Goal: Complete application form: Complete application form

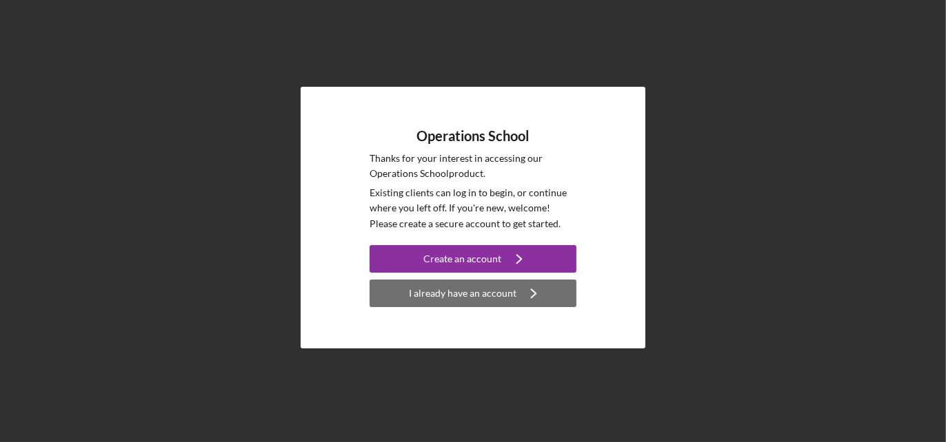
click at [459, 291] on div "I already have an account" at bounding box center [463, 294] width 108 height 28
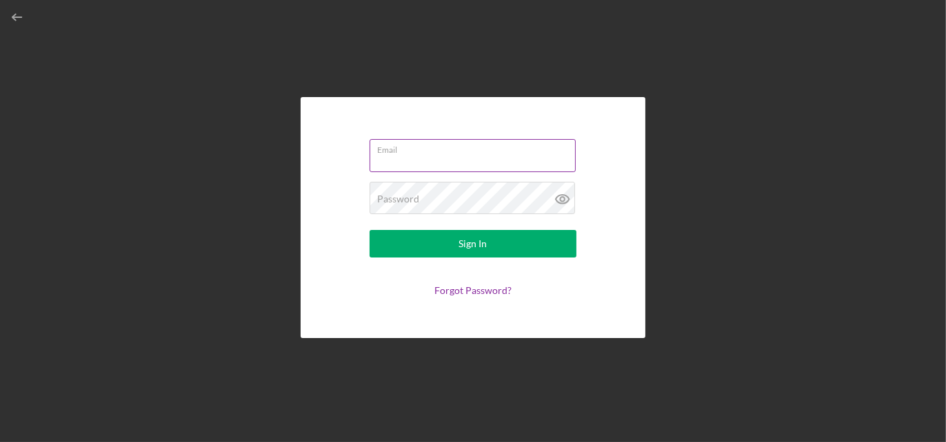
click at [438, 162] on input "Email" at bounding box center [472, 155] width 206 height 33
type input "[PERSON_NAME][EMAIL_ADDRESS][DOMAIN_NAME]"
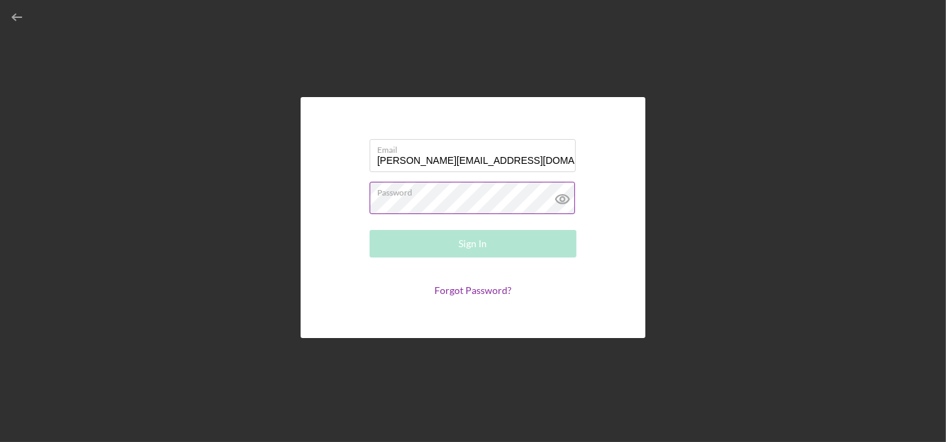
click at [427, 193] on div "Password Required" at bounding box center [472, 199] width 207 height 34
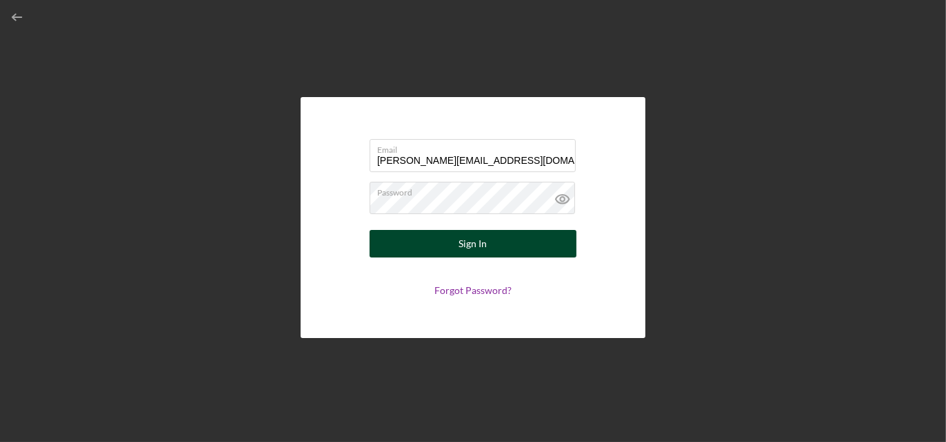
click at [471, 237] on div "Sign In" at bounding box center [473, 244] width 28 height 28
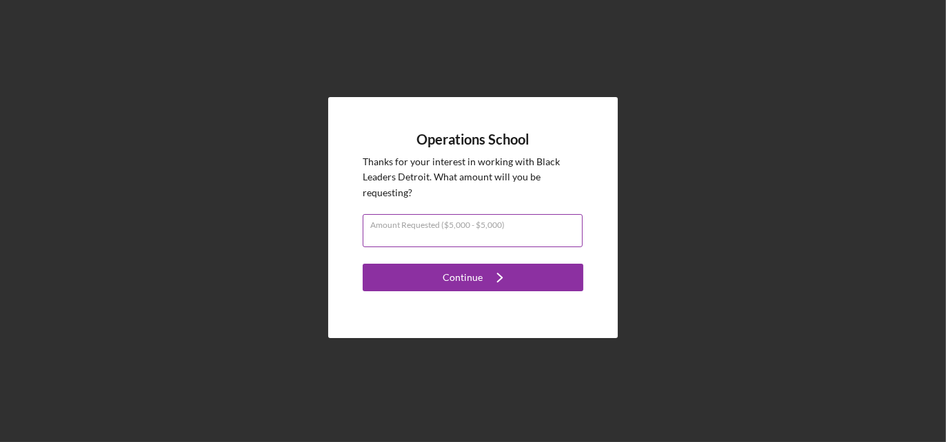
click at [527, 233] on input "Amount Requested ($5,000 - $5,000)" at bounding box center [473, 230] width 220 height 33
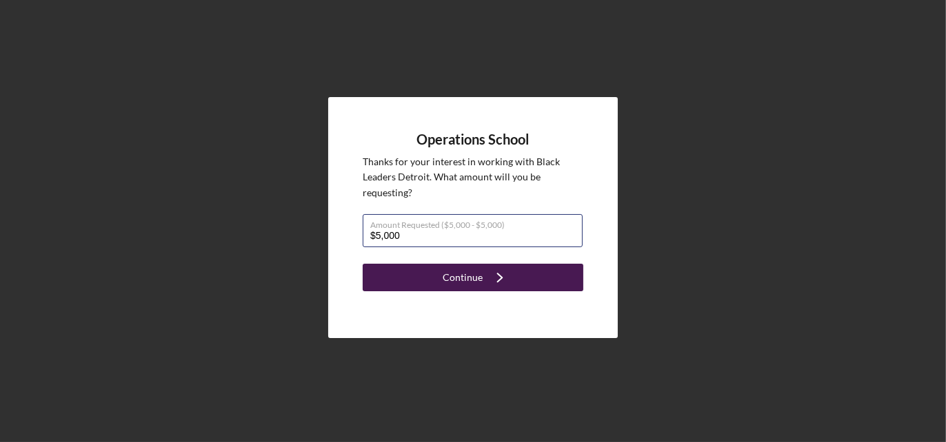
type input "$5,000"
click at [522, 274] on button "Continue Icon/Navigate" at bounding box center [473, 278] width 221 height 28
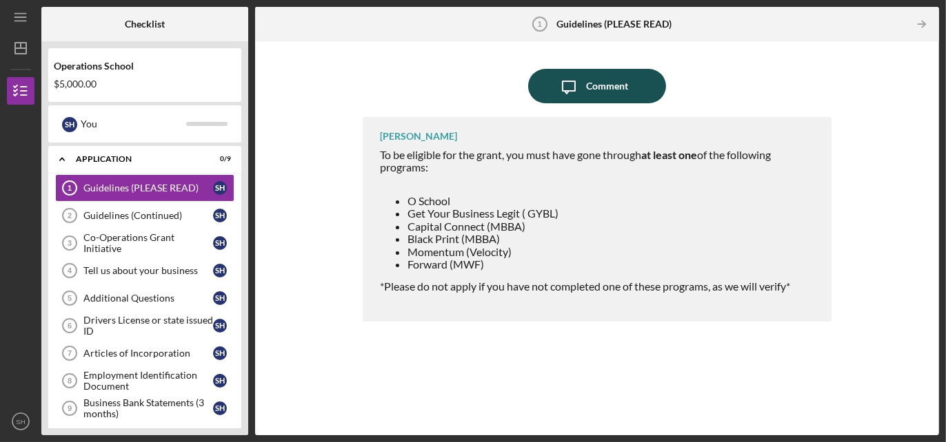
click at [615, 89] on div "Comment" at bounding box center [607, 86] width 42 height 34
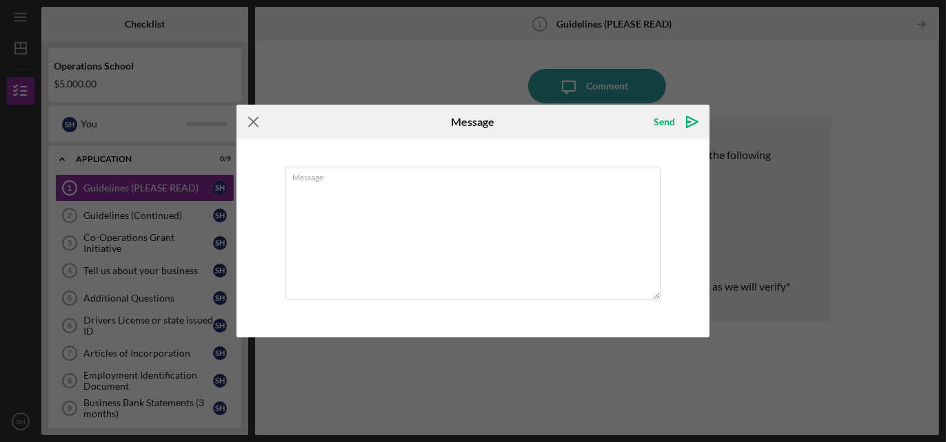
click at [253, 124] on icon "Icon/Menu Close" at bounding box center [253, 122] width 34 height 34
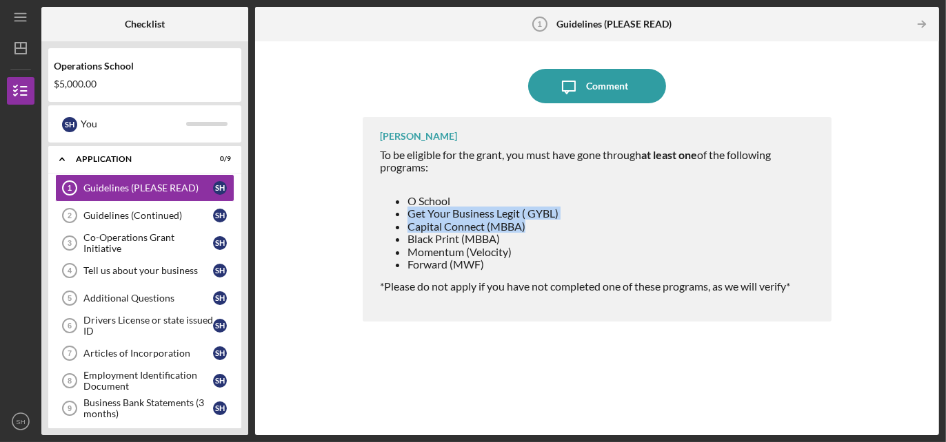
drag, startPoint x: 542, startPoint y: 227, endPoint x: 408, endPoint y: 214, distance: 134.4
click at [405, 210] on ul "O School Get Your Business Legit ( GYBL) Capital Connect (MBBA) Black Print (MB…" at bounding box center [599, 233] width 438 height 76
copy ul "Get Your Business Legit ( GYBL) Capital Connect (MBBA)"
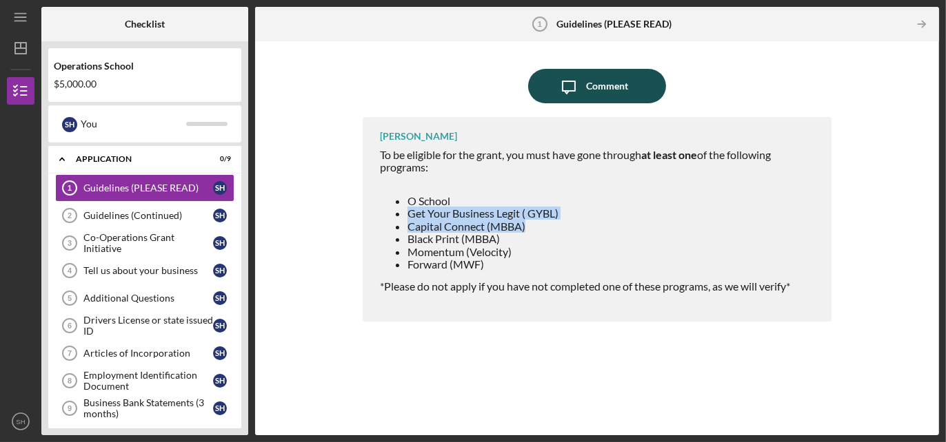
click at [579, 92] on icon "Icon/Message" at bounding box center [568, 86] width 34 height 34
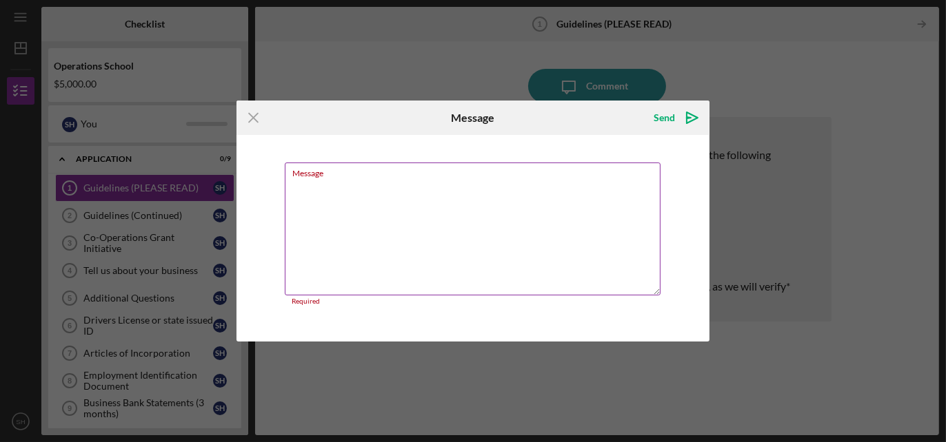
click at [316, 185] on textarea "Message" at bounding box center [473, 229] width 376 height 133
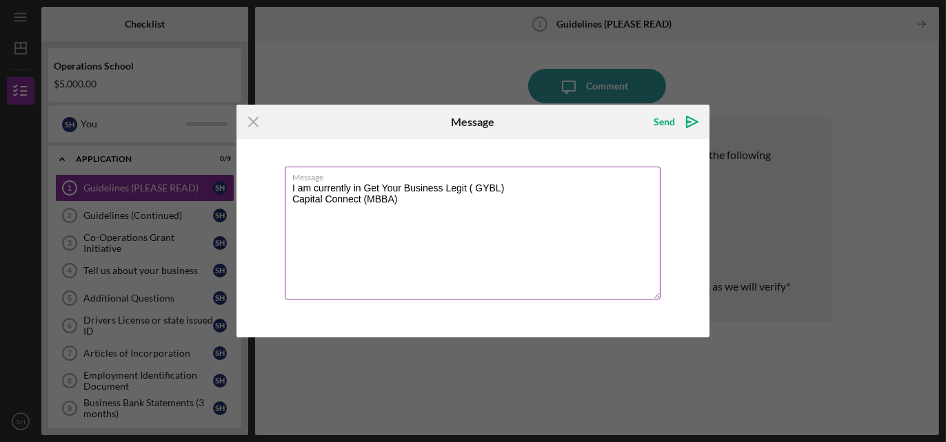
click at [289, 196] on textarea "I am currently in Get Your Business Legit ( GYBL) Capital Connect (MBBA)" at bounding box center [473, 233] width 376 height 133
click at [631, 189] on textarea "I am currently in Get Your Business Legit ( GYBL) and Capital Connect (MBBA)" at bounding box center [473, 233] width 376 height 133
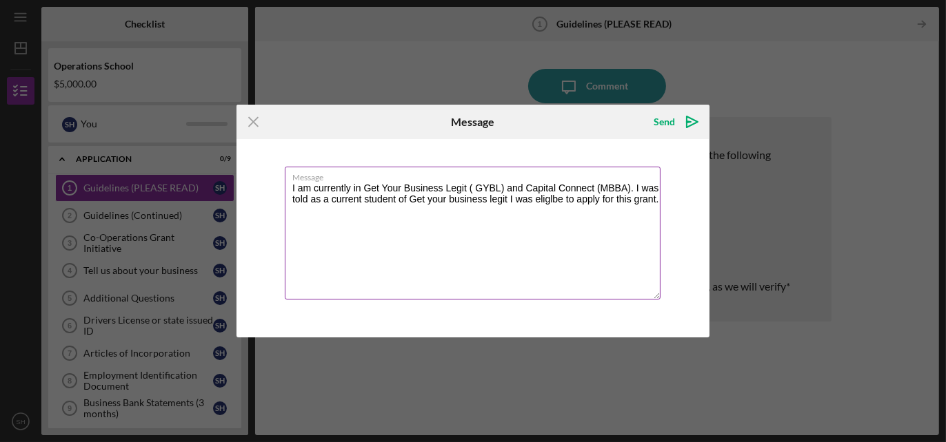
click at [549, 202] on textarea "I am currently in Get Your Business Legit ( GYBL) and Capital Connect (MBBA). I…" at bounding box center [473, 233] width 376 height 133
type textarea "I am currently in Get Your Business Legit ( GYBL) and Capital Connect (MBBA). I…"
click at [672, 120] on div "Send" at bounding box center [663, 122] width 21 height 28
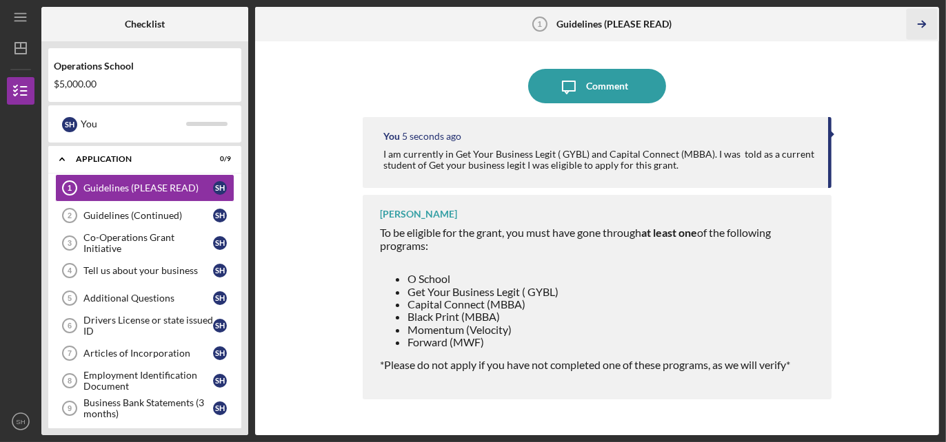
click at [921, 25] on icon "Icon/Table Pagination Arrow" at bounding box center [921, 24] width 31 height 31
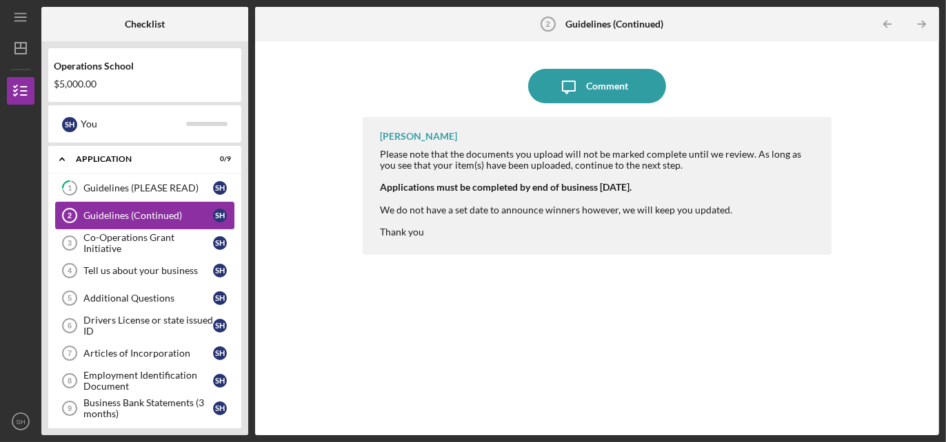
click at [123, 214] on div "Guidelines (Continued)" at bounding box center [148, 215] width 130 height 11
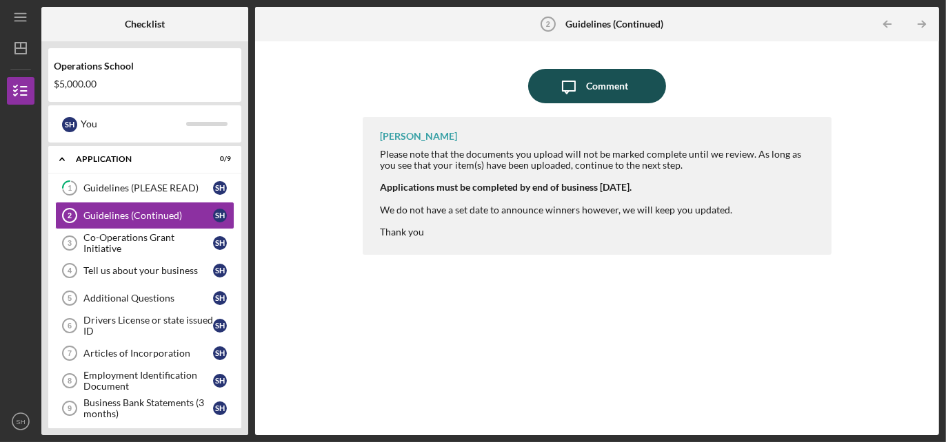
click at [617, 79] on div "Comment" at bounding box center [607, 86] width 42 height 34
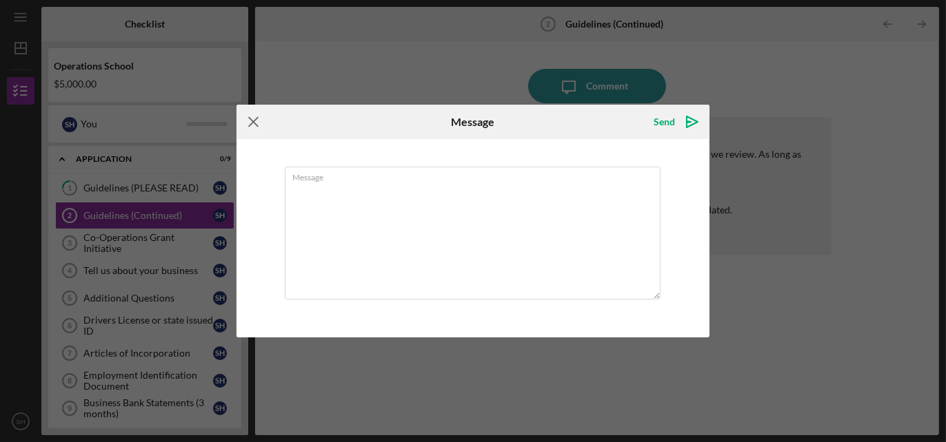
click at [264, 123] on icon "Icon/Menu Close" at bounding box center [253, 122] width 34 height 34
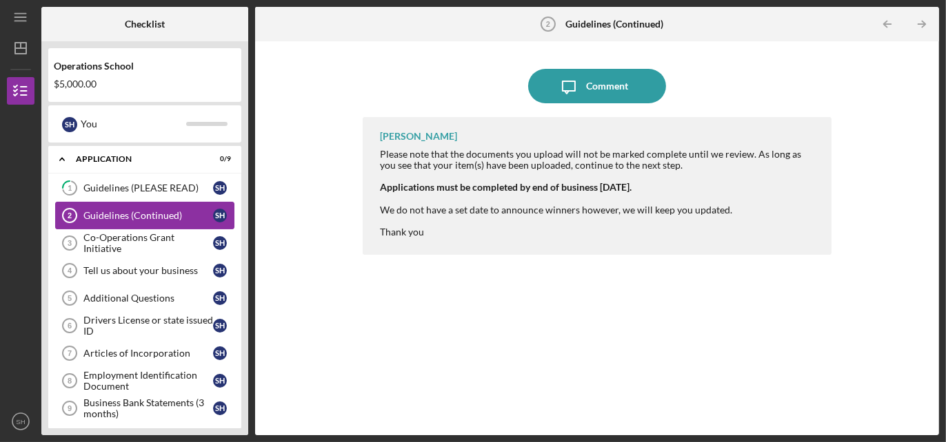
click at [141, 210] on div "Guidelines (Continued)" at bounding box center [148, 215] width 130 height 11
click at [148, 185] on div "Guidelines (PLEASE READ)" at bounding box center [148, 188] width 130 height 11
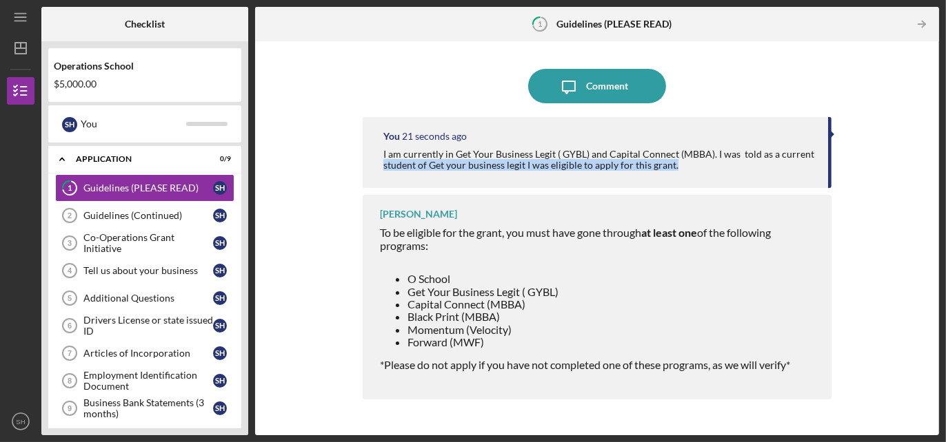
drag, startPoint x: 833, startPoint y: 159, endPoint x: 835, endPoint y: 195, distance: 35.9
click at [836, 195] on div "Icon/Message Comment You 21 seconds ago I am currently in Get Your Business Leg…" at bounding box center [597, 238] width 670 height 380
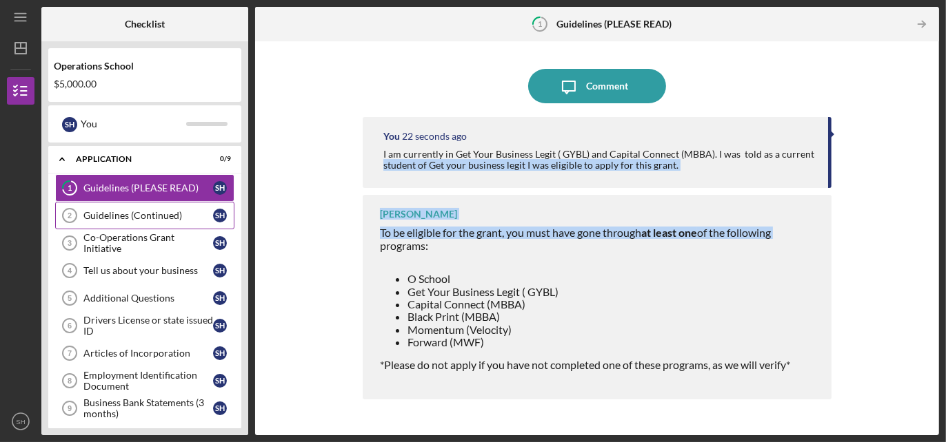
click at [110, 216] on div "Guidelines (Continued)" at bounding box center [148, 215] width 130 height 11
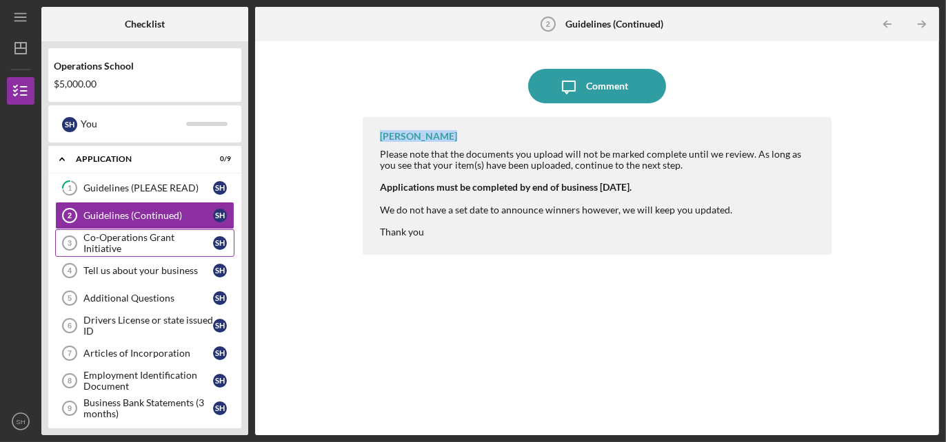
click at [127, 242] on div "Co-Operations Grant Initiative" at bounding box center [148, 243] width 130 height 22
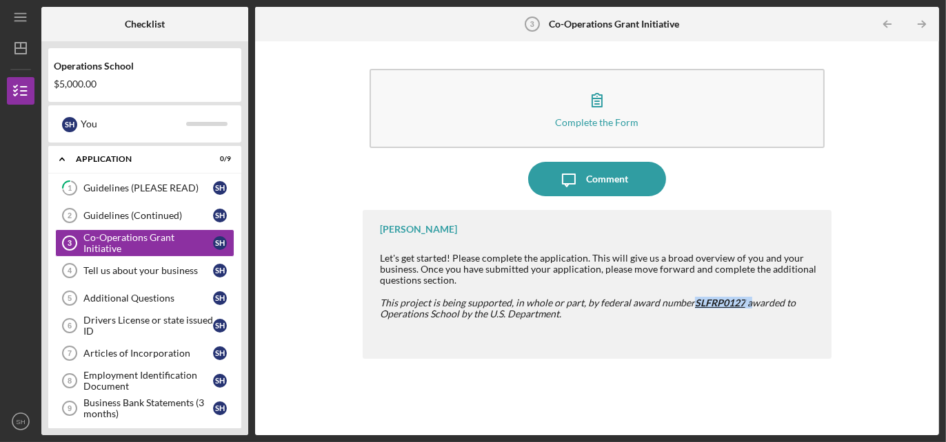
drag, startPoint x: 744, startPoint y: 303, endPoint x: 688, endPoint y: 302, distance: 55.8
click at [688, 302] on em "This project is being supported, in whole or part, by federal award number SLFR…" at bounding box center [588, 308] width 416 height 23
copy em "SLFRP0127 a"
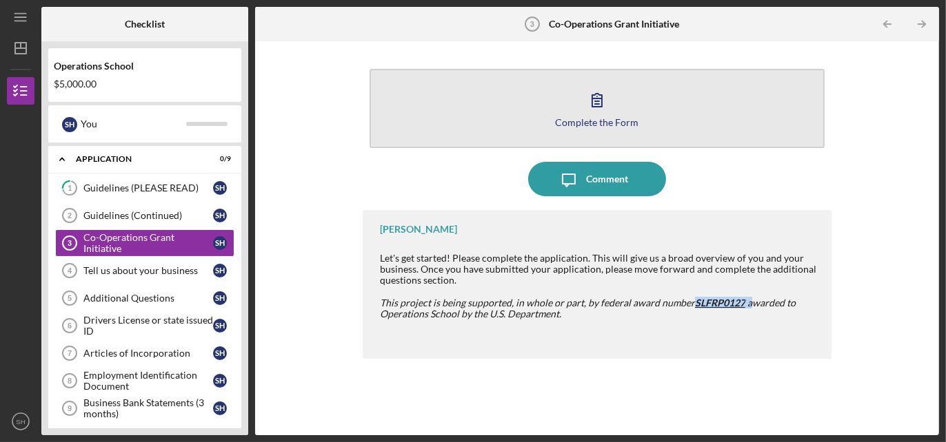
click at [573, 92] on button "Complete the Form Form" at bounding box center [596, 108] width 455 height 79
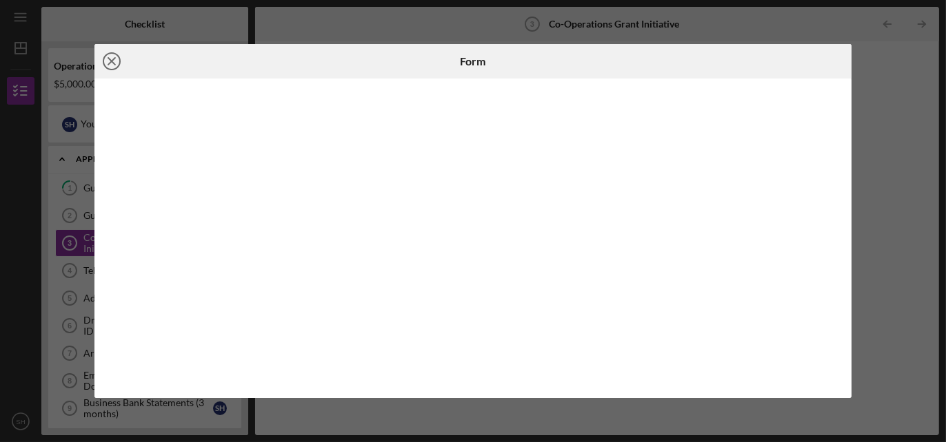
click at [119, 61] on icon "Icon/Close" at bounding box center [111, 61] width 34 height 34
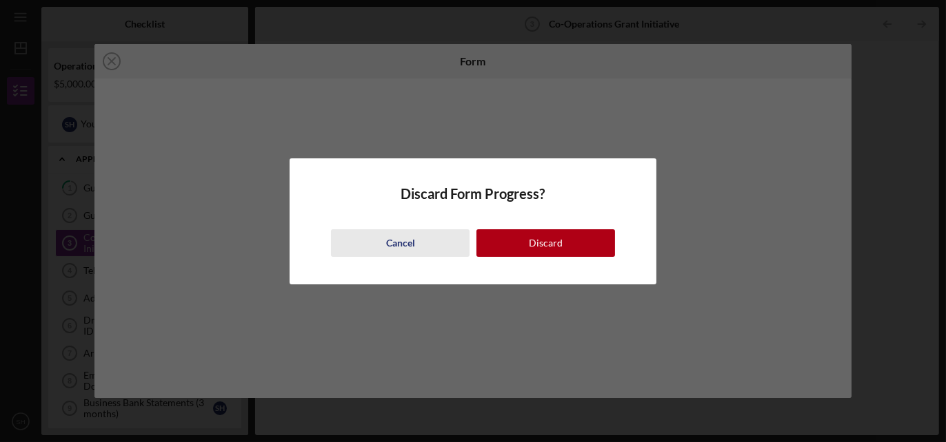
click at [410, 236] on div "Cancel" at bounding box center [400, 244] width 29 height 28
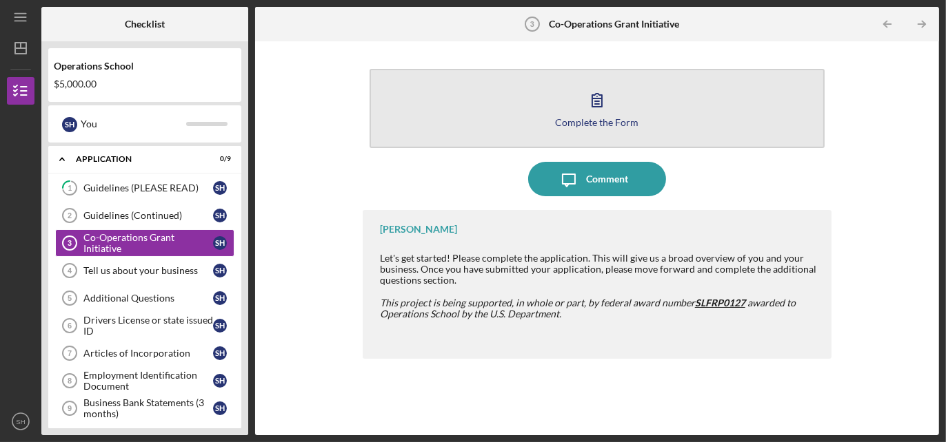
click at [596, 101] on icon "button" at bounding box center [597, 100] width 10 height 13
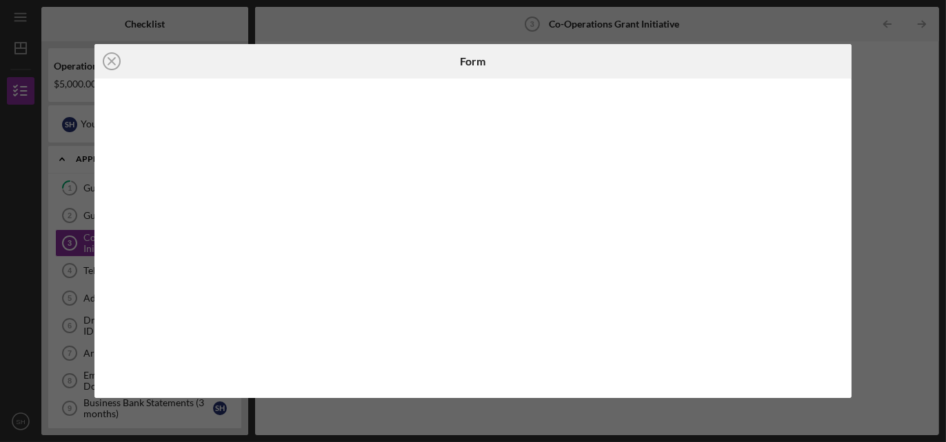
click at [881, 196] on div "Icon/Close Form" at bounding box center [473, 221] width 946 height 442
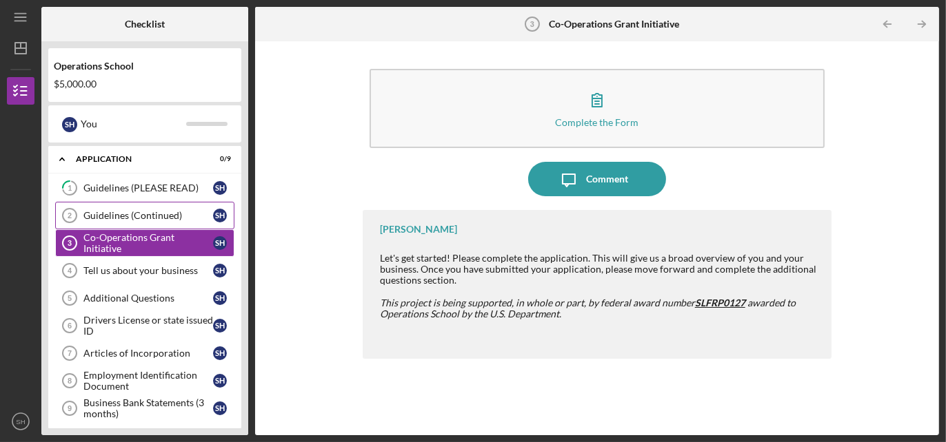
click at [122, 221] on link "Guidelines (Continued) 2 Guidelines (Continued) S H" at bounding box center [144, 216] width 179 height 28
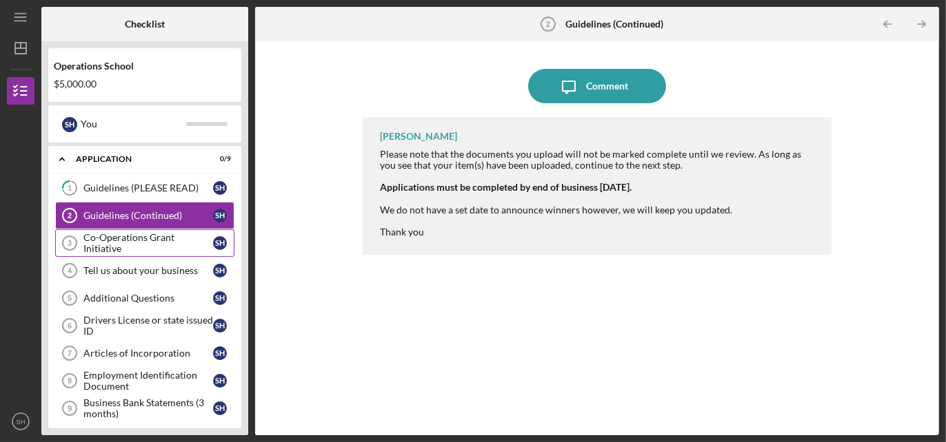
click at [141, 240] on div "Co-Operations Grant Initiative" at bounding box center [148, 243] width 130 height 22
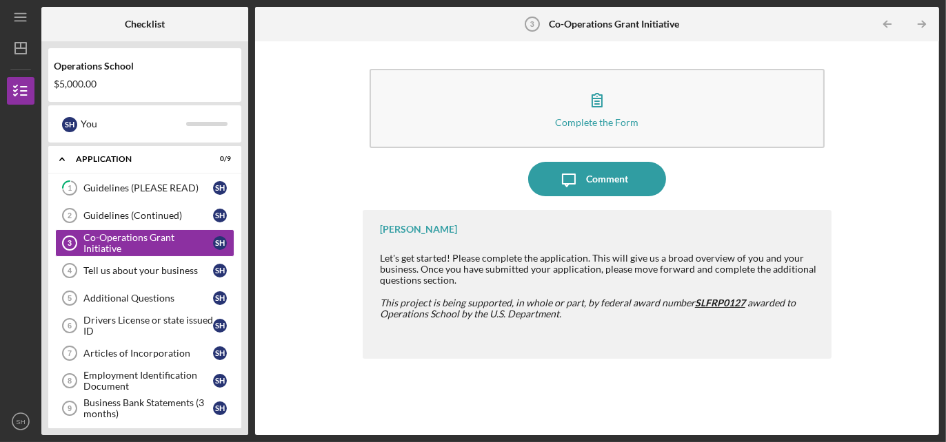
click at [532, 226] on div "[PERSON_NAME] Let's get started! Please complete the application. This will giv…" at bounding box center [597, 284] width 469 height 149
drag, startPoint x: 594, startPoint y: 113, endPoint x: 101, endPoint y: 265, distance: 516.2
click at [203, 217] on div "Checklist Operations School $5,000.00 S H You Icon/Expander Application 0 / 9 1…" at bounding box center [489, 221] width 897 height 429
click at [134, 265] on div "Tell us about your business" at bounding box center [148, 270] width 130 height 11
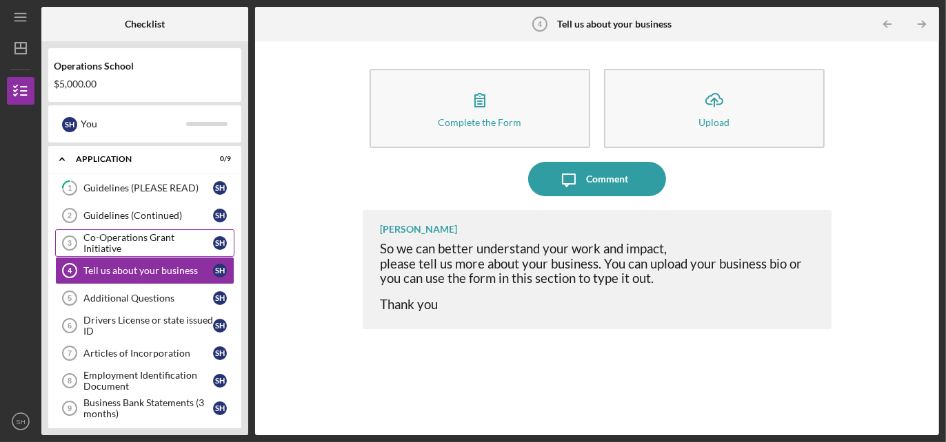
click at [136, 241] on div "Co-Operations Grant Initiative" at bounding box center [148, 243] width 130 height 22
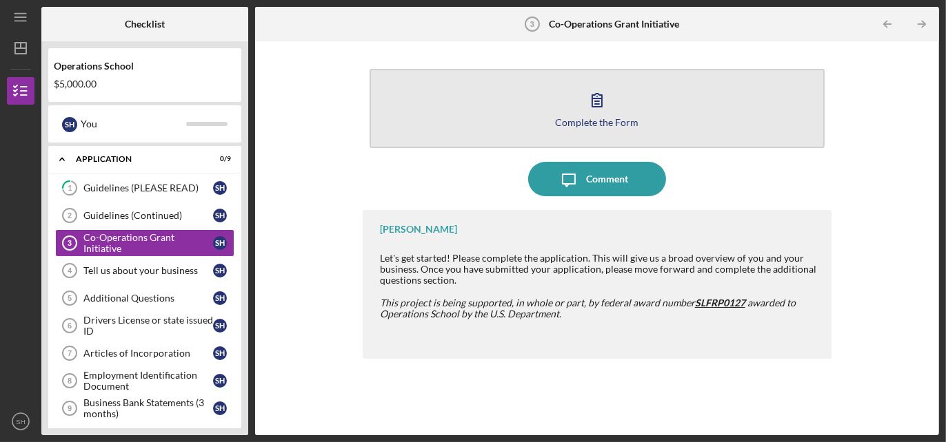
drag, startPoint x: 632, startPoint y: 174, endPoint x: 598, endPoint y: 131, distance: 55.0
click at [598, 131] on div "Complete the Form Form Icon/Message Comment [PERSON_NAME] Let's get started! Pl…" at bounding box center [597, 238] width 469 height 380
click at [600, 106] on icon "button" at bounding box center [597, 100] width 10 height 13
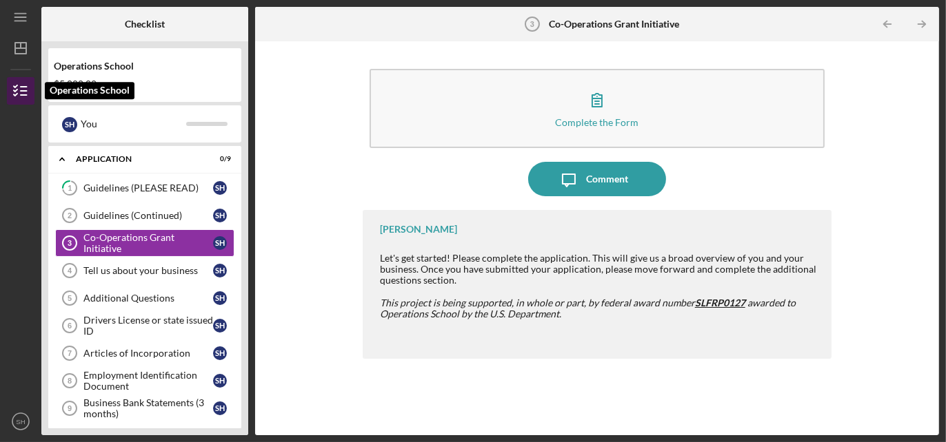
click at [10, 88] on icon "button" at bounding box center [20, 91] width 34 height 34
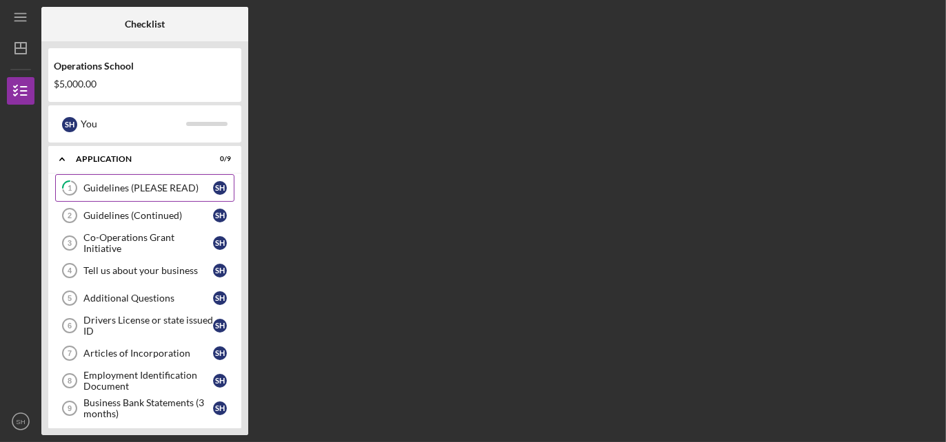
click at [147, 185] on div "Guidelines (PLEASE READ)" at bounding box center [148, 188] width 130 height 11
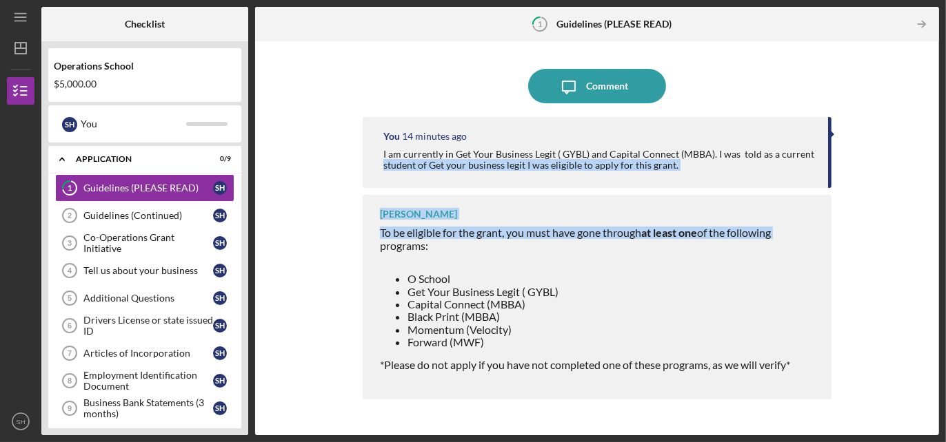
drag, startPoint x: 832, startPoint y: 163, endPoint x: 534, endPoint y: 212, distance: 301.8
click at [824, 210] on div "You 14 minutes ago I am currently in Get Your Business Legit ( GYBL) and Capita…" at bounding box center [597, 266] width 469 height 298
click at [105, 211] on div "Guidelines (Continued)" at bounding box center [148, 215] width 130 height 11
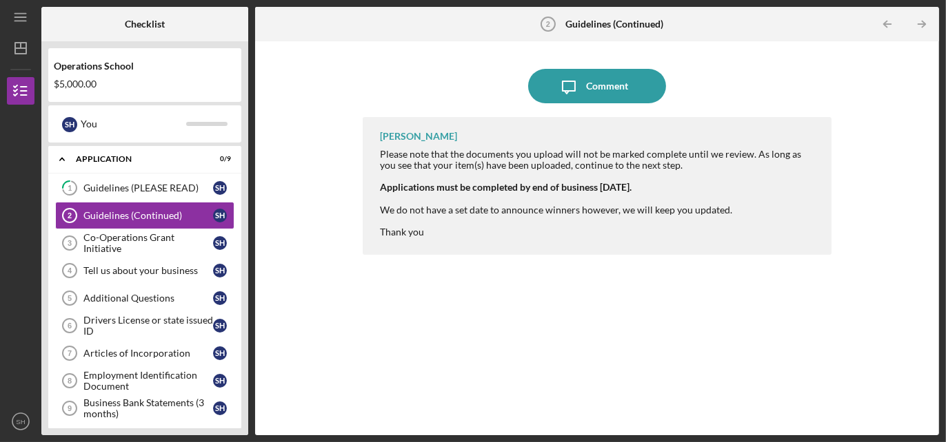
click at [508, 201] on div at bounding box center [599, 198] width 438 height 11
click at [161, 234] on link "Co-Operations Grant Initiative 3 Co-Operations Grant Initiative S H" at bounding box center [144, 244] width 179 height 28
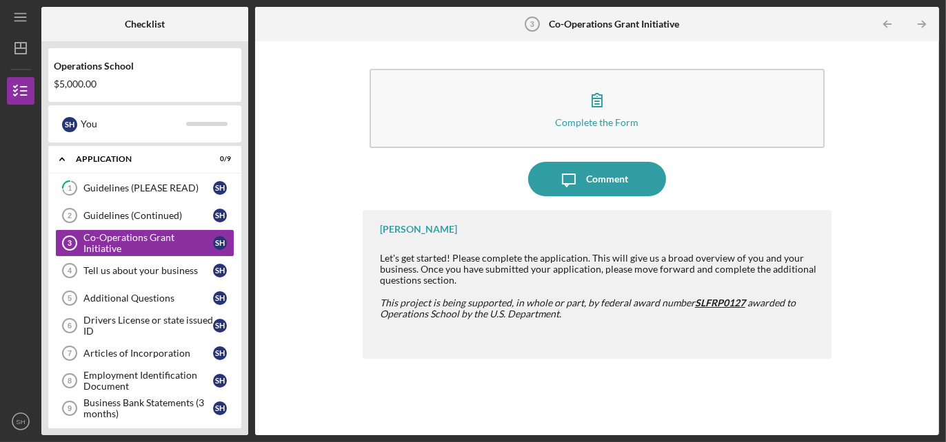
click at [642, 19] on b "Co-Operations Grant Initiative" at bounding box center [614, 24] width 130 height 11
click at [110, 265] on div "Tell us about your business" at bounding box center [148, 270] width 130 height 11
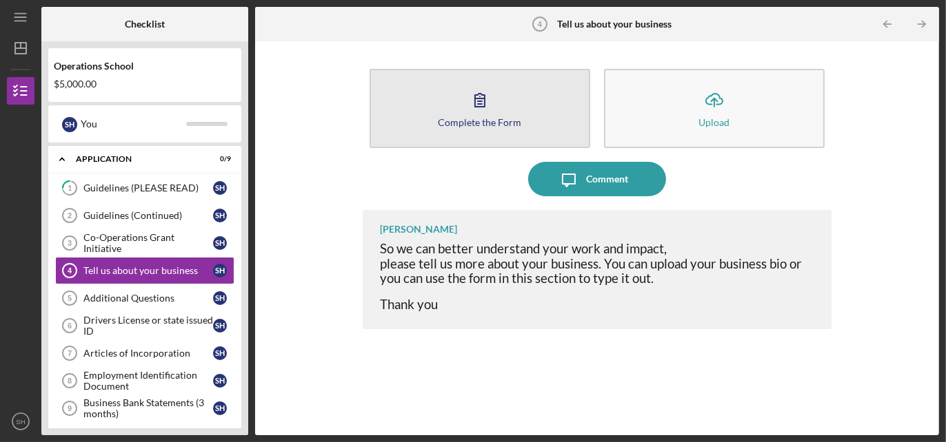
click at [499, 108] on button "Complete the Form Form" at bounding box center [479, 108] width 221 height 79
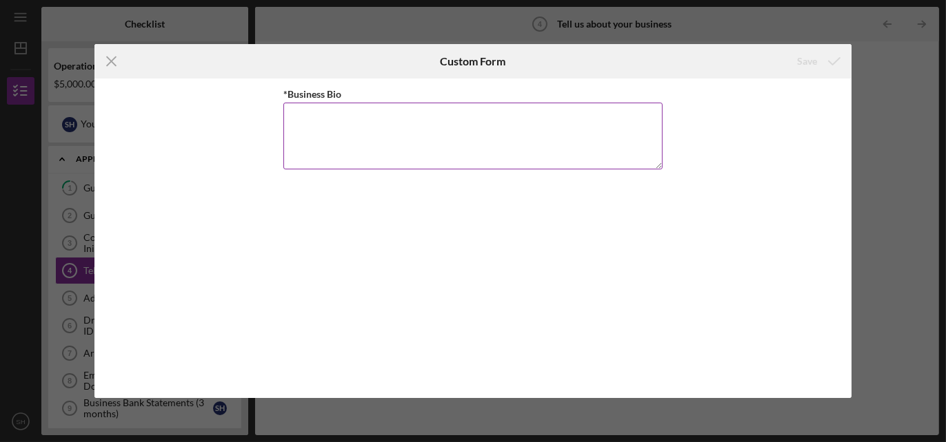
click at [477, 137] on textarea "*Business Bio" at bounding box center [472, 136] width 379 height 66
click at [313, 120] on textarea "*Business Bio" at bounding box center [472, 136] width 379 height 66
paste textarea "My name is [PERSON_NAME], and I am the owner of ADH Financial Services LLC, a D…"
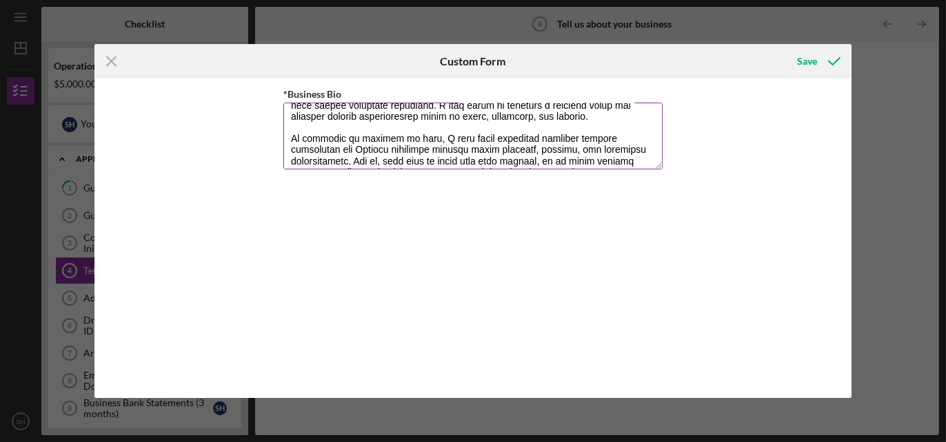
scroll to position [132, 0]
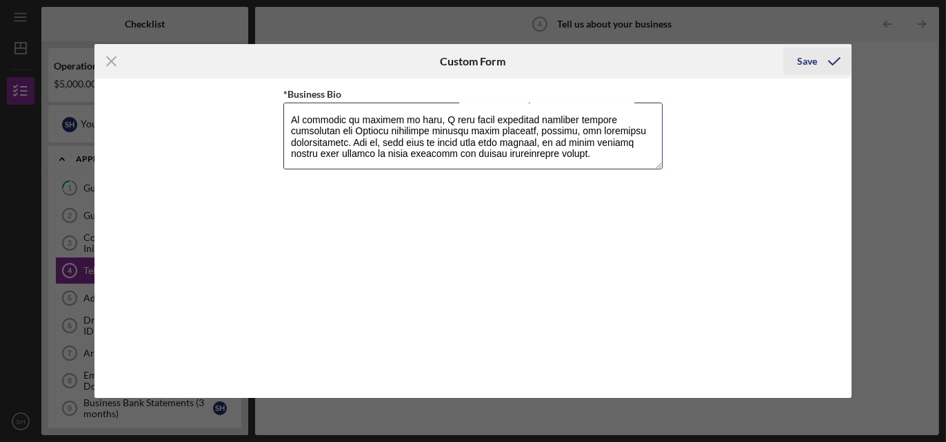
type textarea "My name is [PERSON_NAME], and I am the owner of ADH Financial Services LLC, a D…"
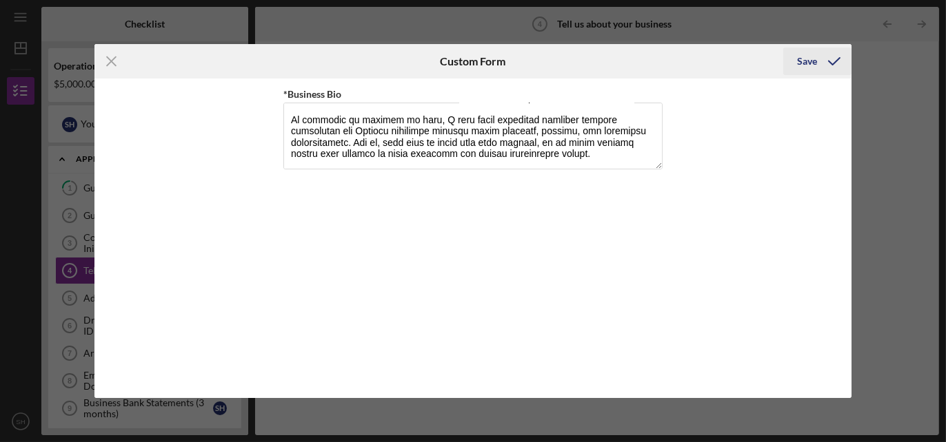
click at [804, 64] on div "Save" at bounding box center [807, 62] width 20 height 28
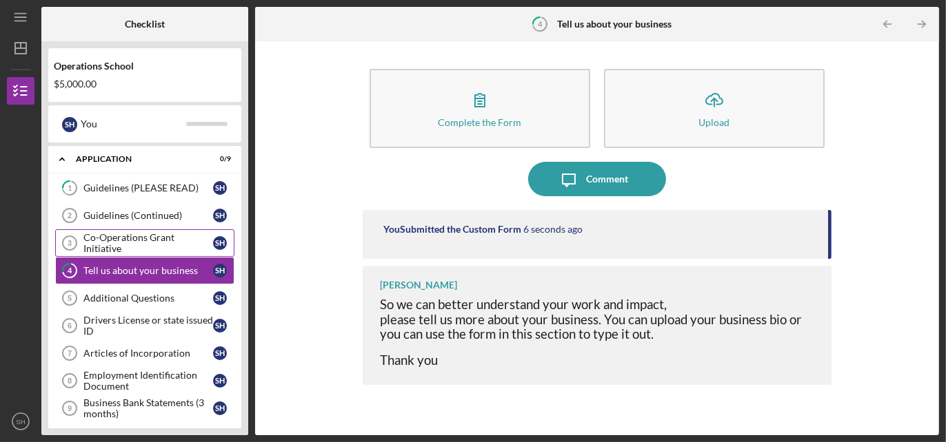
click at [103, 243] on div "Co-Operations Grant Initiative" at bounding box center [148, 243] width 130 height 22
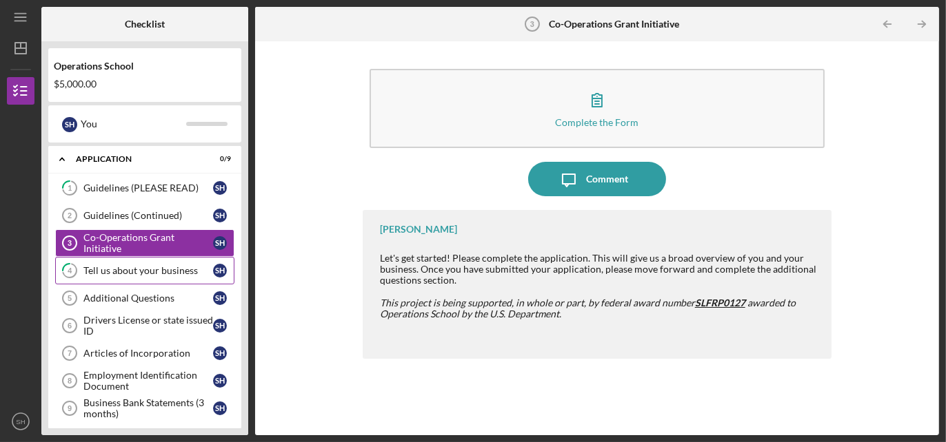
click at [163, 267] on div "Tell us about your business" at bounding box center [148, 270] width 130 height 11
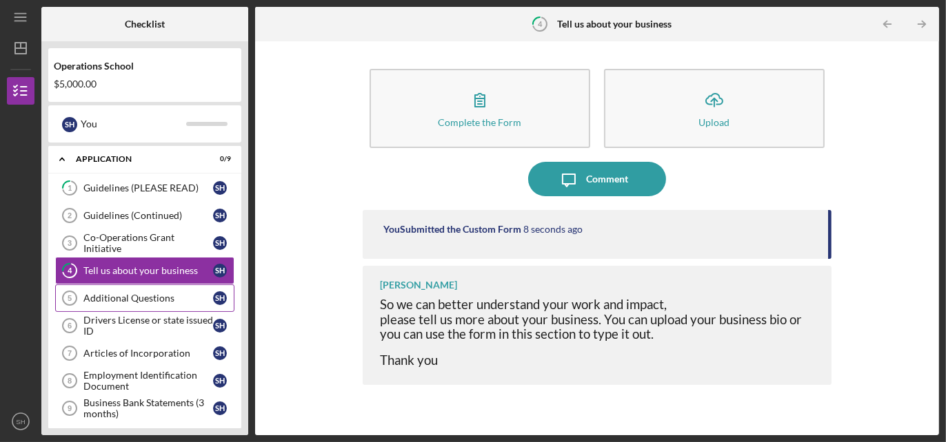
click at [147, 293] on div "Additional Questions" at bounding box center [148, 298] width 130 height 11
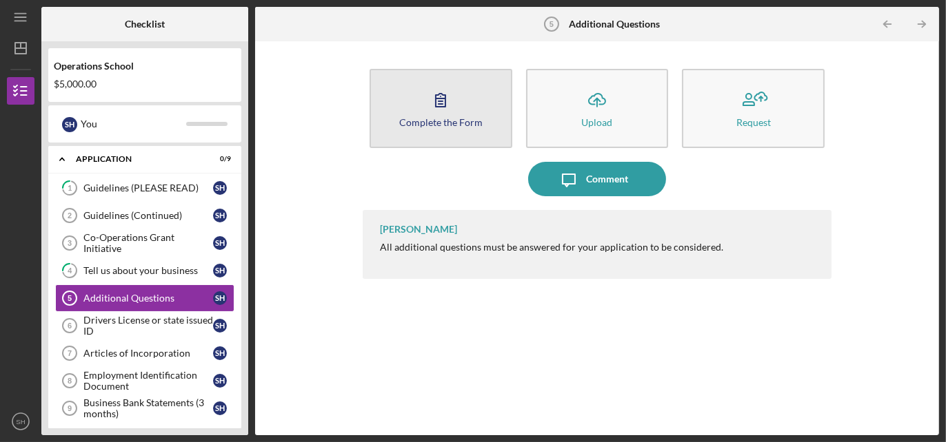
click at [456, 110] on icon "button" at bounding box center [440, 100] width 34 height 34
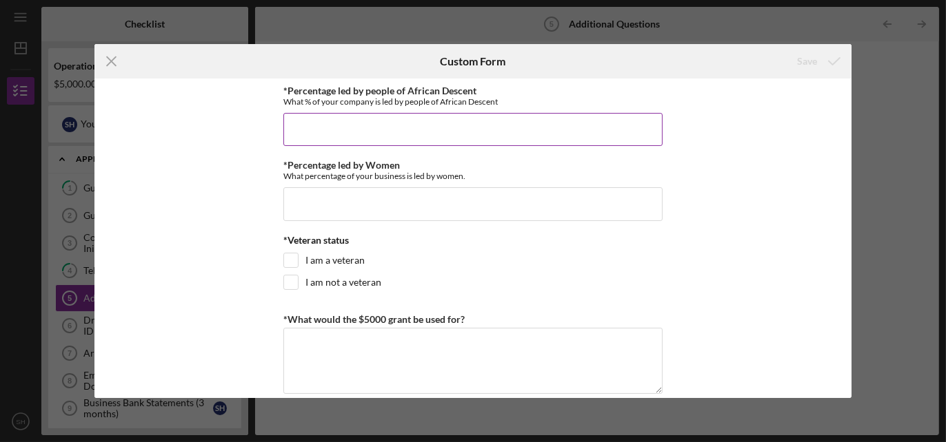
click at [443, 132] on input "*Percentage led by people of African Descent" at bounding box center [472, 129] width 379 height 33
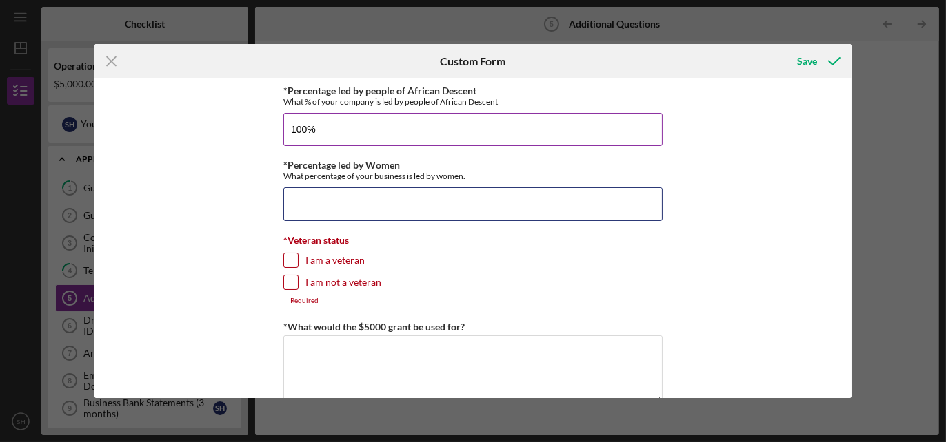
type input "100.00000%"
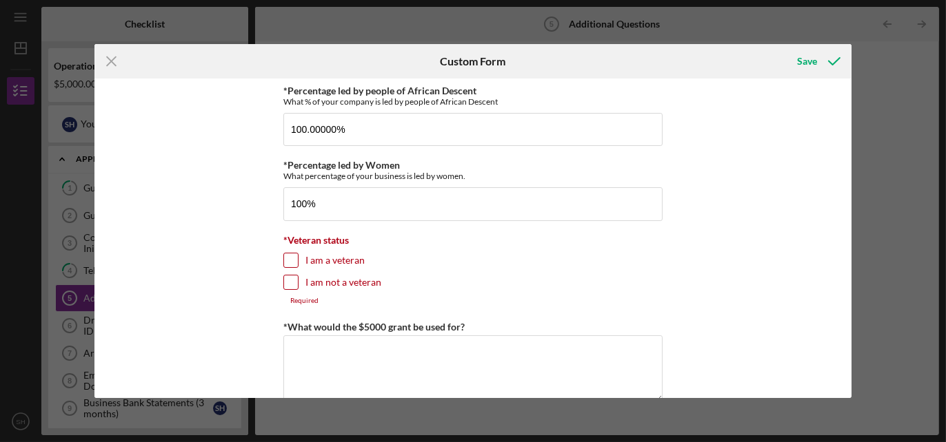
type input "100.00000%"
click at [284, 279] on input "I am not a veteran" at bounding box center [291, 283] width 14 height 14
checkbox input "true"
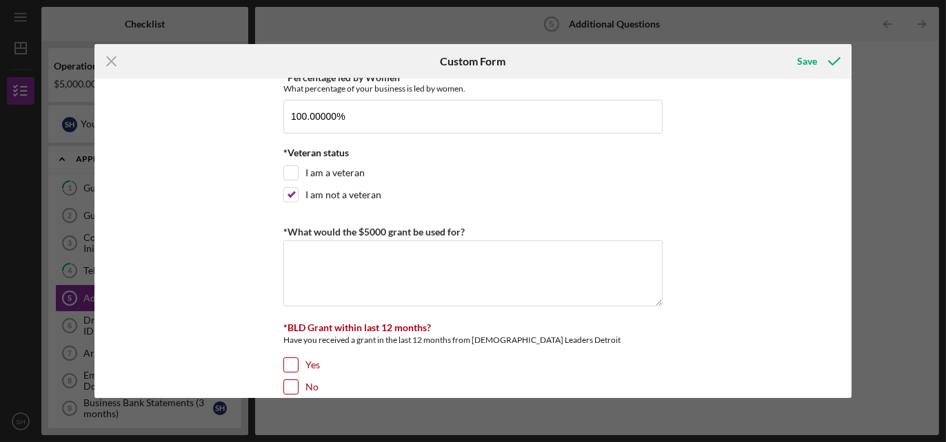
scroll to position [207, 0]
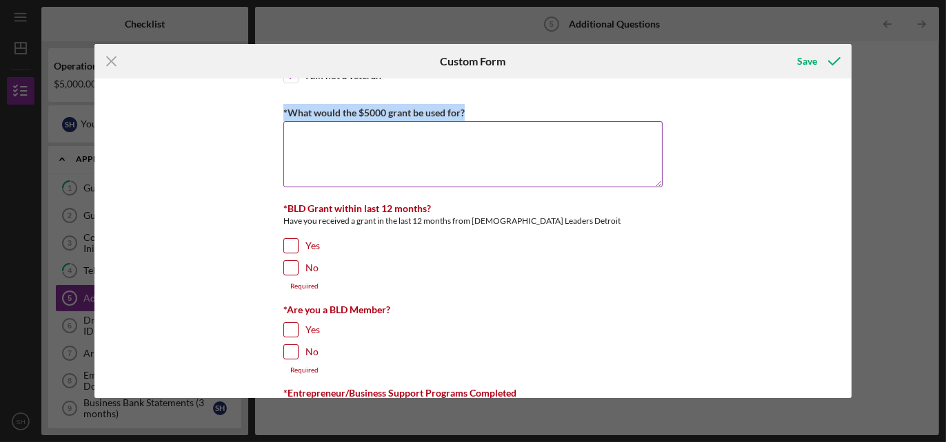
drag, startPoint x: 461, startPoint y: 109, endPoint x: 282, endPoint y: 110, distance: 179.2
click at [283, 110] on label "*What would the $5000 grant be used for?" at bounding box center [373, 113] width 181 height 12
copy label "*What would the $5000 grant be used for?"
click at [365, 148] on textarea "*What would the $5000 grant be used for?" at bounding box center [472, 154] width 379 height 66
paste textarea "If awarded, the $5,000 grant would be used to support the growth and visibility…"
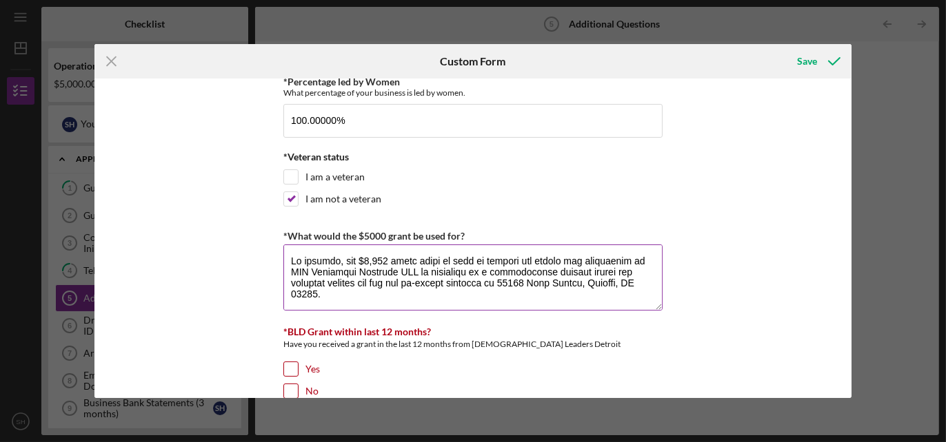
scroll to position [138, 0]
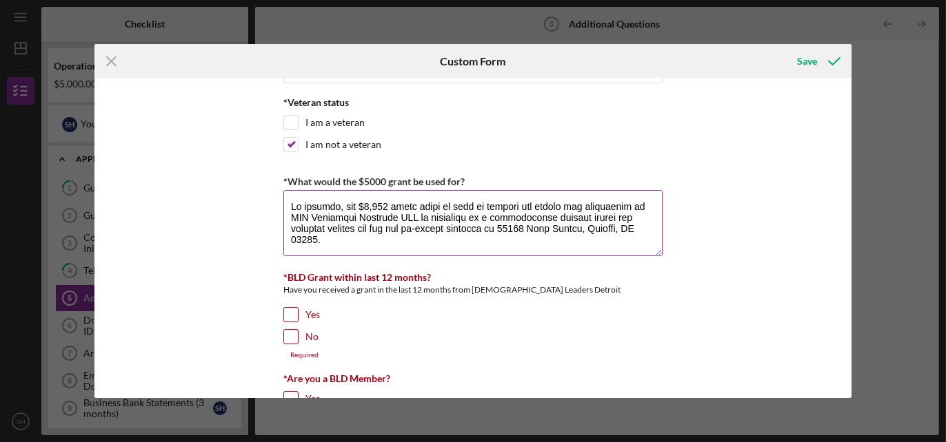
click at [414, 215] on textarea "*What would the $5000 grant be used for?" at bounding box center [472, 223] width 379 height 66
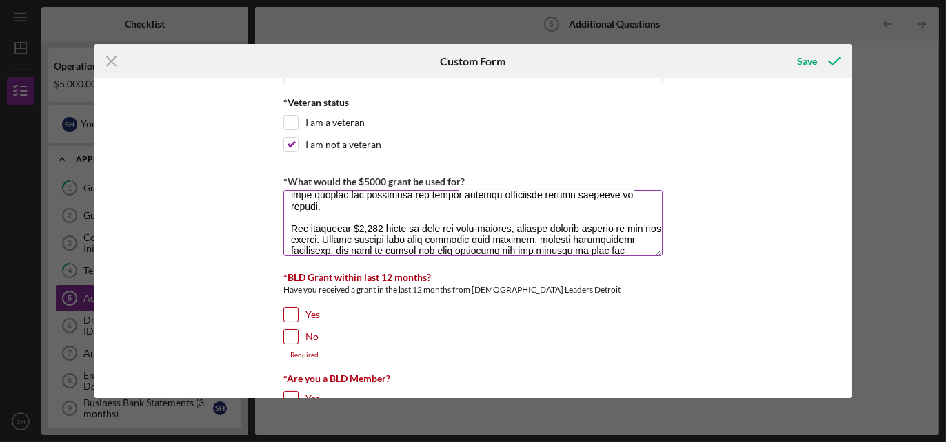
scroll to position [69, 0]
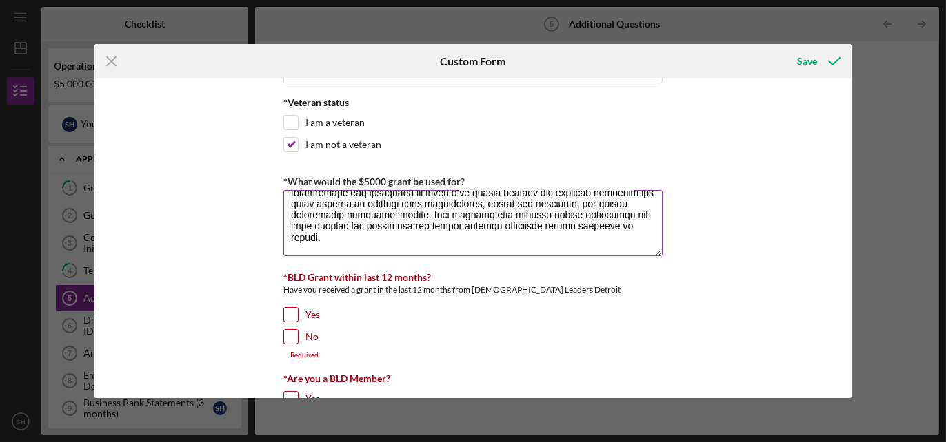
click at [482, 246] on textarea "*What would the $5000 grant be used for?" at bounding box center [472, 223] width 379 height 66
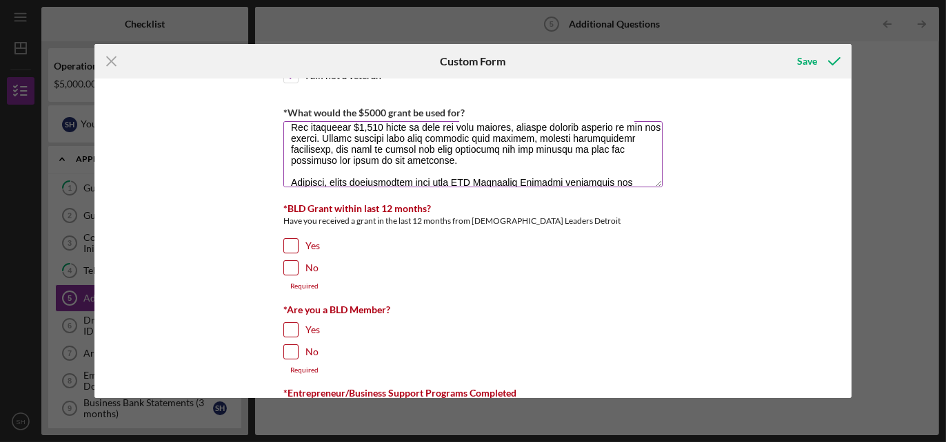
scroll to position [155, 0]
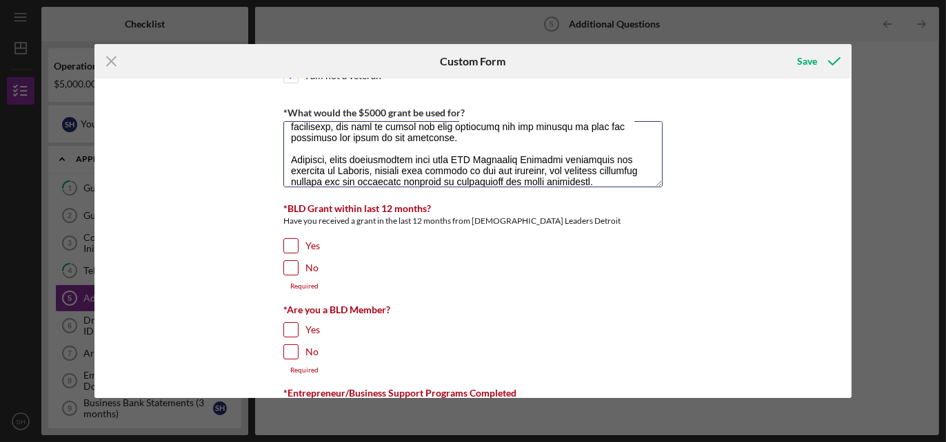
type textarea "If awarded, the $5,000 grant would be used to support the growth and visibility…"
click at [294, 263] on input "No" at bounding box center [291, 268] width 14 height 14
checkbox input "true"
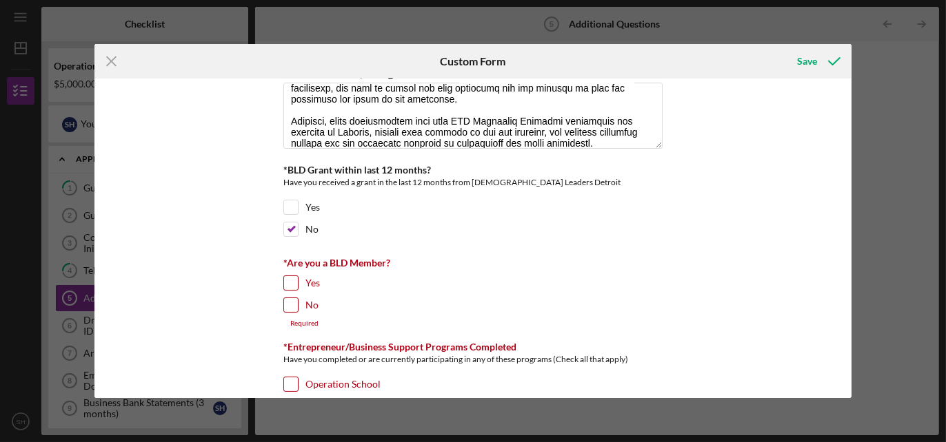
scroll to position [276, 0]
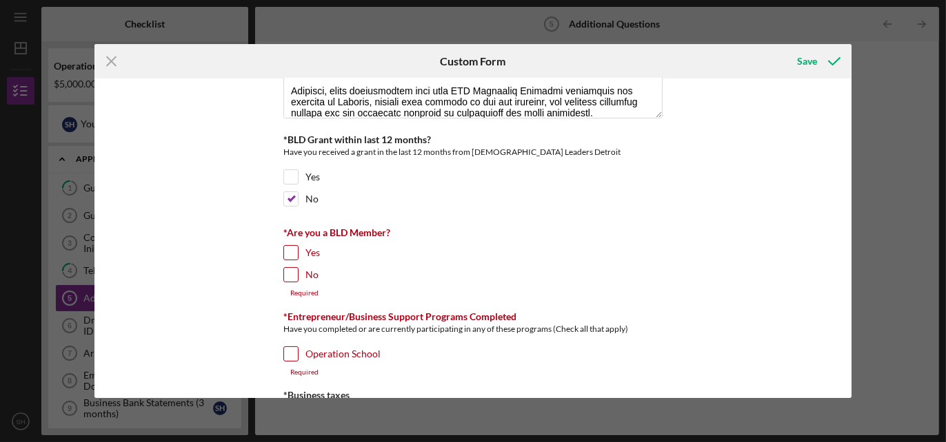
click at [294, 252] on input "Yes" at bounding box center [291, 253] width 14 height 14
checkbox input "true"
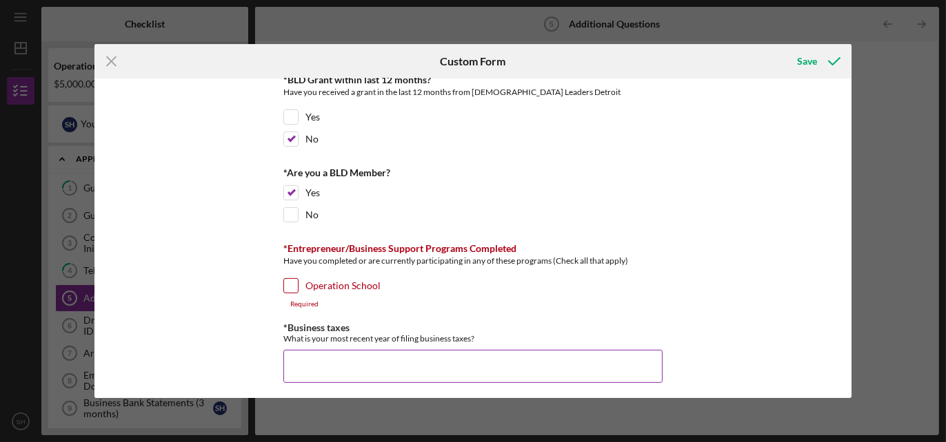
scroll to position [414, 0]
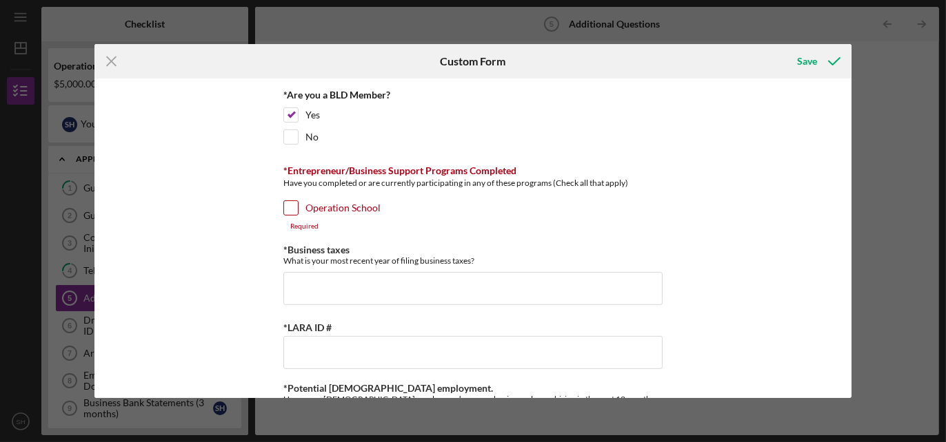
click at [291, 209] on input "Operation School" at bounding box center [291, 208] width 14 height 14
checkbox input "true"
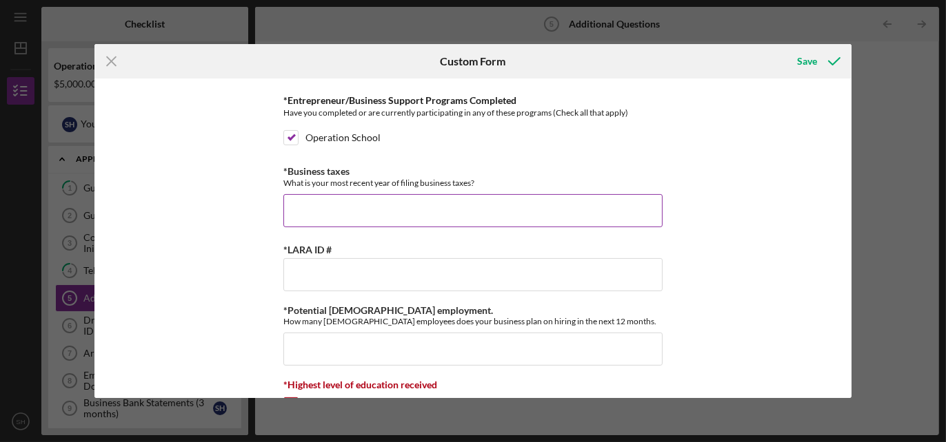
scroll to position [551, 0]
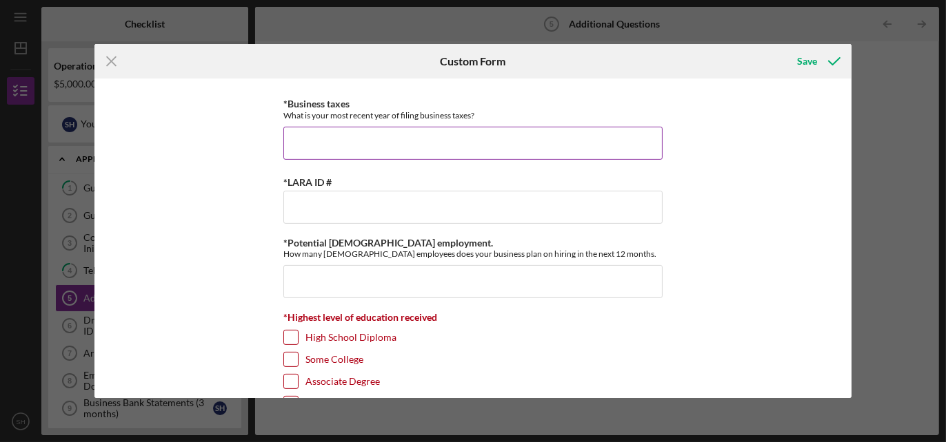
click at [379, 148] on input "*Business taxes" at bounding box center [472, 143] width 379 height 33
type input "2024"
click at [391, 272] on input "*Potential [DEMOGRAPHIC_DATA] employment." at bounding box center [472, 281] width 379 height 33
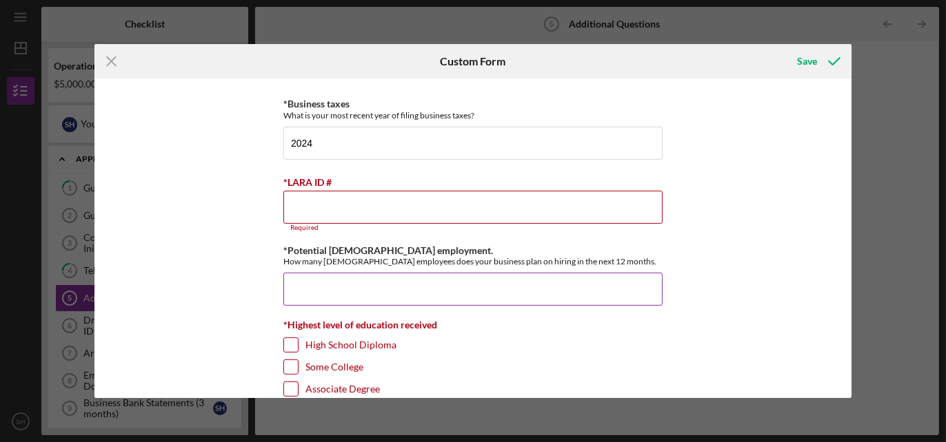
type input "1"
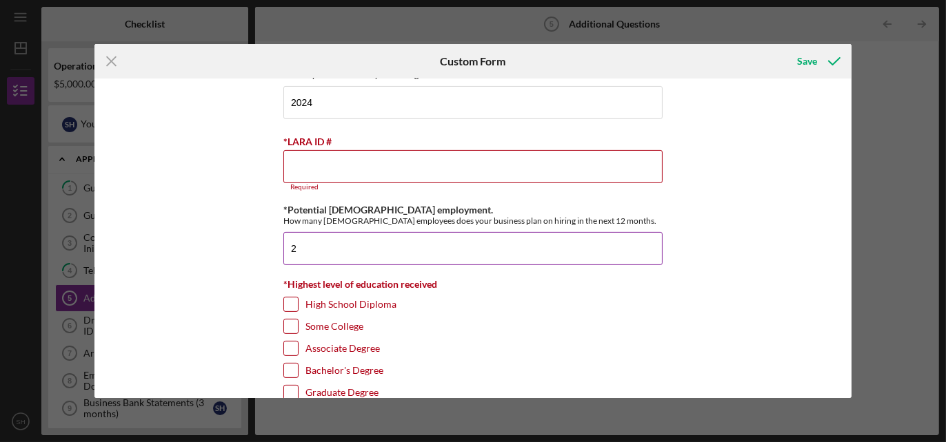
scroll to position [623, 0]
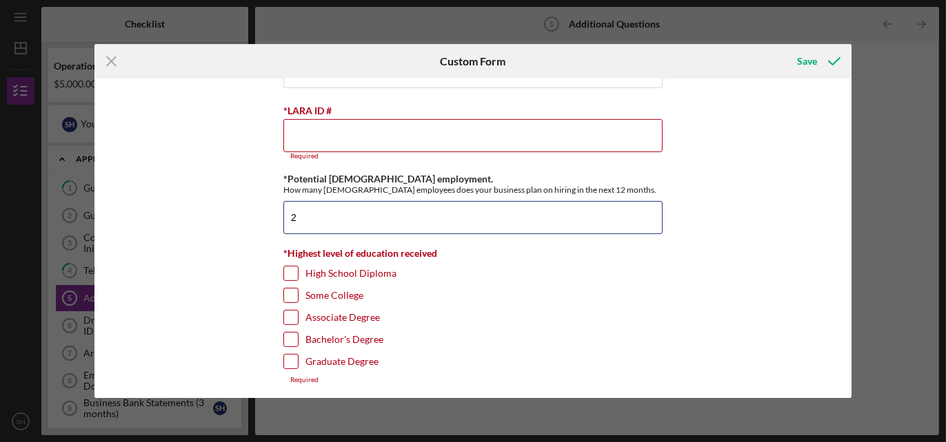
type input "2"
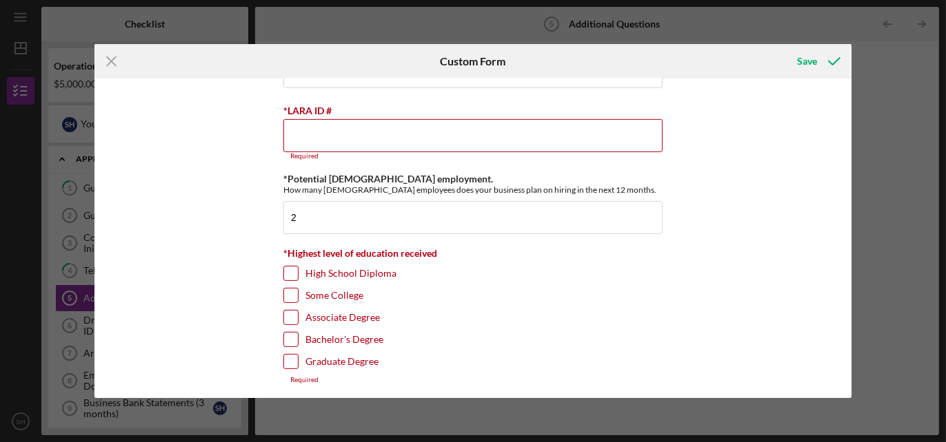
click at [287, 355] on input "Graduate Degree" at bounding box center [291, 362] width 14 height 14
checkbox input "true"
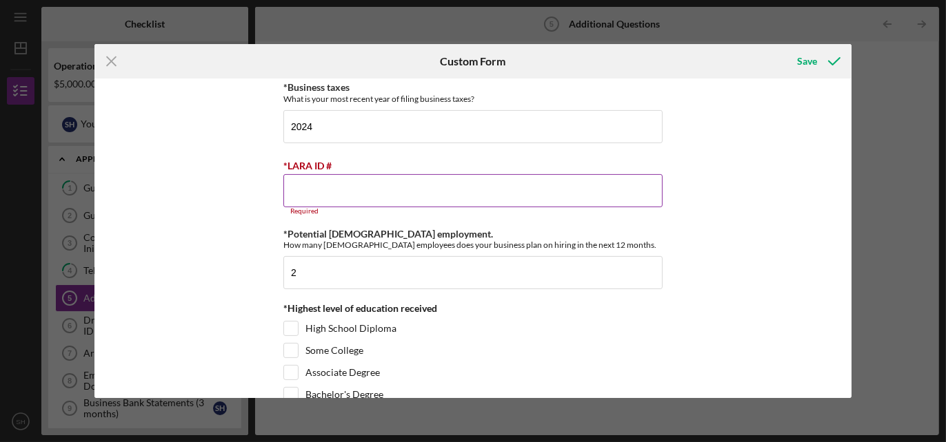
scroll to position [546, 0]
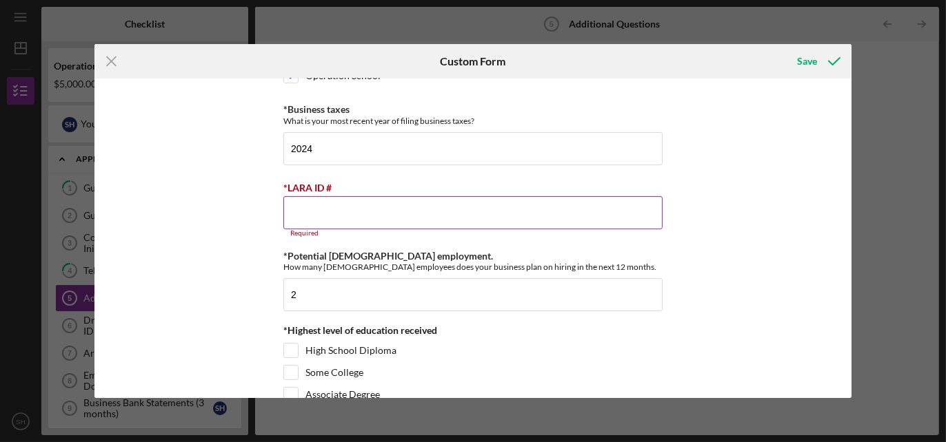
click at [391, 206] on input "*LARA ID #" at bounding box center [472, 212] width 379 height 33
click at [360, 204] on input "*LARA ID #" at bounding box center [472, 212] width 379 height 33
paste input "803395405"
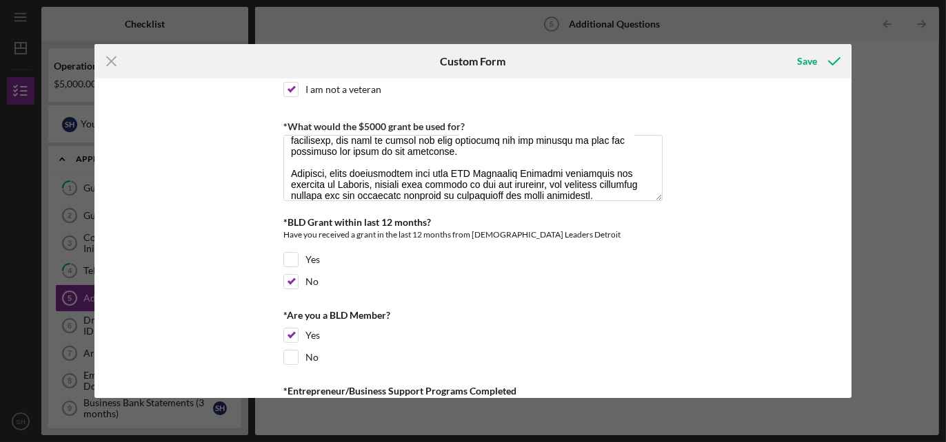
scroll to position [0, 0]
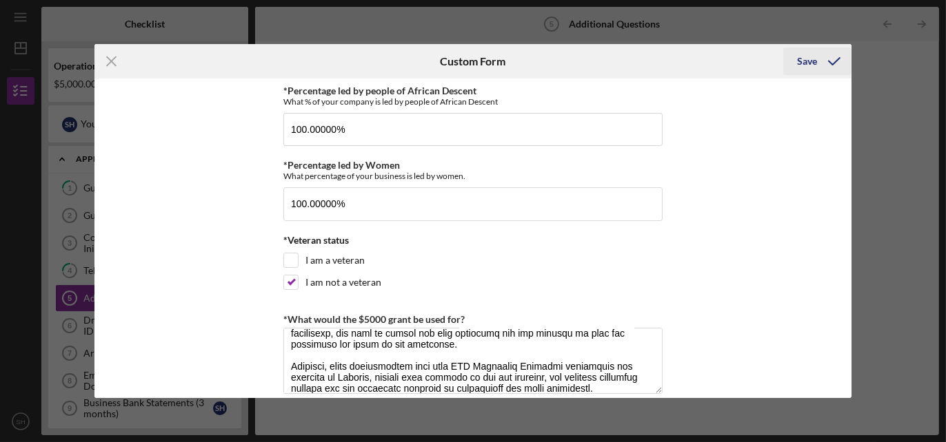
type input "803395405"
click at [803, 60] on div "Save" at bounding box center [807, 62] width 20 height 28
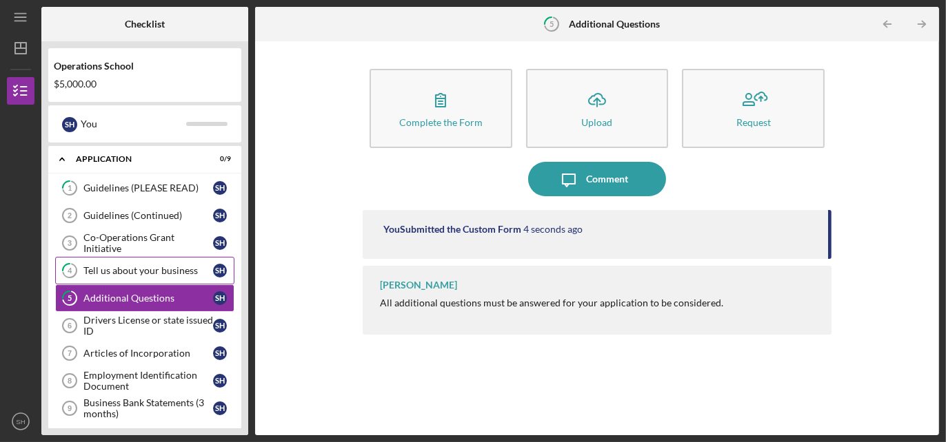
click at [121, 263] on link "4 Tell us about your business S H" at bounding box center [144, 271] width 179 height 28
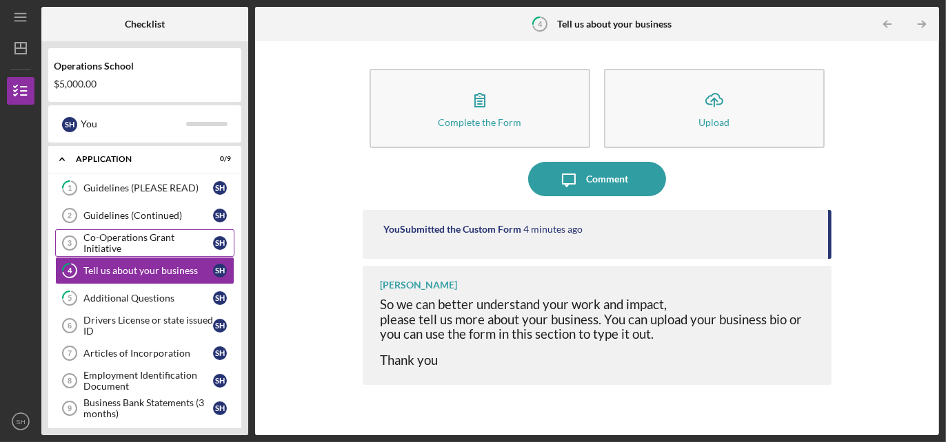
click at [136, 241] on div "Co-Operations Grant Initiative" at bounding box center [148, 243] width 130 height 22
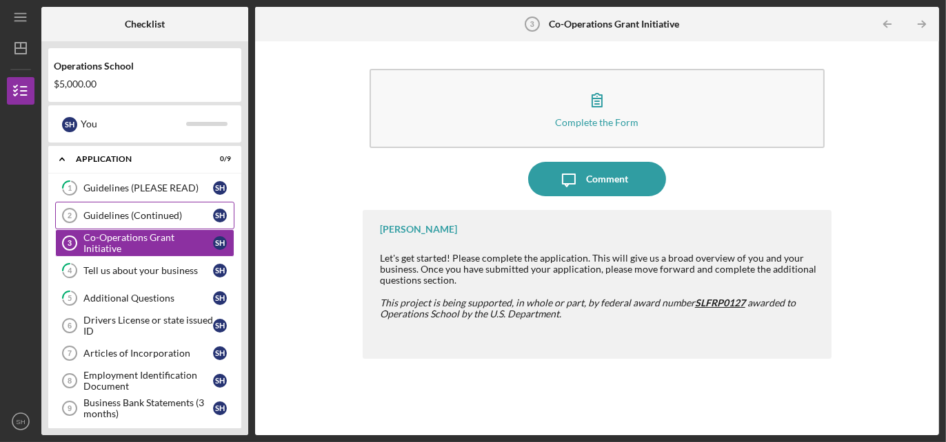
click at [141, 221] on link "Guidelines (Continued) 2 Guidelines (Continued) S H" at bounding box center [144, 216] width 179 height 28
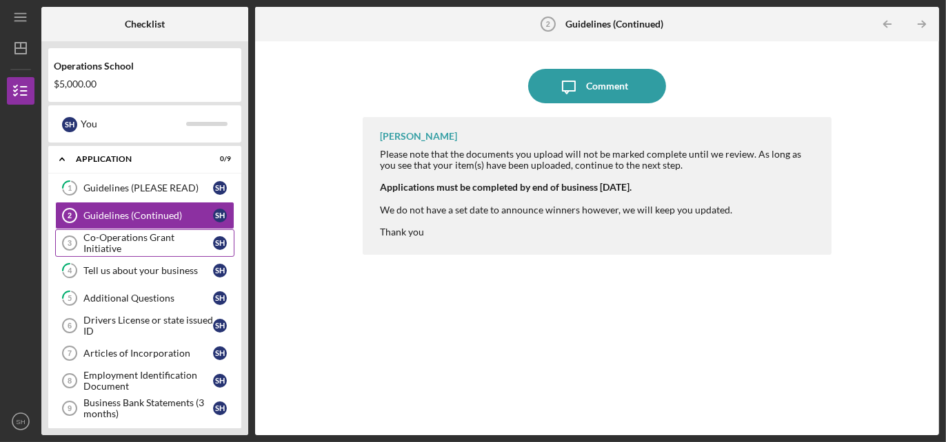
click at [143, 245] on div "Co-Operations Grant Initiative" at bounding box center [148, 243] width 130 height 22
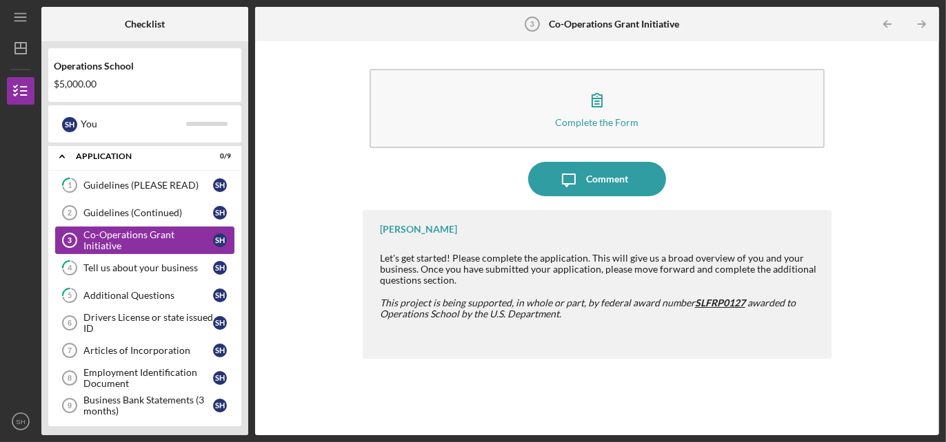
scroll to position [3, 0]
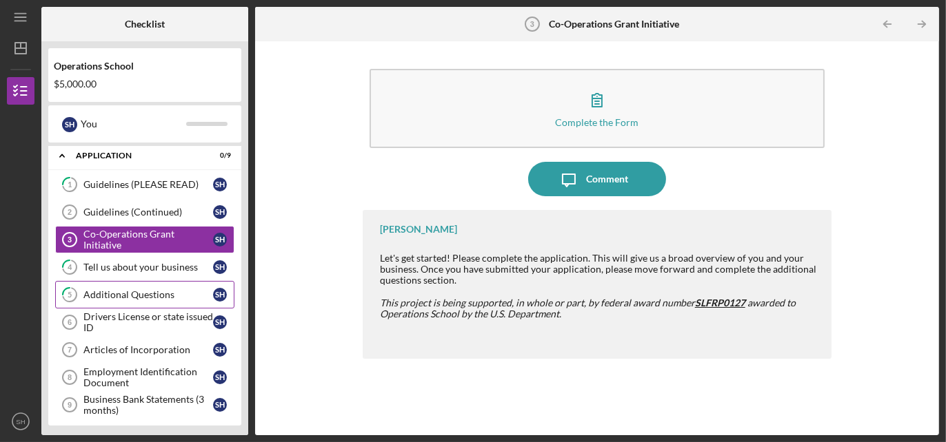
click at [145, 293] on div "Additional Questions" at bounding box center [148, 294] width 130 height 11
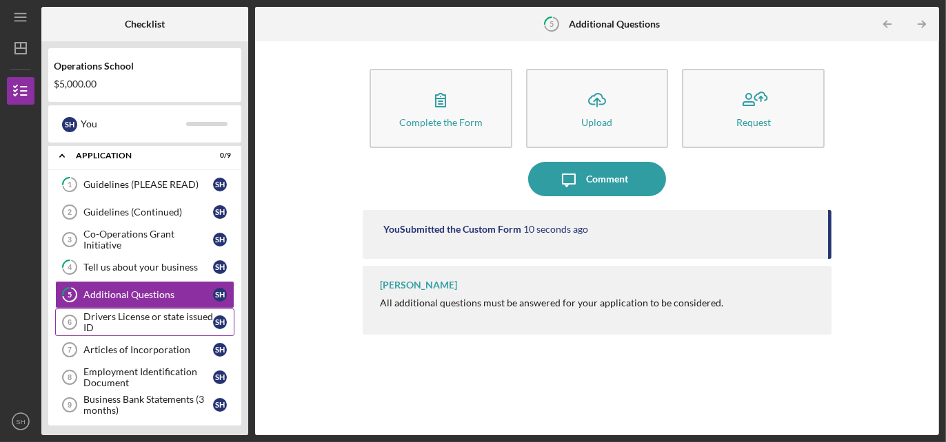
click at [136, 314] on div "Drivers License or state issued ID" at bounding box center [148, 323] width 130 height 22
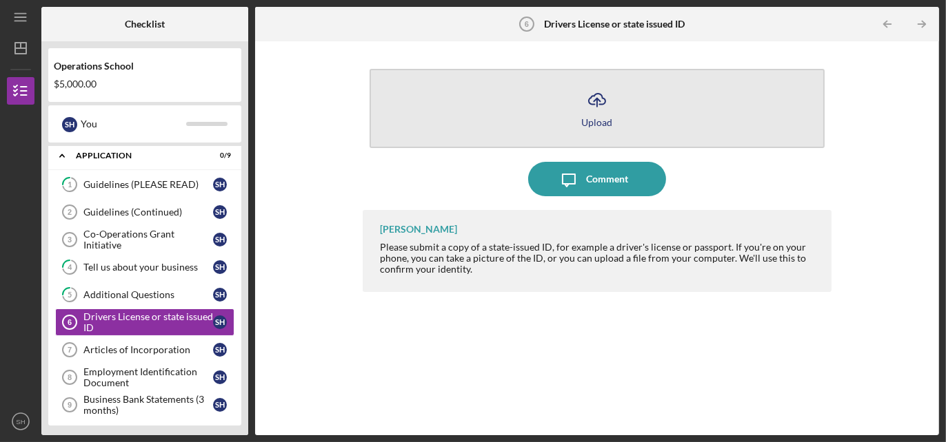
drag, startPoint x: 591, startPoint y: 188, endPoint x: 591, endPoint y: 102, distance: 86.2
click at [588, 109] on div "Icon/Upload Upload Icon/Message Comment [PERSON_NAME] Please submit a copy of a…" at bounding box center [597, 238] width 469 height 380
click at [591, 102] on icon "Icon/Upload" at bounding box center [597, 100] width 34 height 34
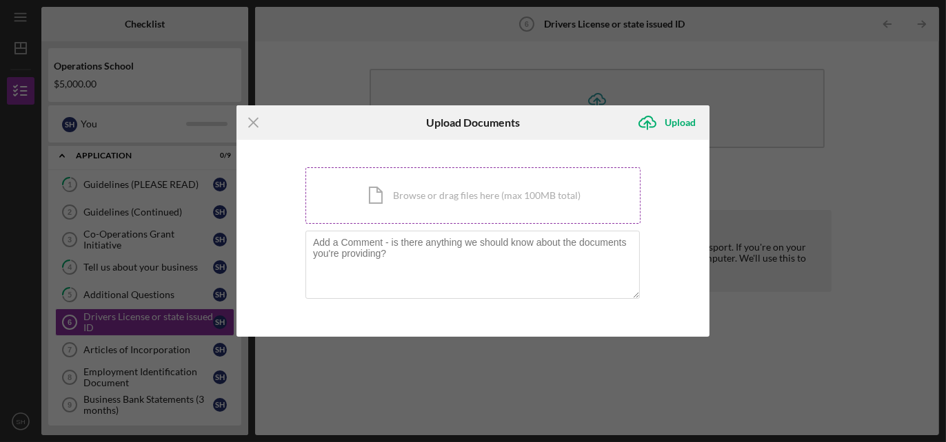
click at [417, 192] on div "Icon/Document Browse or drag files here (max 100MB total) Tap to choose files o…" at bounding box center [472, 195] width 335 height 57
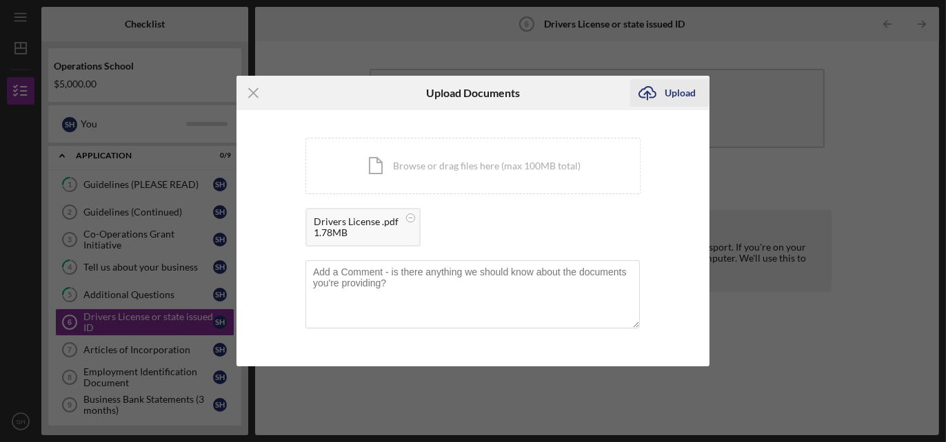
click at [663, 92] on icon "Icon/Upload" at bounding box center [647, 93] width 34 height 34
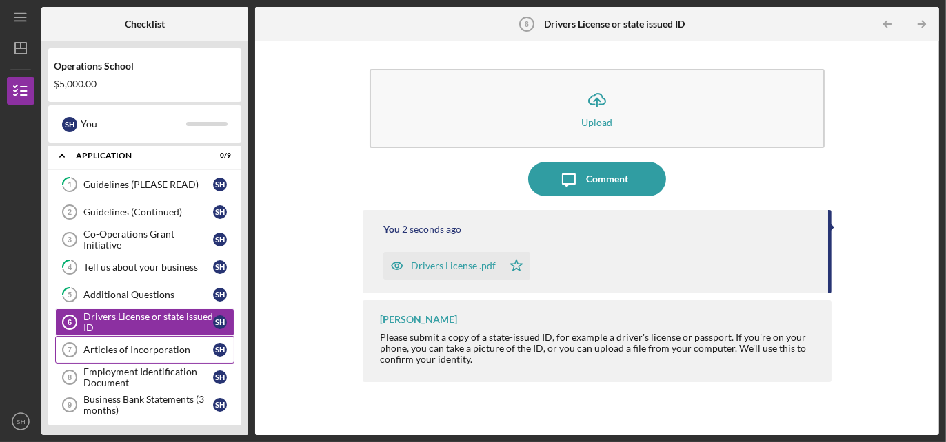
click at [143, 345] on div "Articles of Incorporation" at bounding box center [148, 350] width 130 height 11
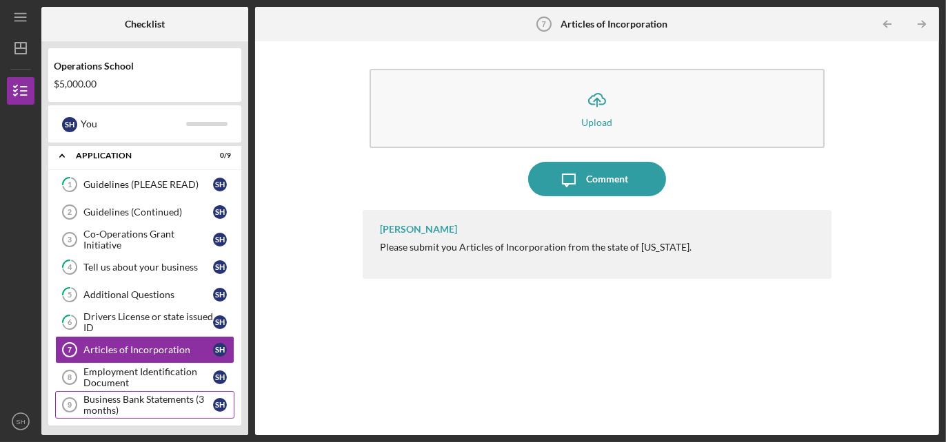
click at [158, 394] on div "Business Bank Statements (3 months)" at bounding box center [148, 405] width 130 height 22
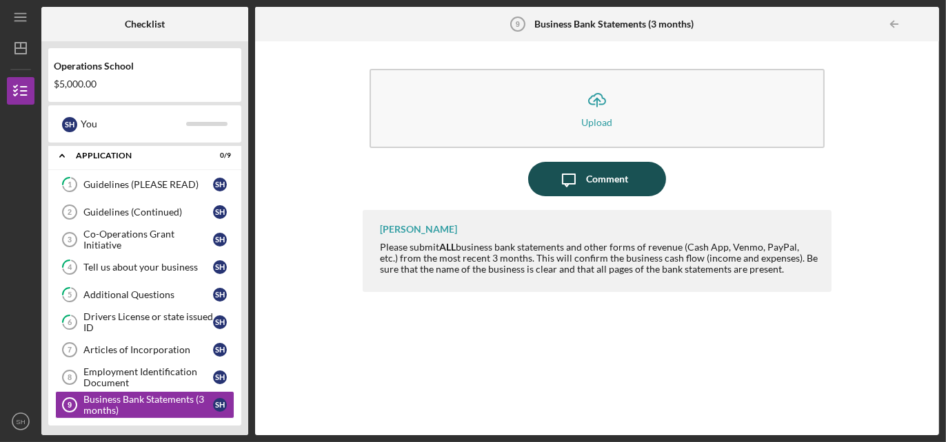
click at [584, 176] on icon "Icon/Message" at bounding box center [568, 179] width 34 height 34
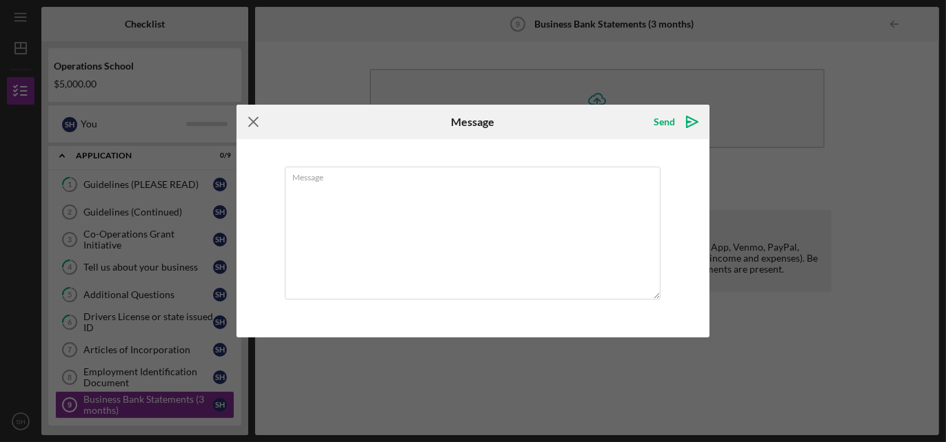
click at [253, 122] on icon "Icon/Menu Close" at bounding box center [253, 122] width 34 height 34
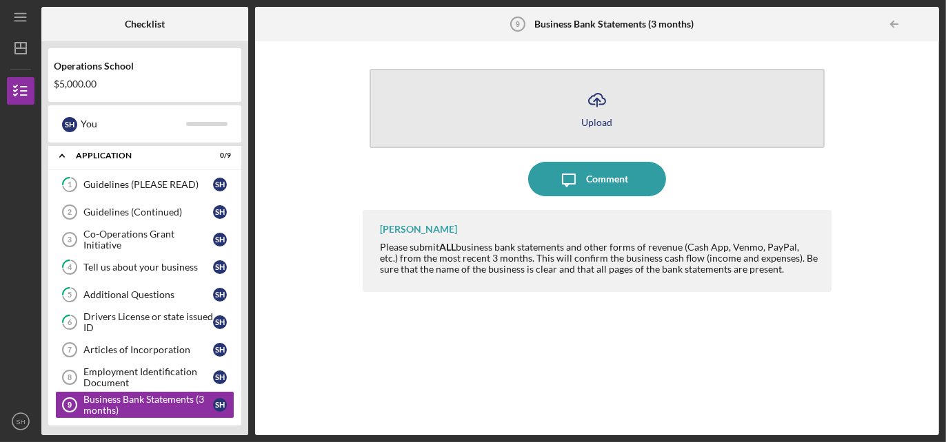
click at [607, 113] on icon "Icon/Upload" at bounding box center [597, 100] width 34 height 34
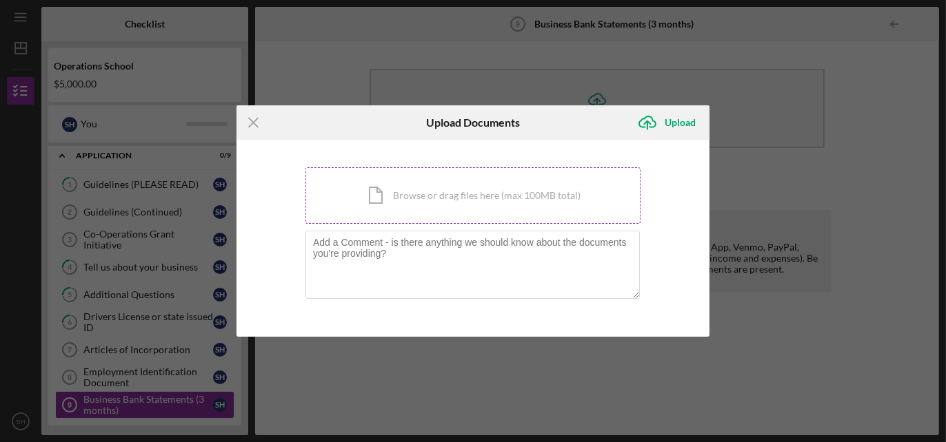
click at [454, 202] on div "Icon/Document Browse or drag files here (max 100MB total) Tap to choose files o…" at bounding box center [472, 195] width 335 height 57
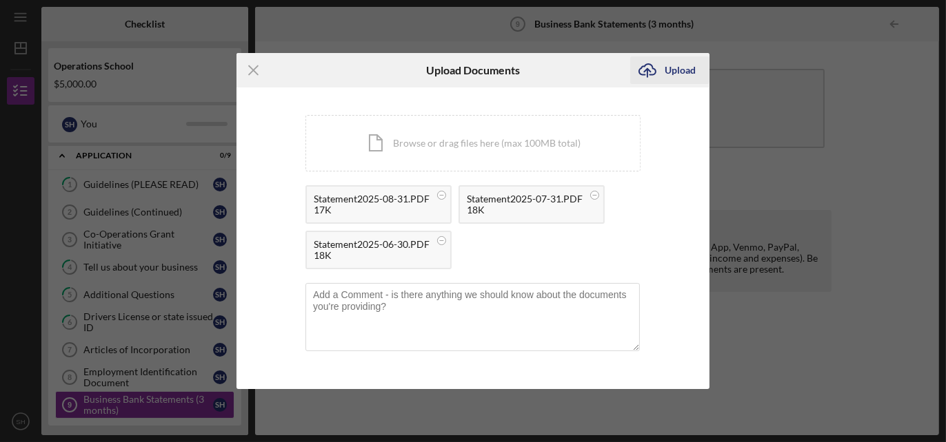
click at [663, 70] on icon "Icon/Upload" at bounding box center [647, 70] width 34 height 34
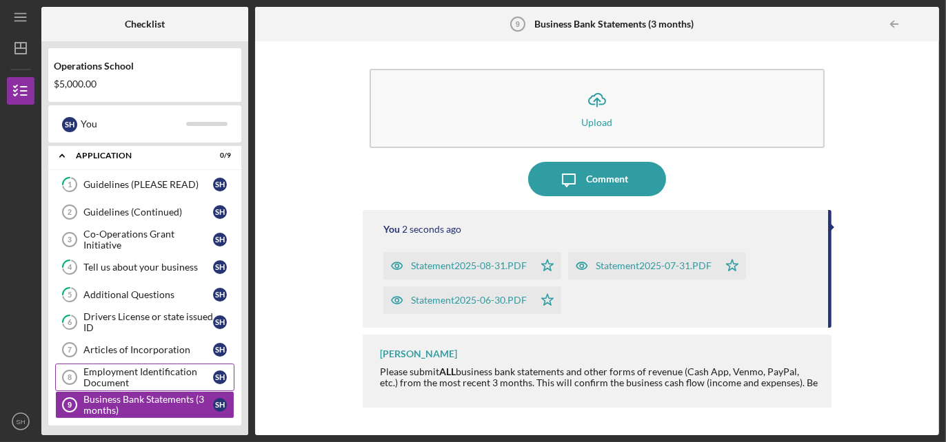
click at [126, 367] on div "Employment Identification Document" at bounding box center [148, 378] width 130 height 22
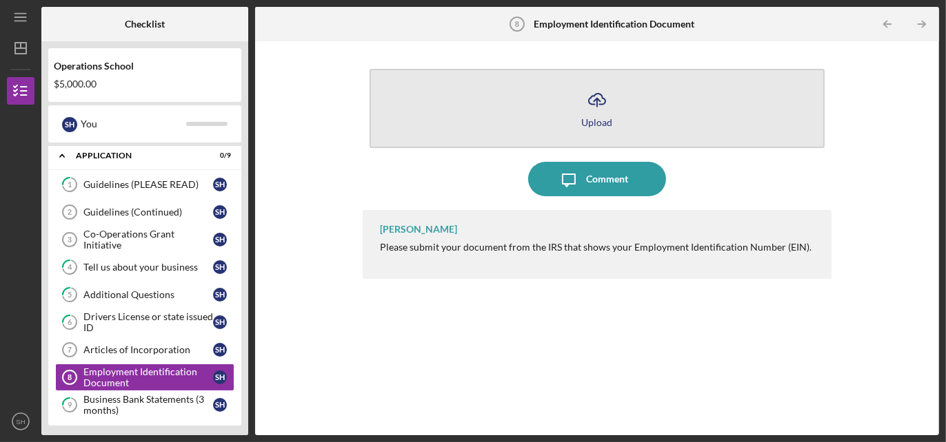
click at [600, 111] on icon "Icon/Upload" at bounding box center [597, 100] width 34 height 34
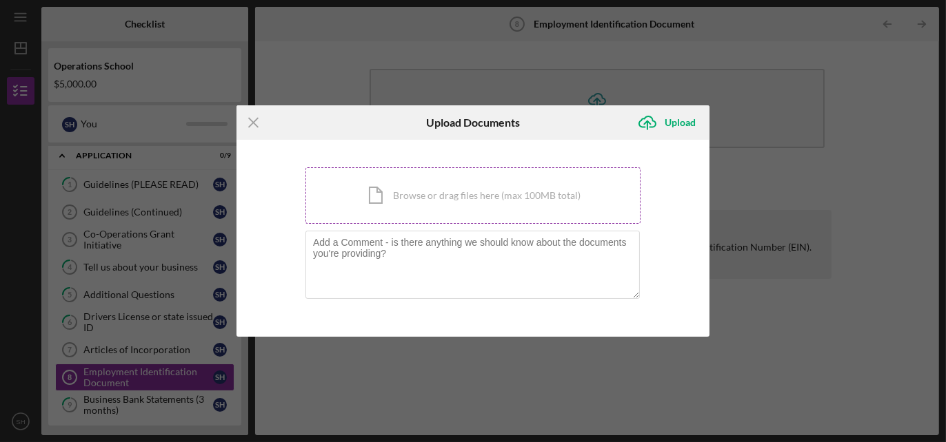
click at [396, 199] on div "Icon/Document Browse or drag files here (max 100MB total) Tap to choose files o…" at bounding box center [472, 195] width 335 height 57
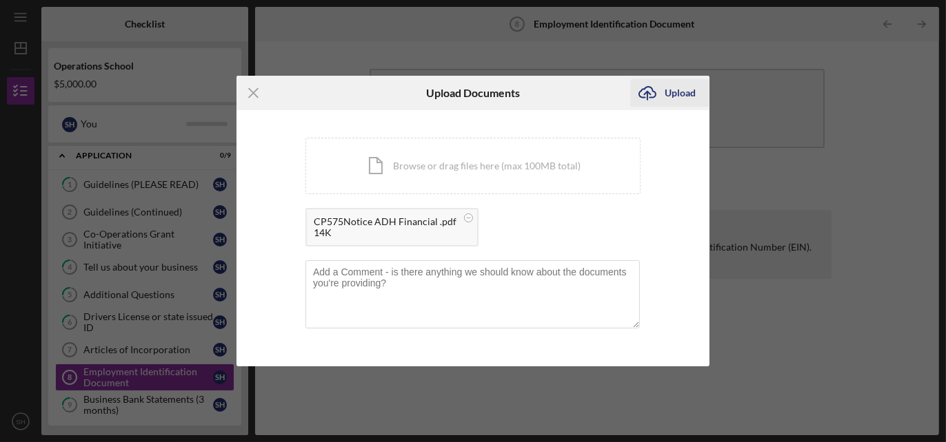
click at [655, 93] on icon "Icon/Upload" at bounding box center [647, 93] width 34 height 34
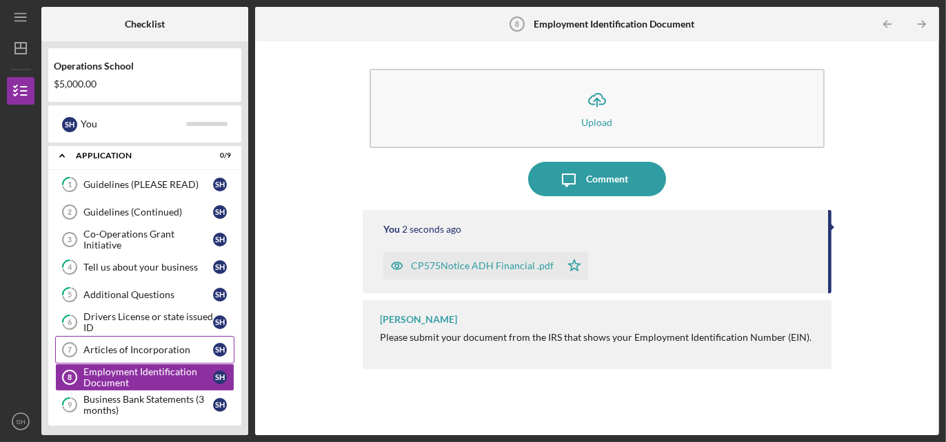
click at [125, 337] on link "Articles of Incorporation 7 Articles of Incorporation S H" at bounding box center [144, 350] width 179 height 28
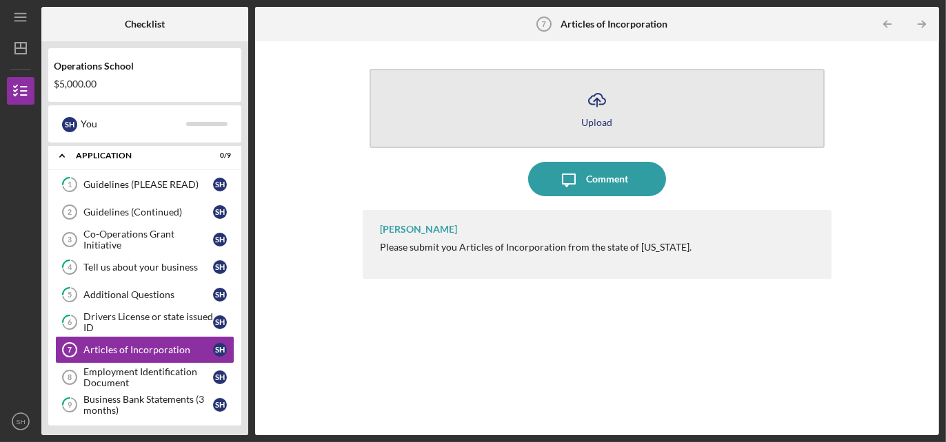
click at [598, 114] on icon "Icon/Upload" at bounding box center [597, 100] width 34 height 34
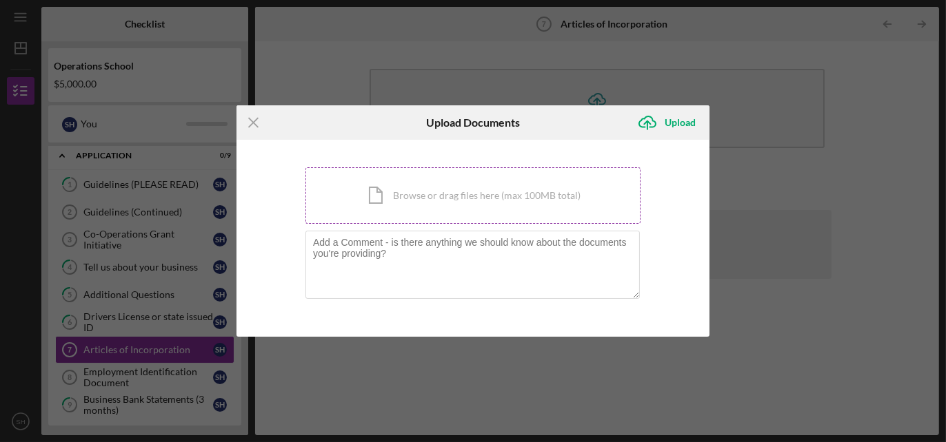
click at [476, 204] on div "Icon/Document Browse or drag files here (max 100MB total) Tap to choose files o…" at bounding box center [472, 195] width 335 height 57
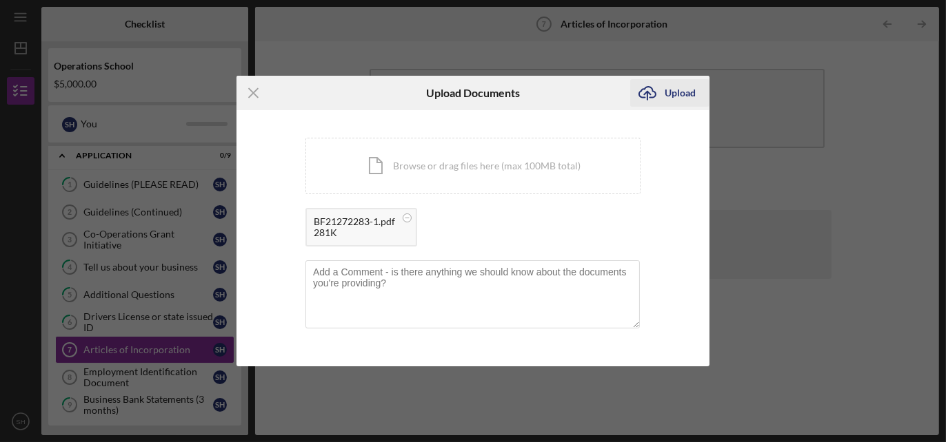
click at [670, 95] on div "Upload" at bounding box center [679, 93] width 31 height 28
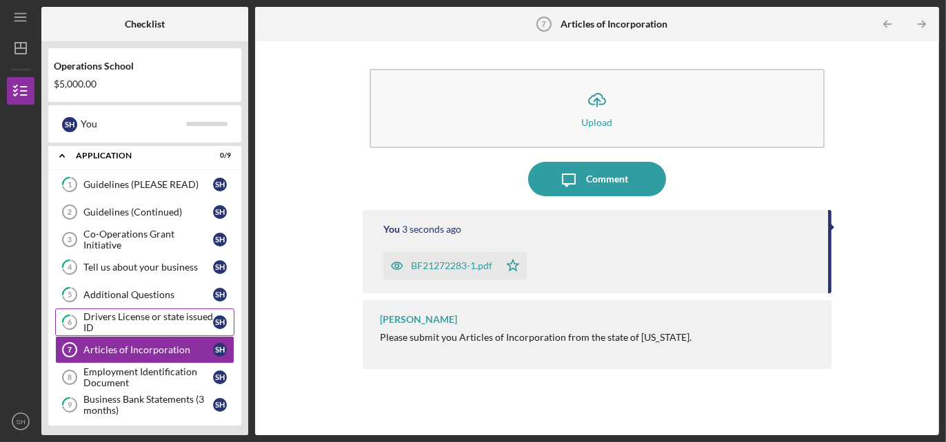
click at [106, 320] on div "Drivers License or state issued ID" at bounding box center [148, 323] width 130 height 22
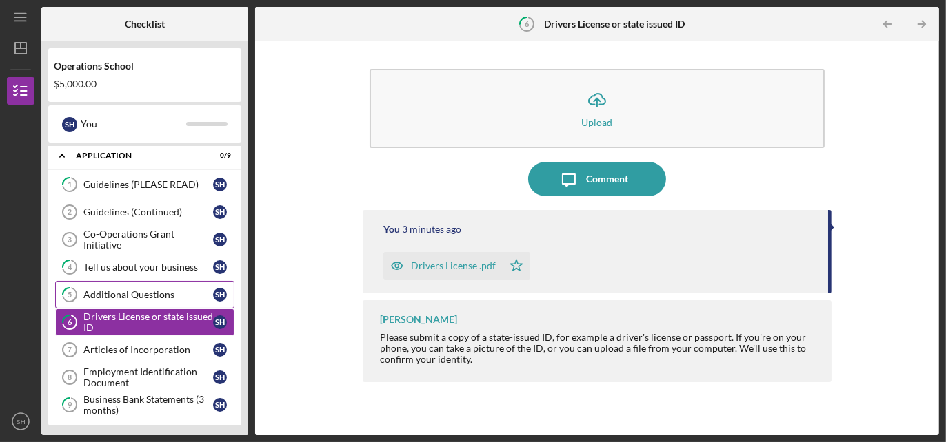
click at [124, 292] on div "Additional Questions" at bounding box center [148, 294] width 130 height 11
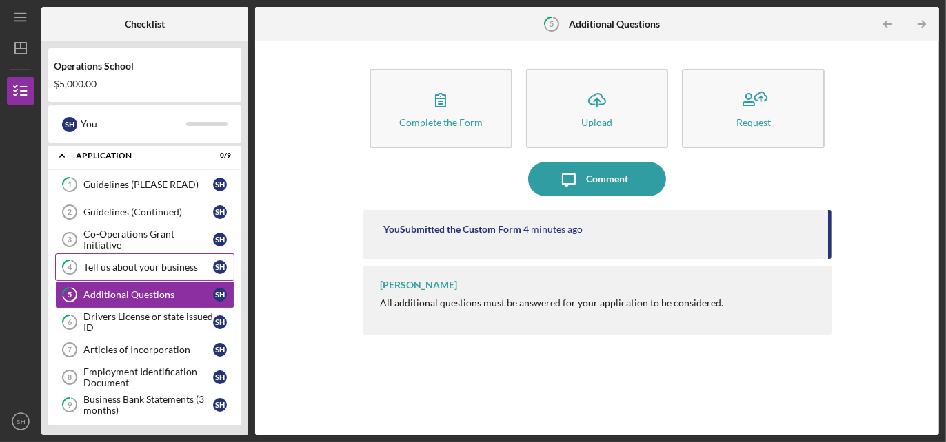
click at [123, 265] on div "Tell us about your business" at bounding box center [148, 267] width 130 height 11
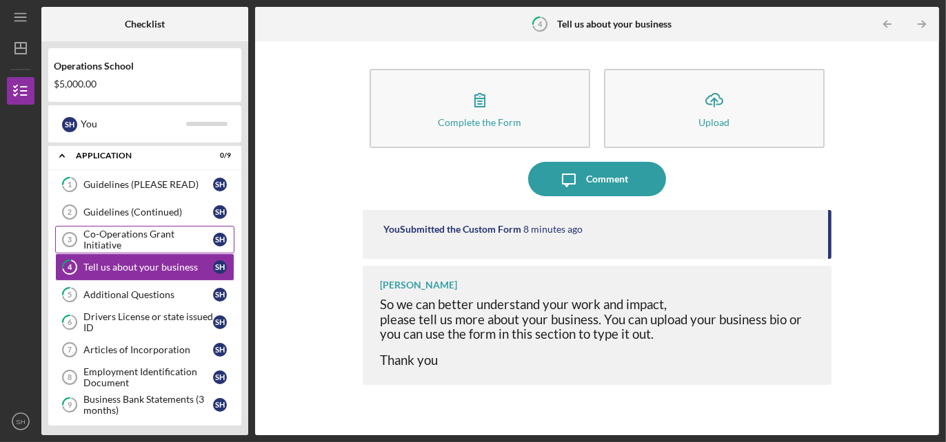
click at [134, 234] on div "Co-Operations Grant Initiative" at bounding box center [148, 240] width 130 height 22
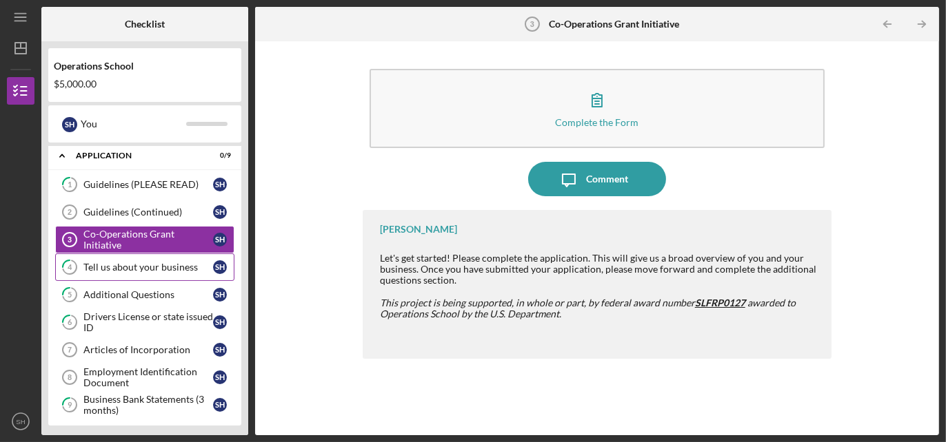
click at [145, 265] on div "Tell us about your business" at bounding box center [148, 267] width 130 height 11
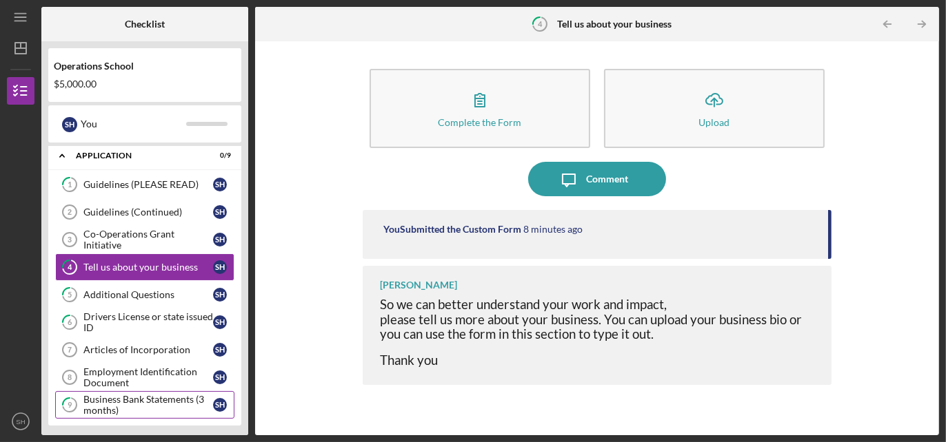
click at [115, 400] on div "Business Bank Statements (3 months)" at bounding box center [148, 405] width 130 height 22
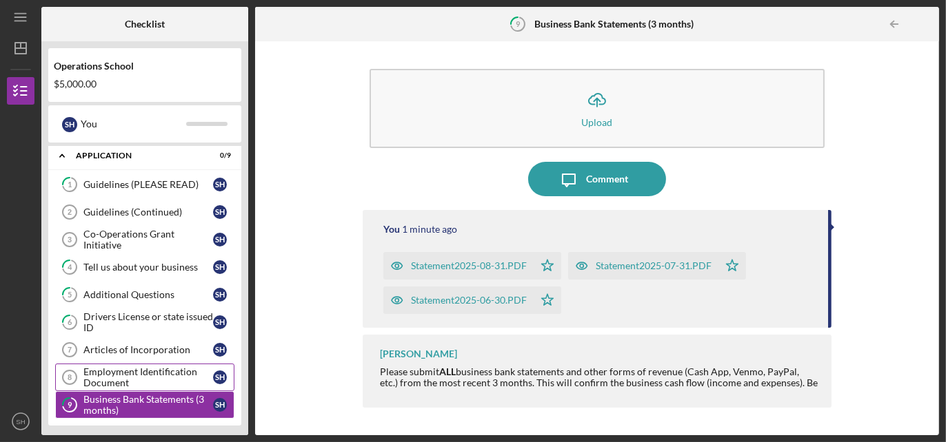
click at [112, 371] on div "Employment Identification Document" at bounding box center [148, 378] width 130 height 22
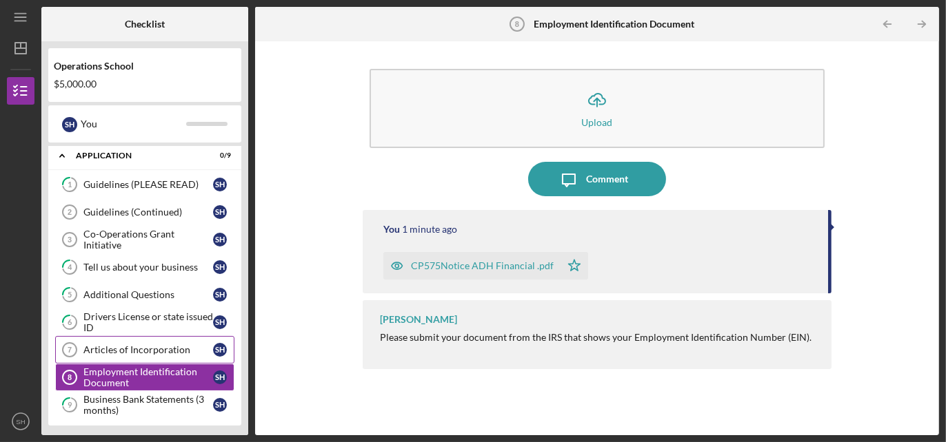
click at [115, 345] on div "Articles of Incorporation" at bounding box center [148, 350] width 130 height 11
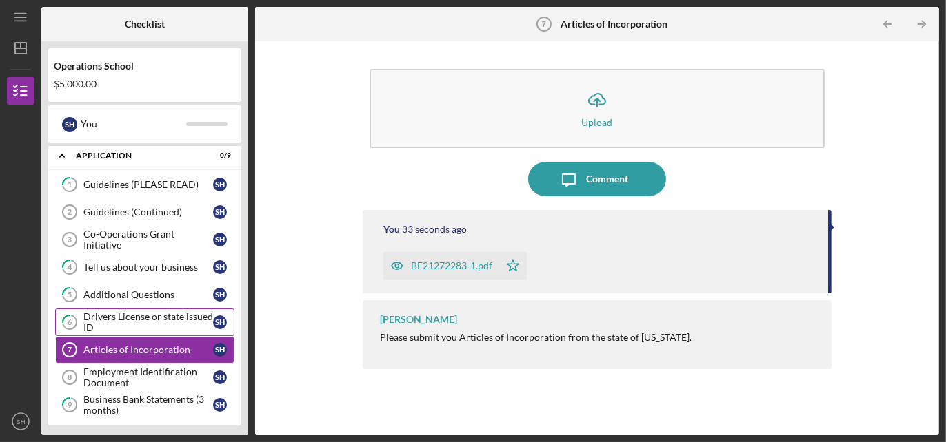
click at [123, 319] on div "Drivers License or state issued ID" at bounding box center [148, 323] width 130 height 22
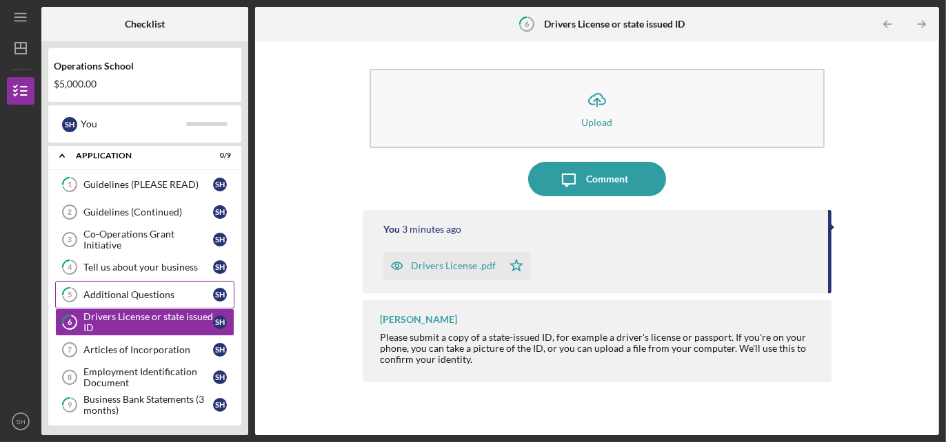
click at [130, 289] on div "Additional Questions" at bounding box center [148, 294] width 130 height 11
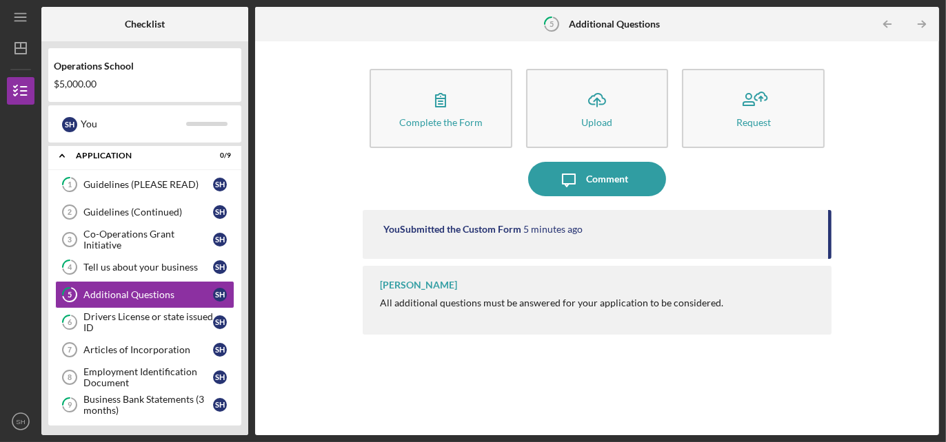
drag, startPoint x: 496, startPoint y: 232, endPoint x: 480, endPoint y: 190, distance: 44.9
click at [494, 230] on div "You Submitted the Custom Form" at bounding box center [452, 229] width 138 height 11
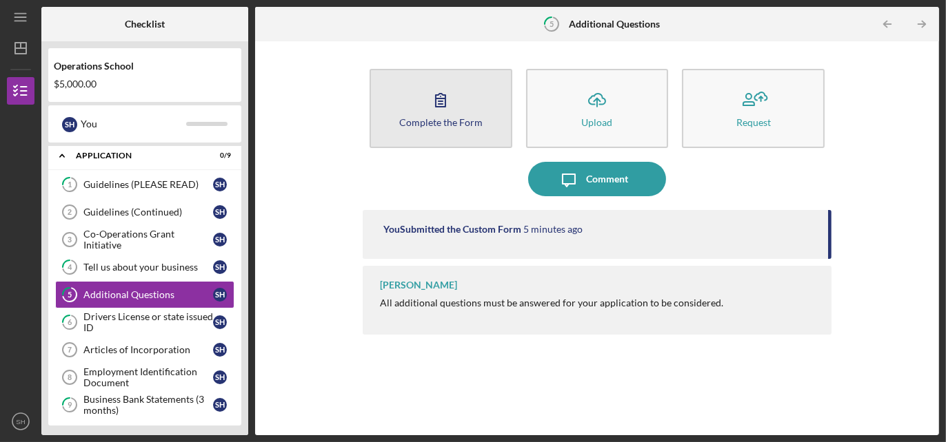
click at [450, 88] on icon "button" at bounding box center [440, 100] width 34 height 34
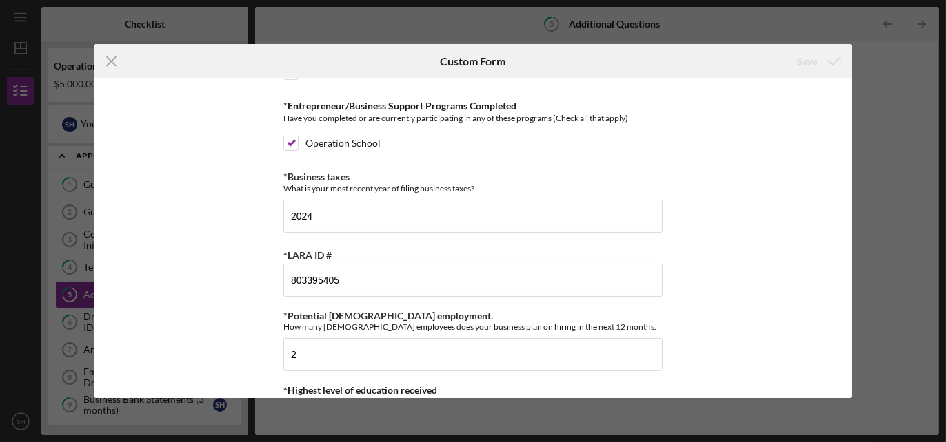
scroll to position [607, 0]
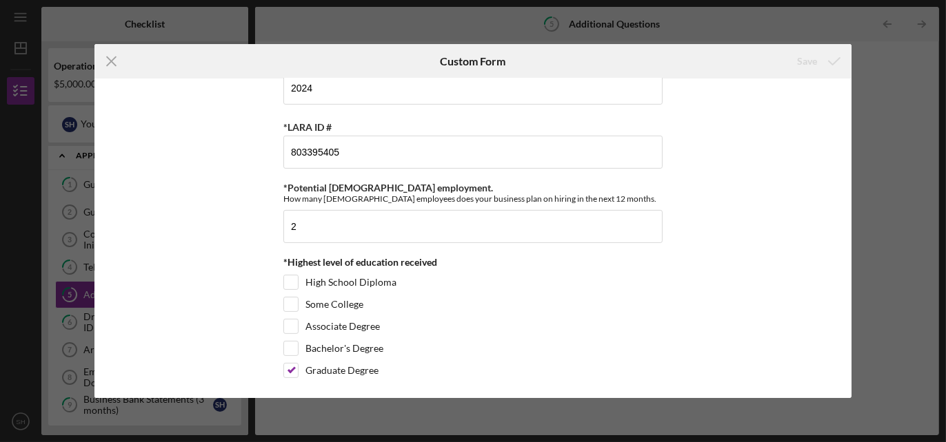
click at [900, 92] on div "Icon/Menu Close Custom Form Save *Percentage led by people of [DEMOGRAPHIC_DATA…" at bounding box center [473, 221] width 946 height 442
click at [114, 61] on icon "Icon/Menu Close" at bounding box center [111, 61] width 34 height 34
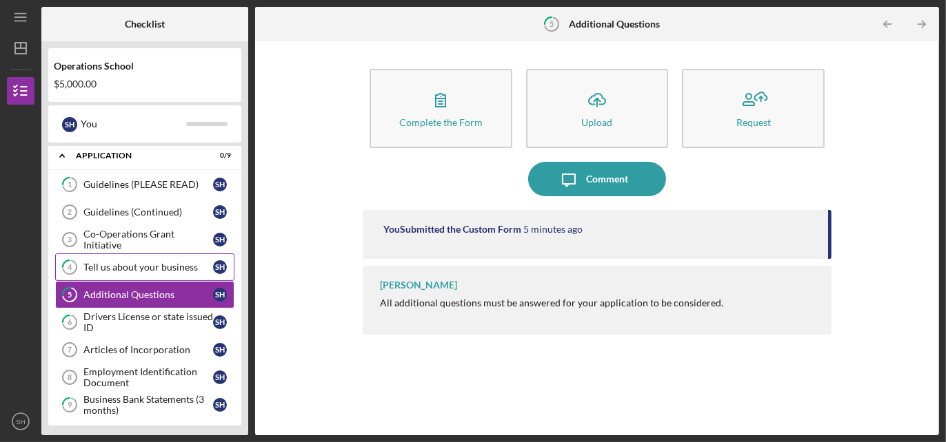
click at [140, 262] on div "Tell us about your business" at bounding box center [148, 267] width 130 height 11
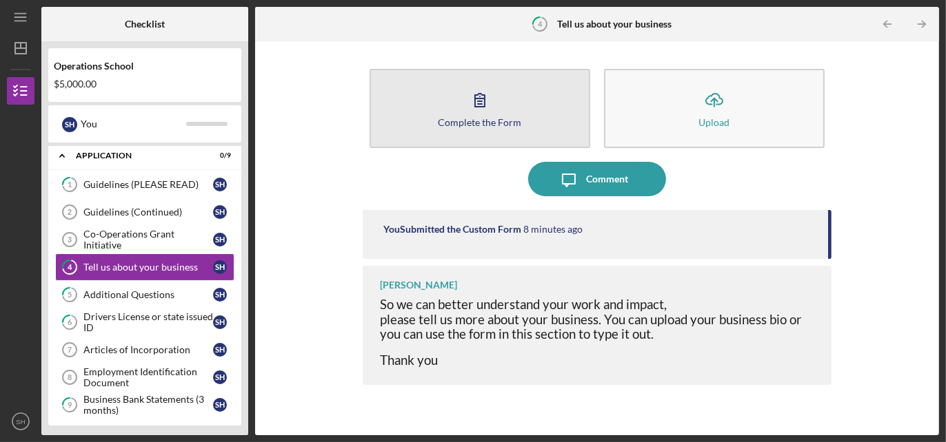
click at [495, 117] on div "Complete the Form" at bounding box center [479, 122] width 83 height 10
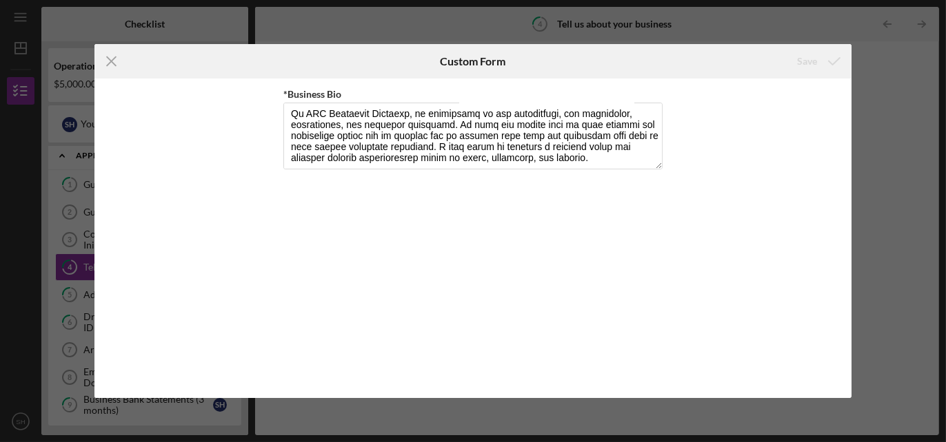
scroll to position [132, 0]
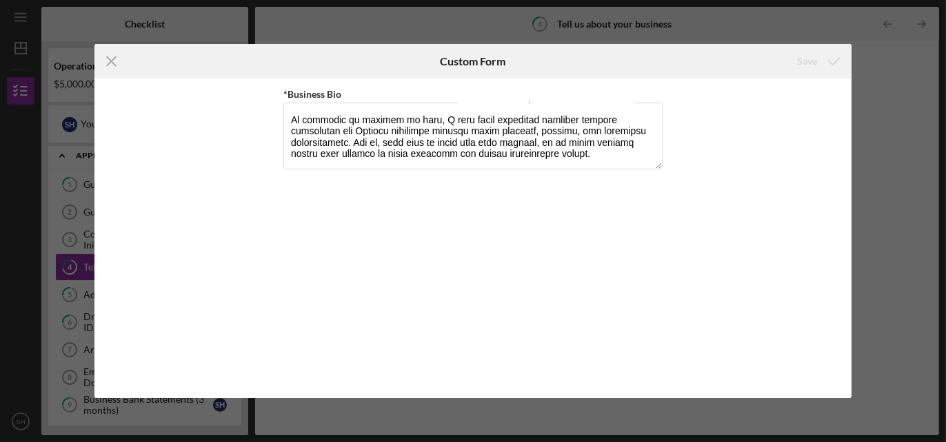
click at [884, 133] on div "Icon/Menu Close Custom Form Save *Business Bio Cancel Save" at bounding box center [473, 221] width 946 height 442
click at [121, 62] on icon "Icon/Menu Close" at bounding box center [111, 61] width 34 height 34
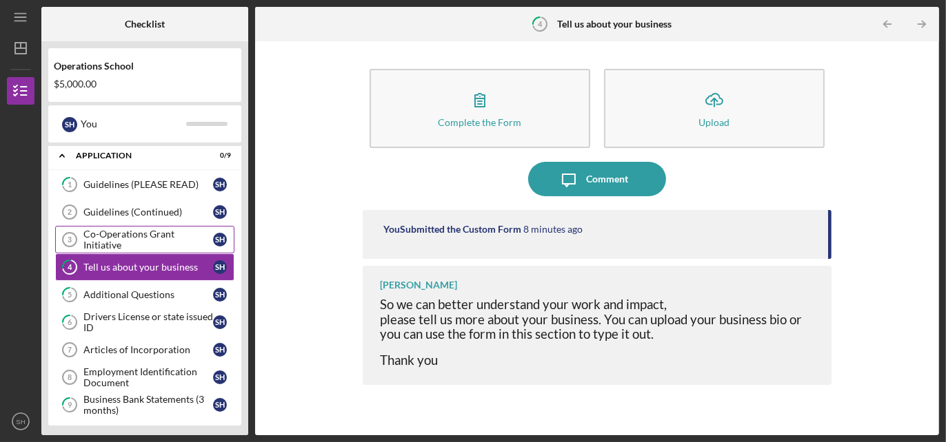
click at [128, 234] on div "Co-Operations Grant Initiative" at bounding box center [148, 240] width 130 height 22
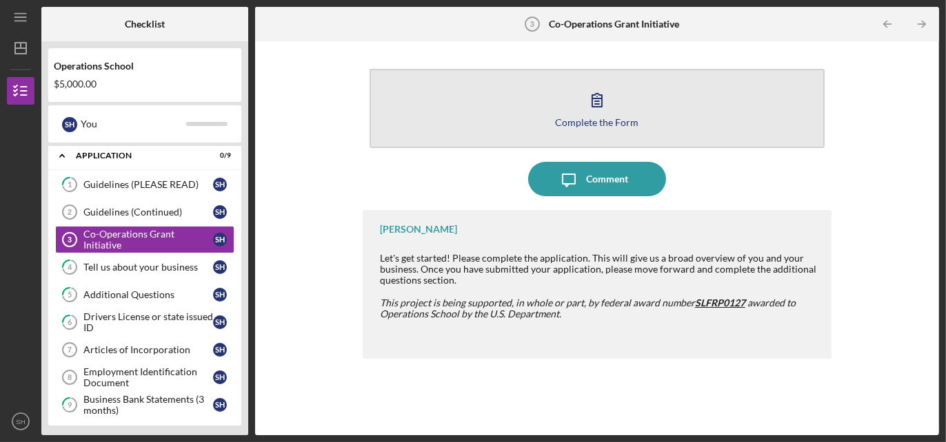
click at [587, 105] on icon "button" at bounding box center [597, 100] width 34 height 34
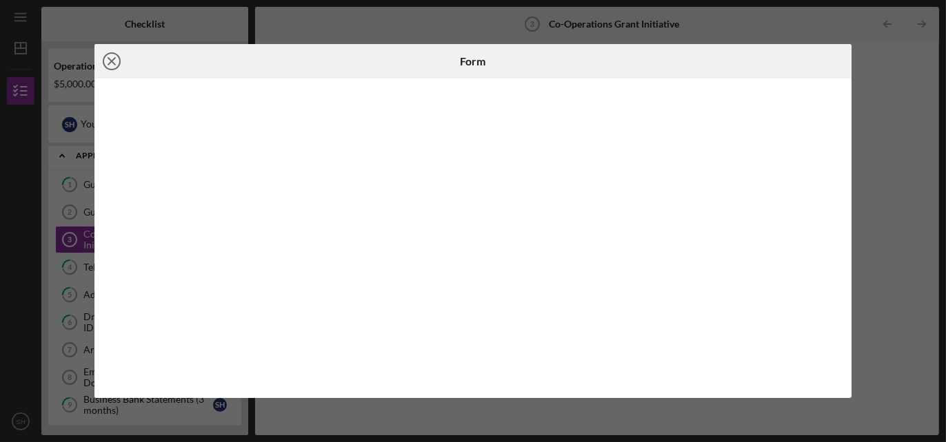
click at [116, 59] on icon "Icon/Close" at bounding box center [111, 61] width 34 height 34
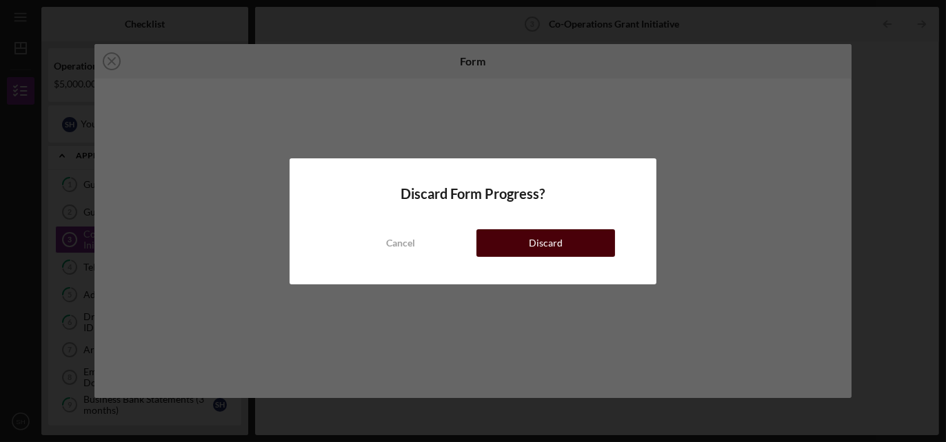
click at [525, 244] on button "Discard" at bounding box center [545, 244] width 139 height 28
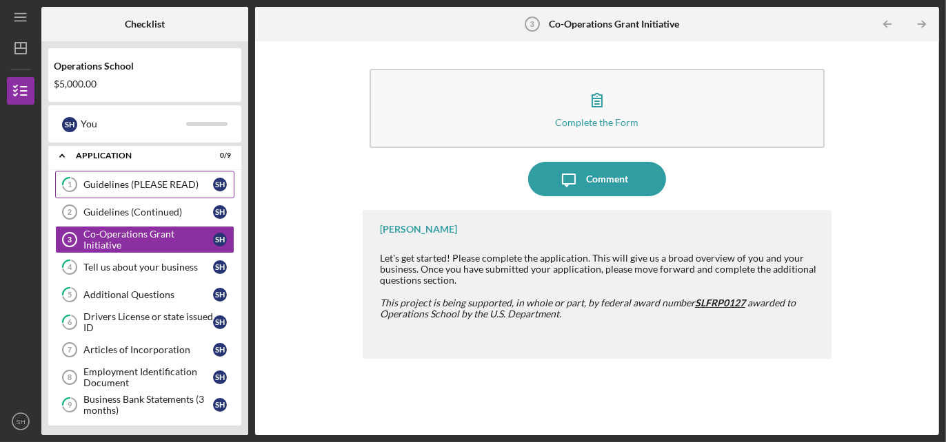
click at [153, 191] on link "1 Guidelines (PLEASE READ) S H" at bounding box center [144, 185] width 179 height 28
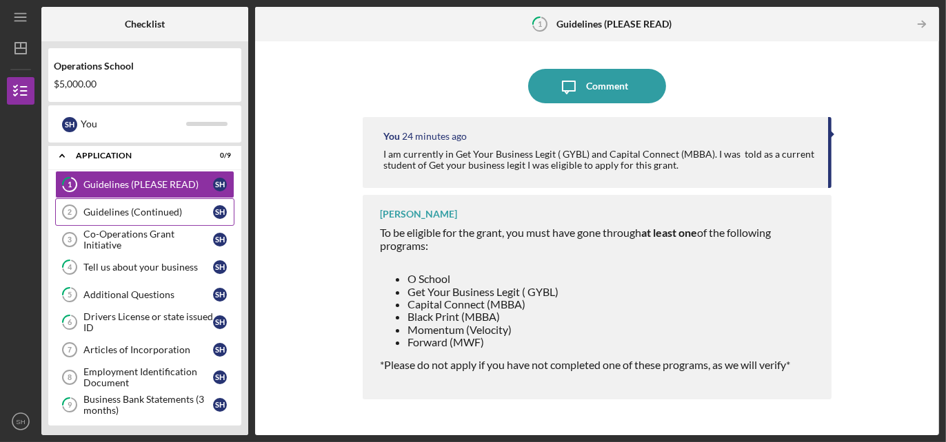
click at [148, 210] on div "Guidelines (Continued)" at bounding box center [148, 212] width 130 height 11
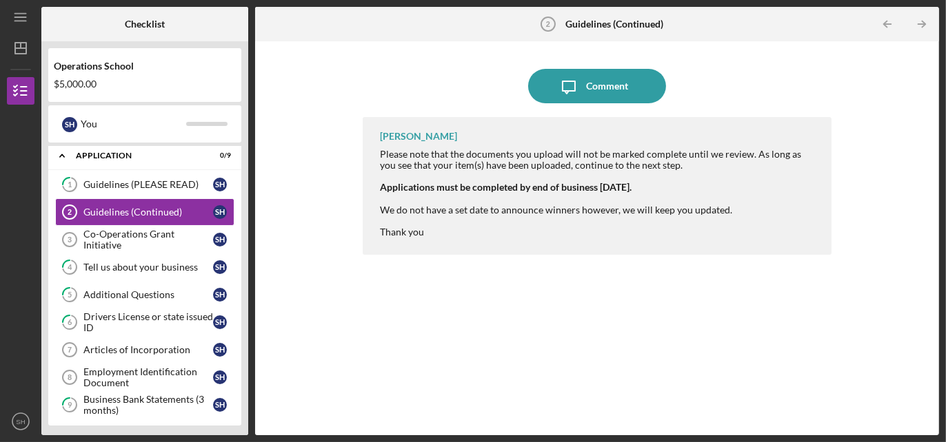
drag, startPoint x: 589, startPoint y: 86, endPoint x: 587, endPoint y: 160, distance: 73.8
click at [587, 160] on div "Icon/Message Comment [PERSON_NAME] Please note that the documents you upload wi…" at bounding box center [597, 238] width 469 height 380
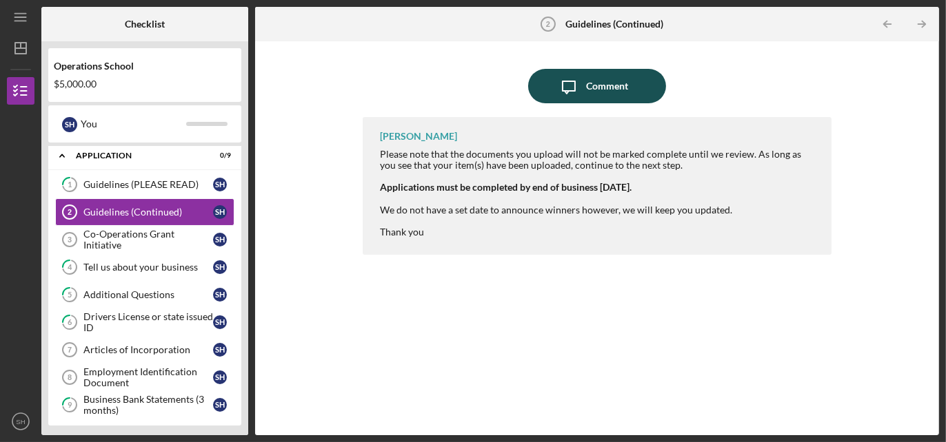
click at [584, 94] on icon "Icon/Message" at bounding box center [568, 86] width 34 height 34
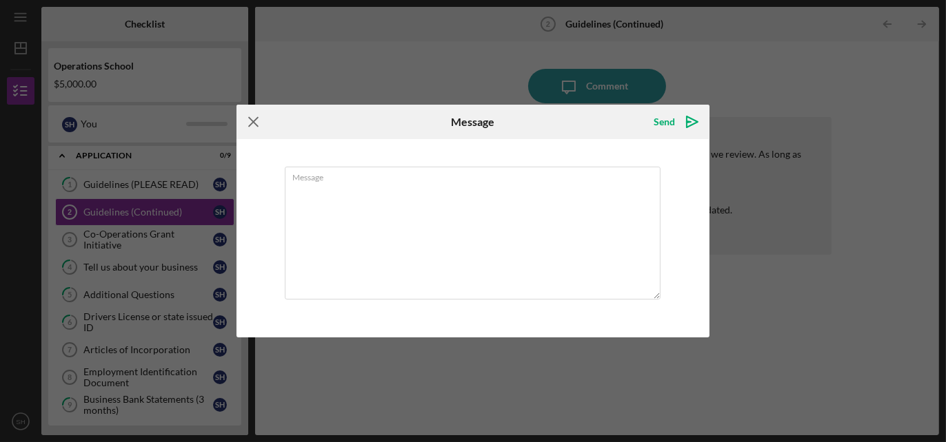
click at [254, 121] on icon "Icon/Menu Close" at bounding box center [253, 122] width 34 height 34
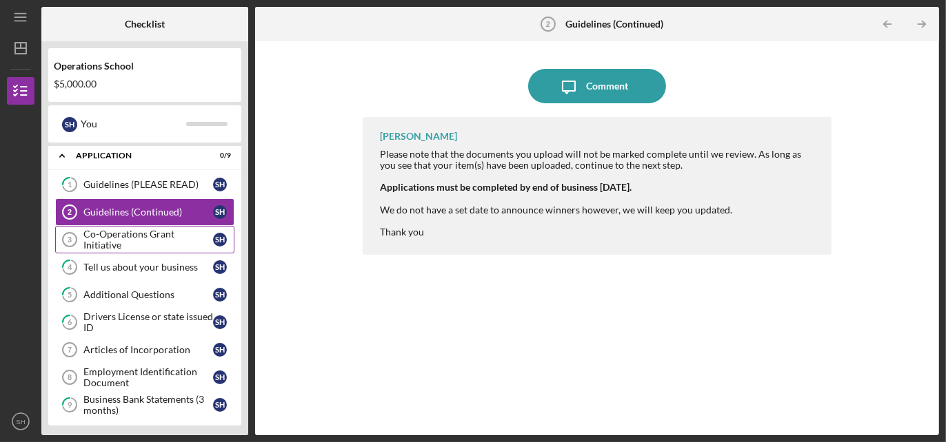
click at [125, 242] on div "Co-Operations Grant Initiative" at bounding box center [148, 240] width 130 height 22
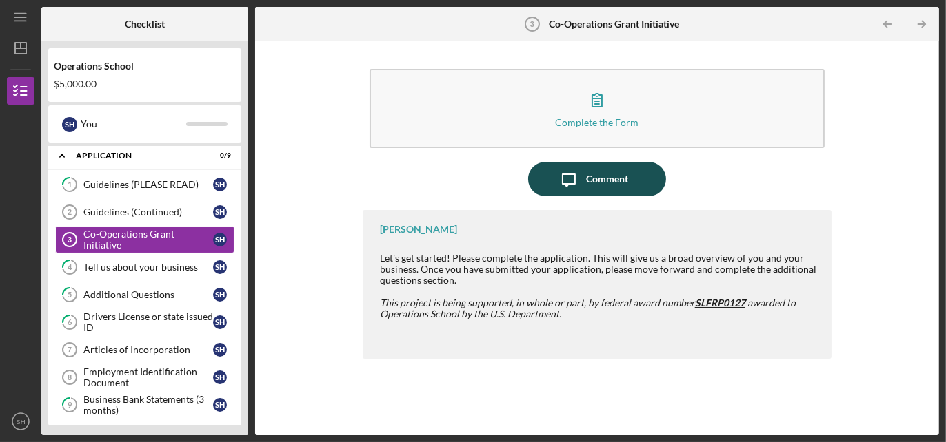
click at [595, 178] on div "Comment" at bounding box center [607, 179] width 42 height 34
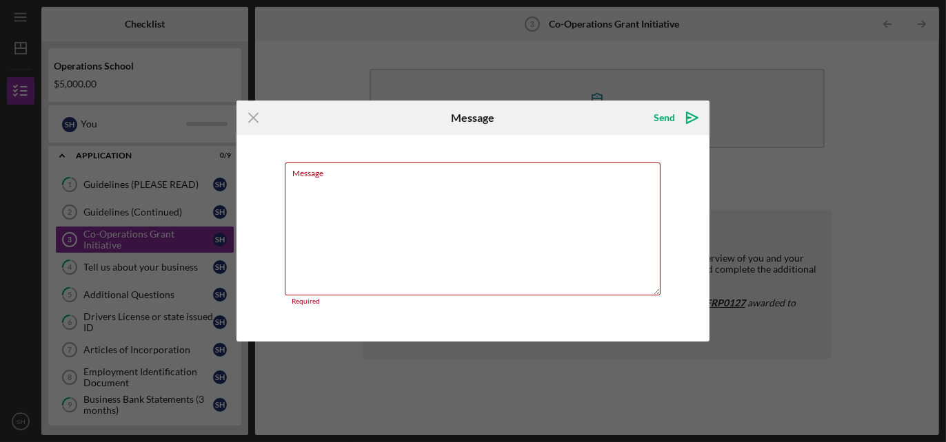
drag, startPoint x: 248, startPoint y: 123, endPoint x: 286, endPoint y: 120, distance: 38.0
click at [248, 122] on icon "Icon/Menu Close" at bounding box center [253, 118] width 34 height 34
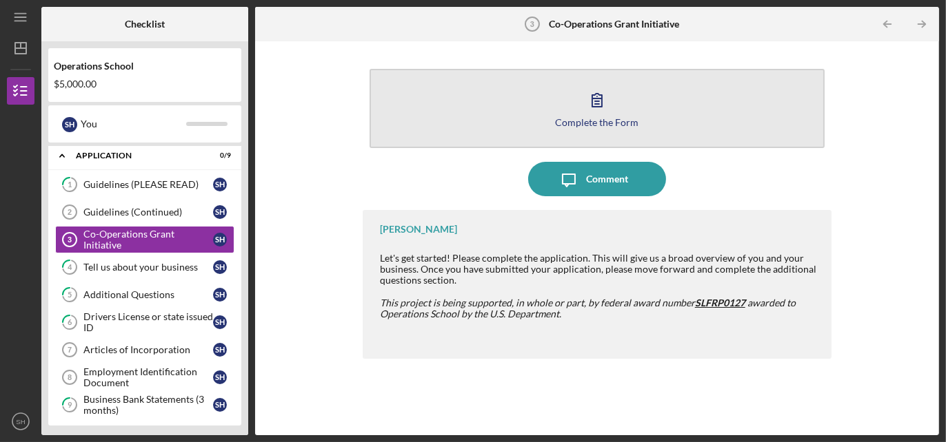
click at [587, 120] on div "Complete the Form" at bounding box center [596, 122] width 83 height 10
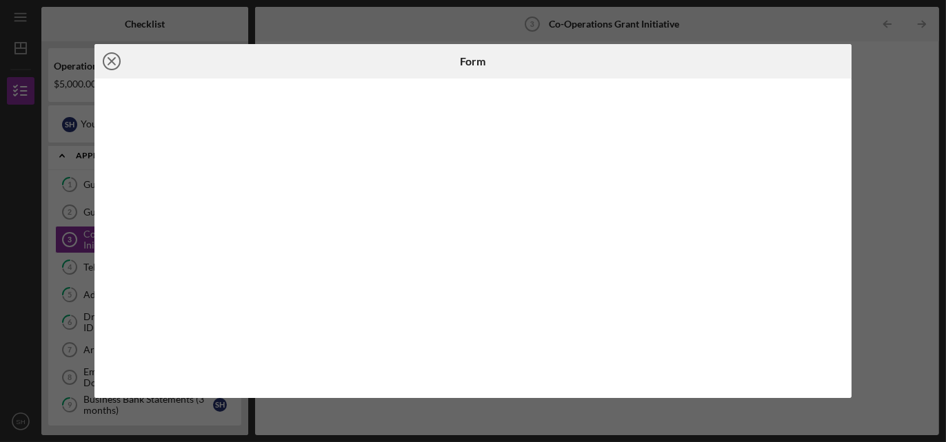
click at [111, 63] on icon "Icon/Close" at bounding box center [111, 61] width 34 height 34
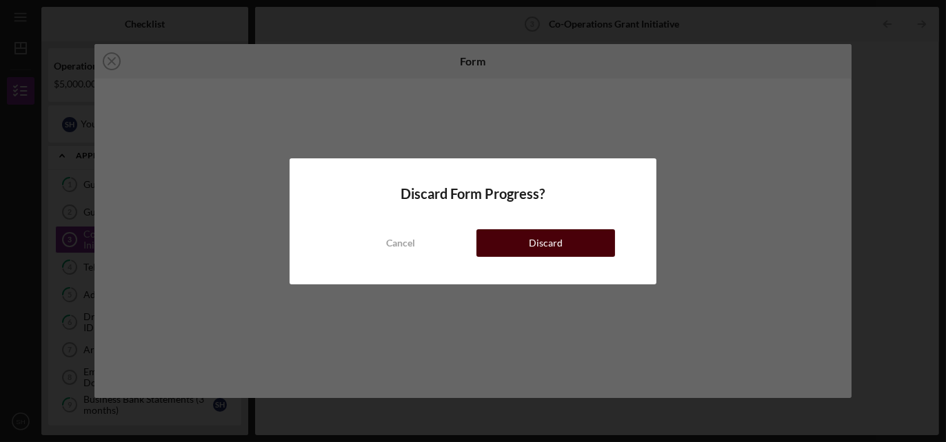
click at [533, 247] on div "Discard" at bounding box center [546, 244] width 34 height 28
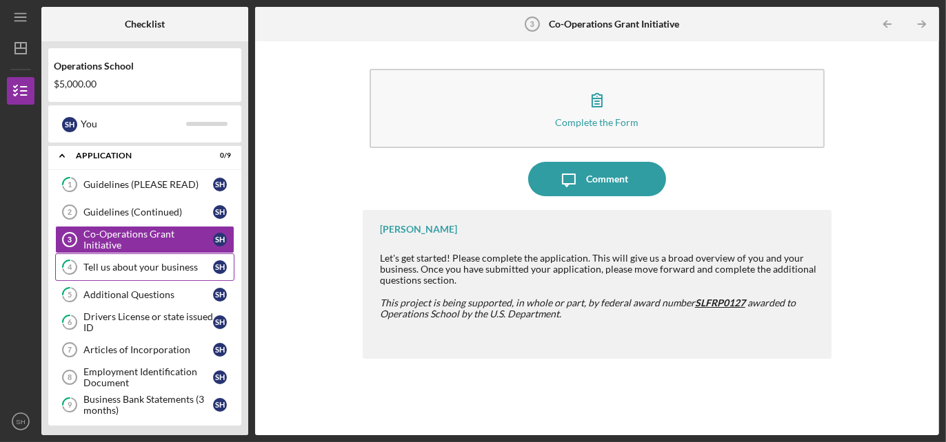
click at [152, 268] on div "Tell us about your business" at bounding box center [148, 267] width 130 height 11
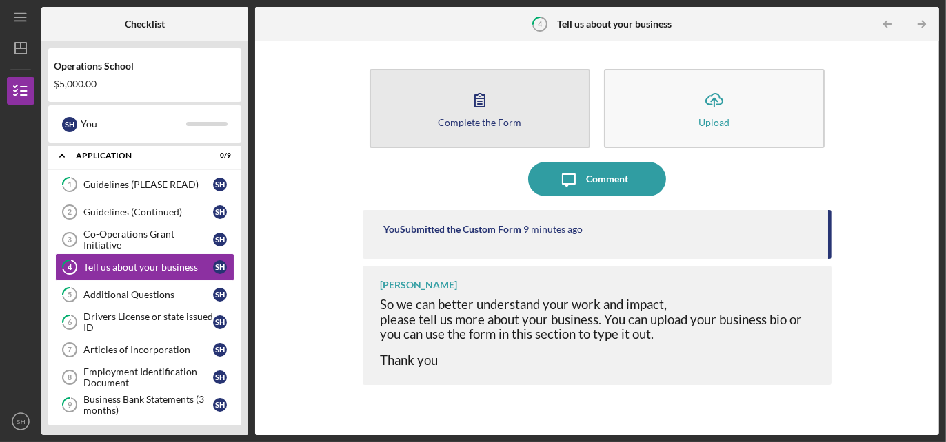
drag, startPoint x: 491, startPoint y: 76, endPoint x: 491, endPoint y: 84, distance: 8.3
click at [491, 84] on button "Complete the Form Form" at bounding box center [479, 108] width 221 height 79
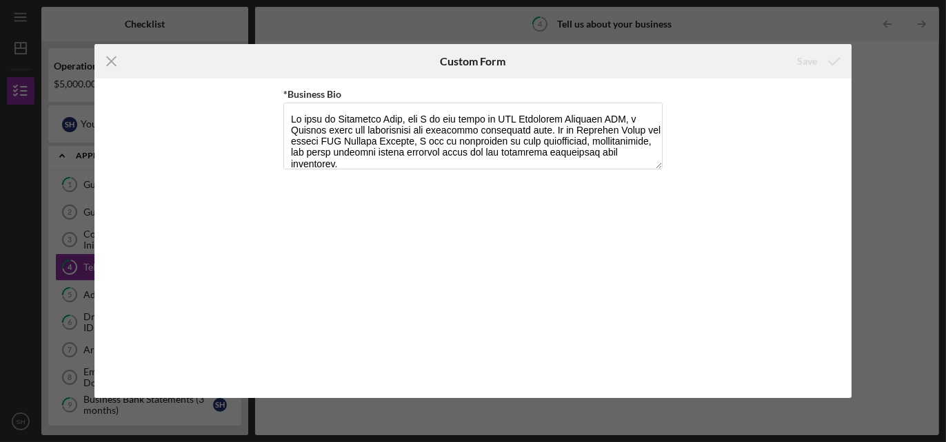
click at [103, 59] on icon "Icon/Menu Close" at bounding box center [111, 61] width 34 height 34
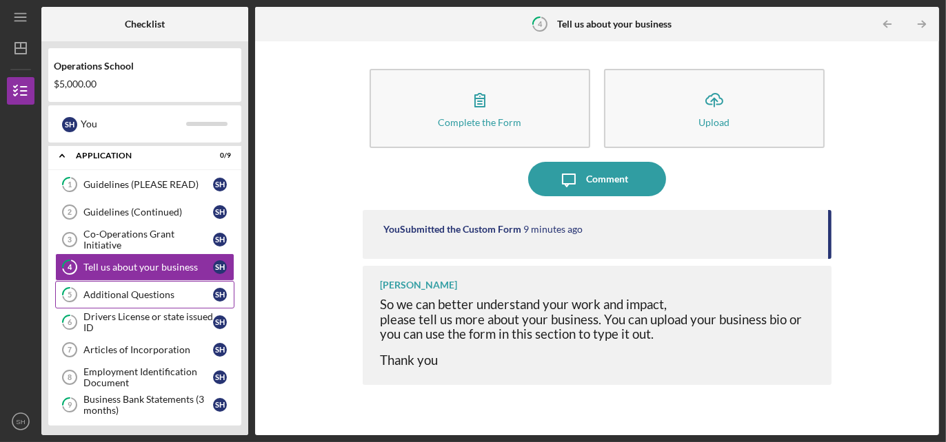
click at [131, 291] on div "Additional Questions" at bounding box center [148, 294] width 130 height 11
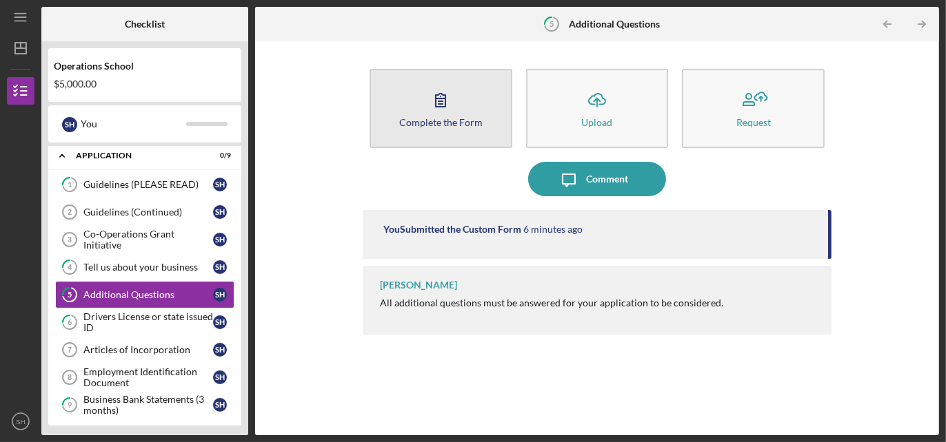
click at [427, 90] on icon "button" at bounding box center [440, 100] width 34 height 34
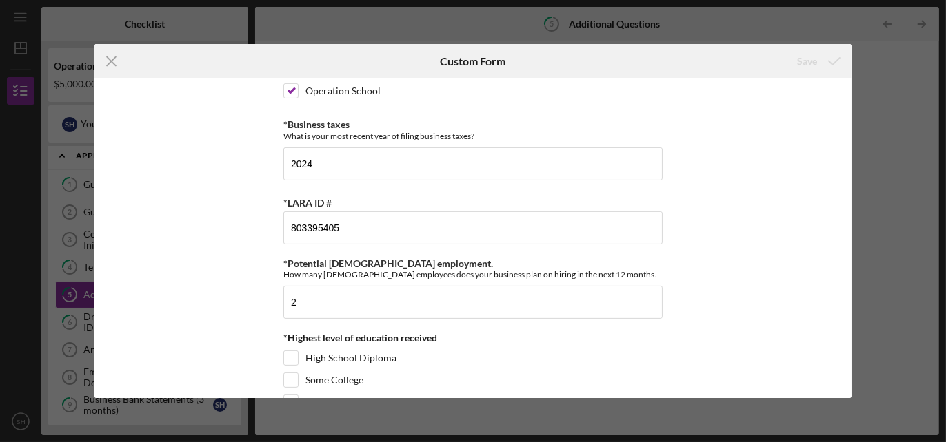
scroll to position [607, 0]
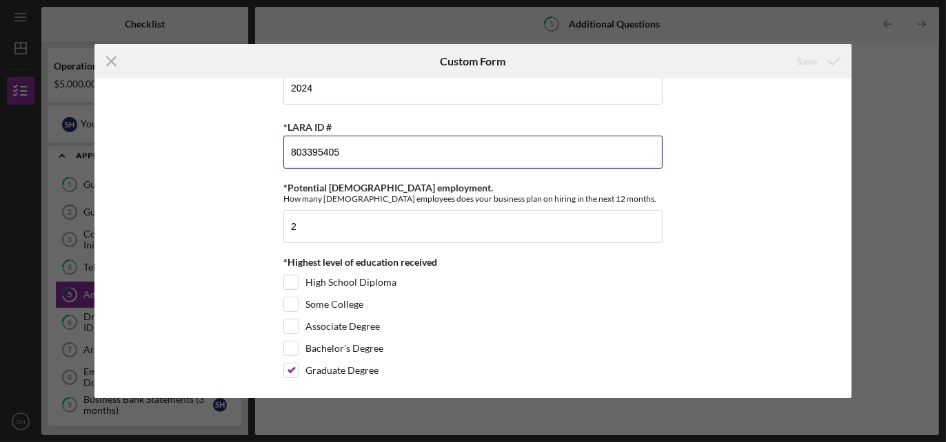
drag, startPoint x: 347, startPoint y: 146, endPoint x: 201, endPoint y: 136, distance: 145.7
click at [201, 138] on div "*Percentage led by people of African Descent What % of your company is led by p…" at bounding box center [472, 239] width 757 height 320
paste input "802591740"
type input "802591740"
drag, startPoint x: 805, startPoint y: 61, endPoint x: 746, endPoint y: 250, distance: 198.4
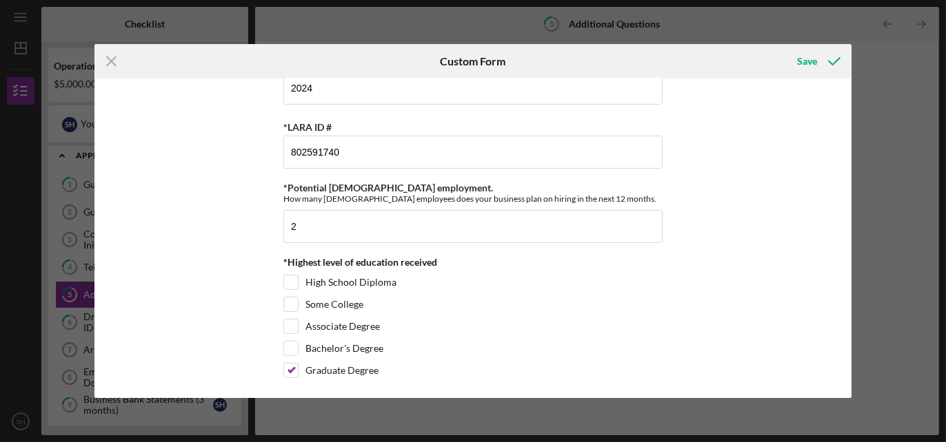
click at [748, 245] on form "Icon/Menu Close Custom Form Save *Percentage led by people of [DEMOGRAPHIC_DATA…" at bounding box center [472, 221] width 757 height 354
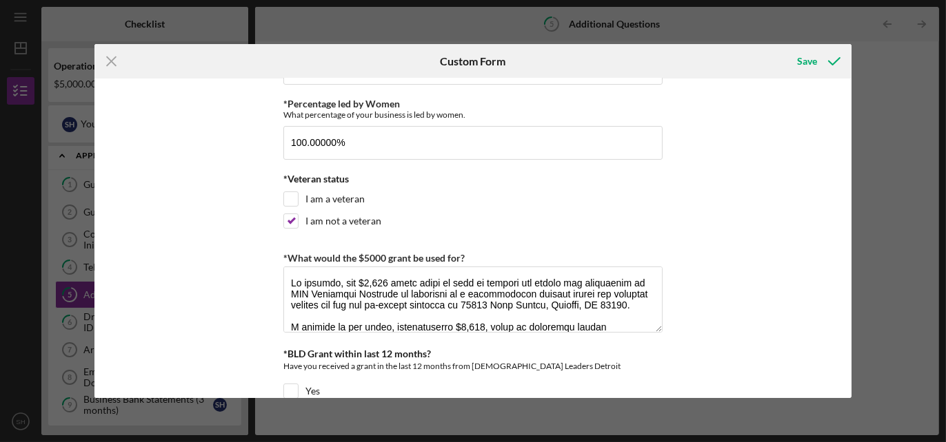
scroll to position [0, 0]
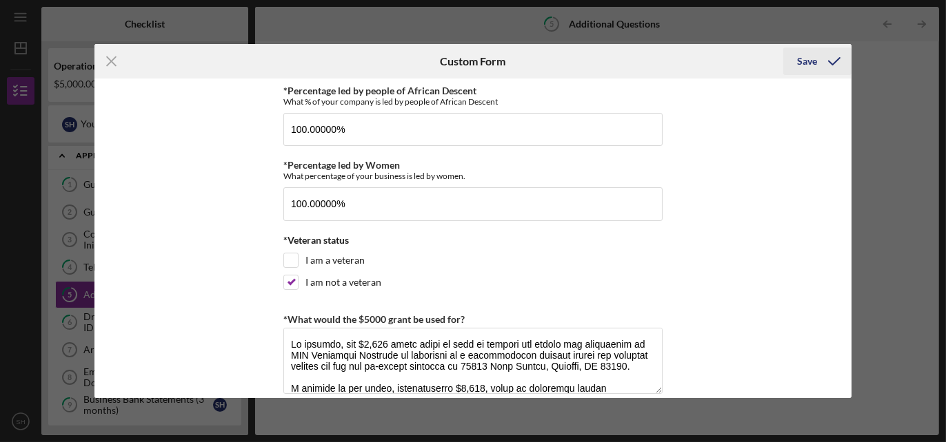
click at [801, 57] on div "Save" at bounding box center [807, 62] width 20 height 28
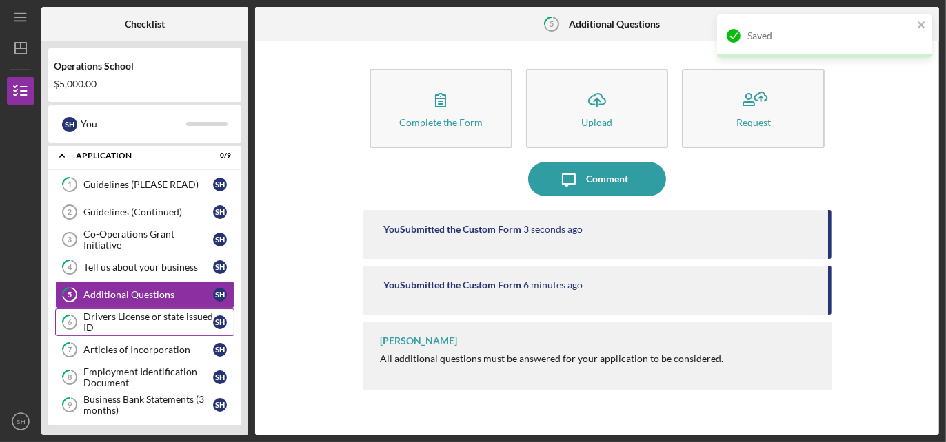
click at [176, 314] on div "Drivers License or state issued ID" at bounding box center [148, 323] width 130 height 22
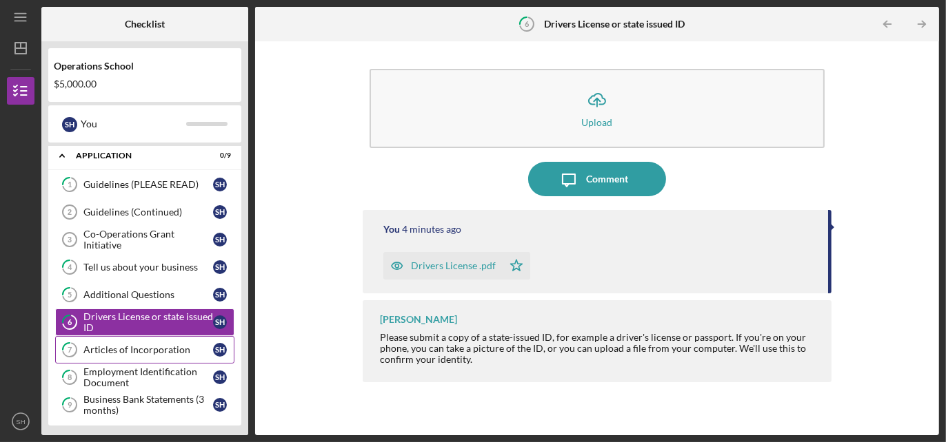
click at [150, 347] on div "Articles of Incorporation" at bounding box center [148, 350] width 130 height 11
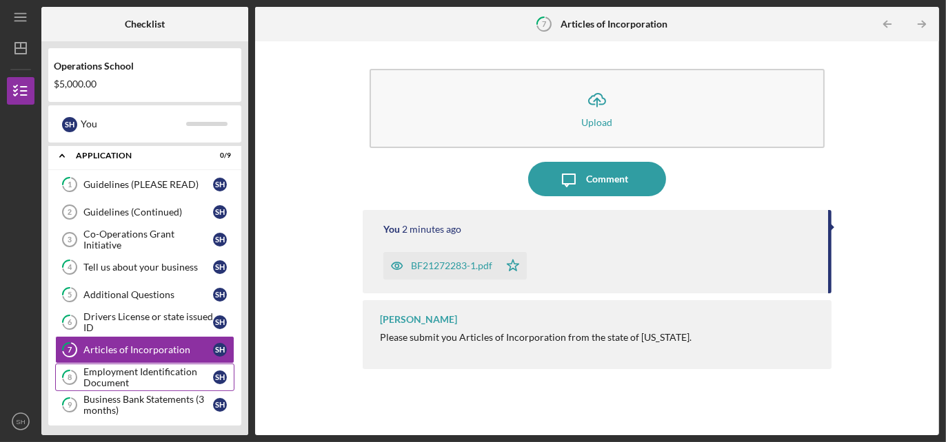
click at [136, 369] on div "Employment Identification Document" at bounding box center [148, 378] width 130 height 22
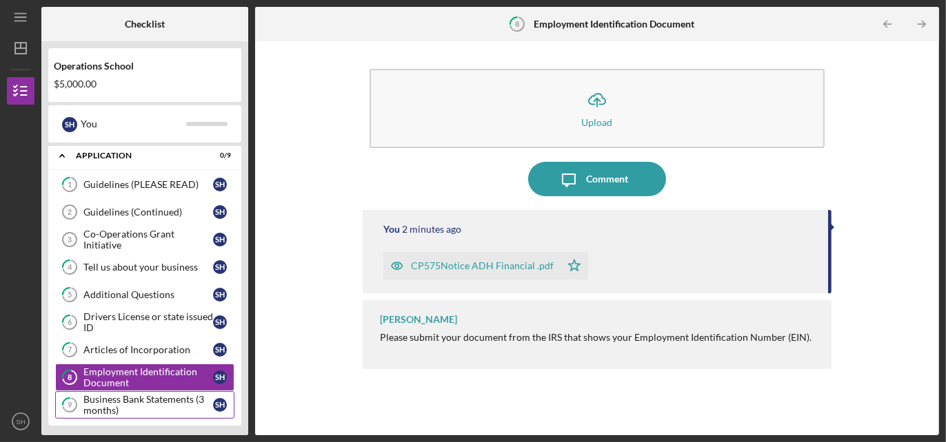
click at [135, 398] on div "Business Bank Statements (3 months)" at bounding box center [148, 405] width 130 height 22
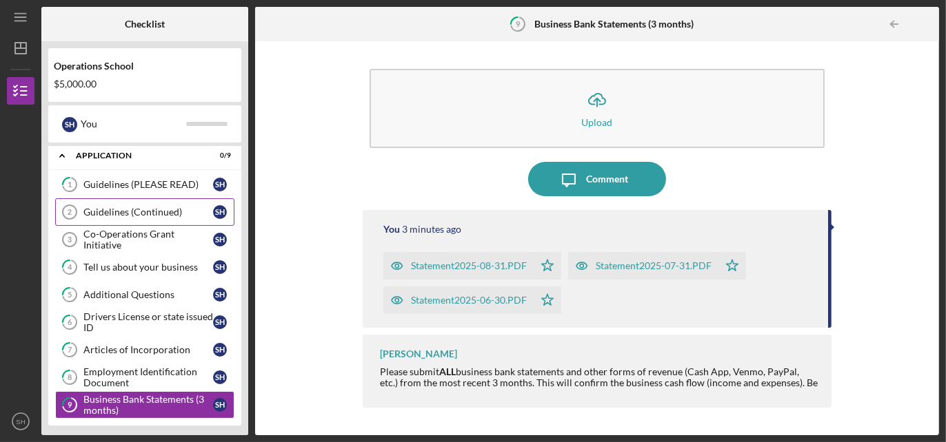
click at [134, 218] on link "Guidelines (Continued) 2 Guidelines (Continued) S H" at bounding box center [144, 212] width 179 height 28
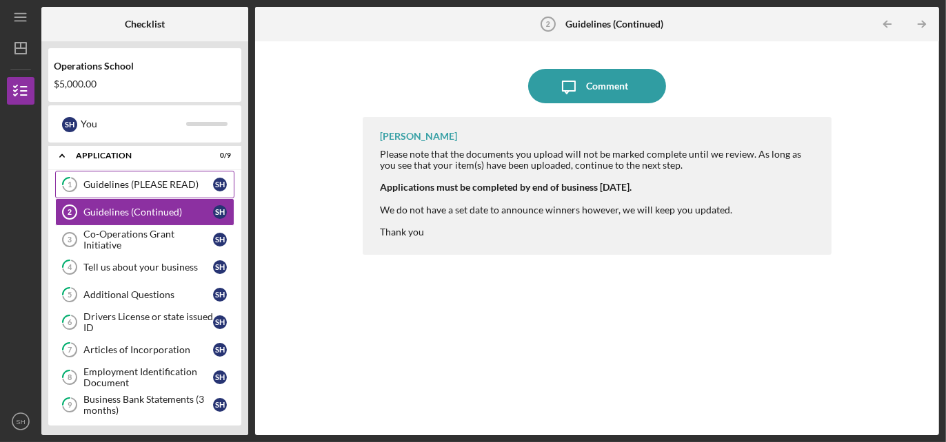
click at [151, 181] on div "Guidelines (PLEASE READ)" at bounding box center [148, 184] width 130 height 11
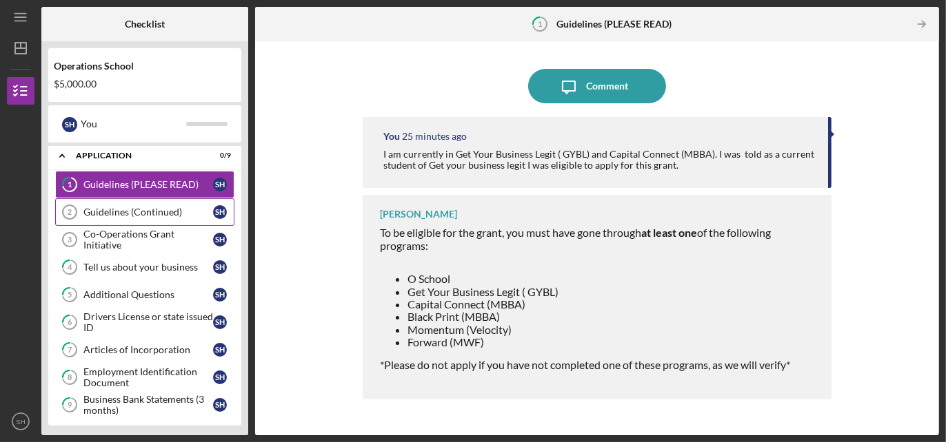
click at [148, 212] on div "Guidelines (Continued)" at bounding box center [148, 212] width 130 height 11
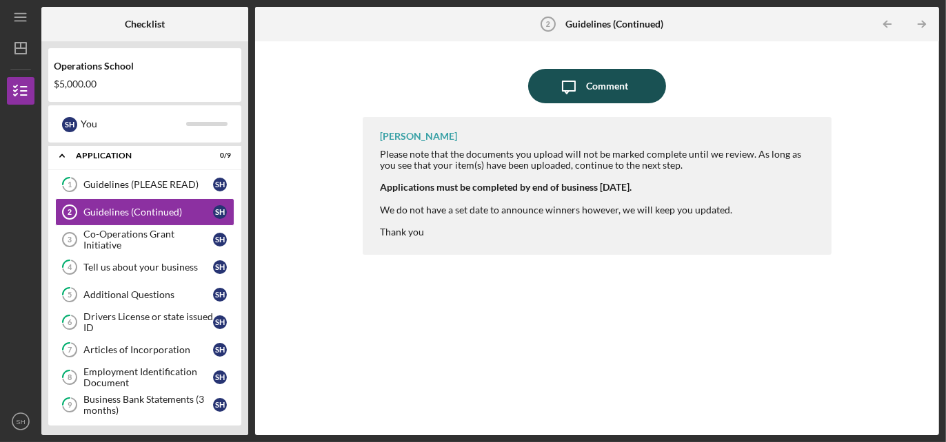
click at [611, 82] on div "Comment" at bounding box center [607, 86] width 42 height 34
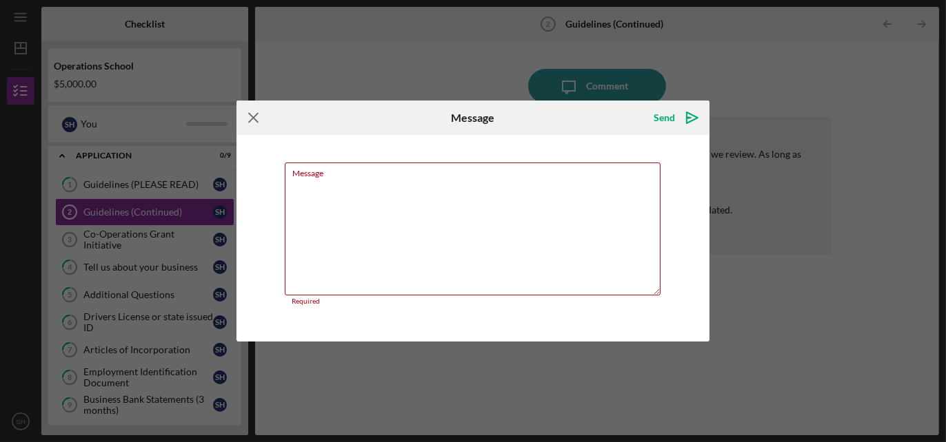
click at [253, 123] on icon "Icon/Menu Close" at bounding box center [253, 118] width 34 height 34
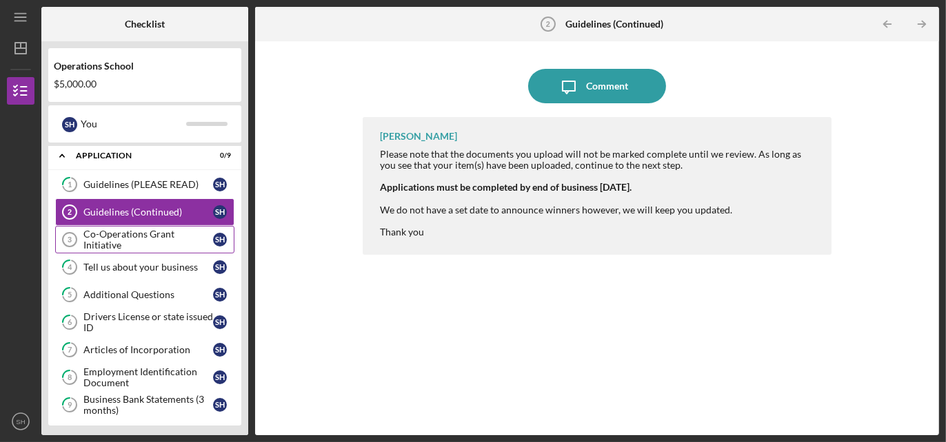
click at [181, 241] on div "Co-Operations Grant Initiative" at bounding box center [148, 240] width 130 height 22
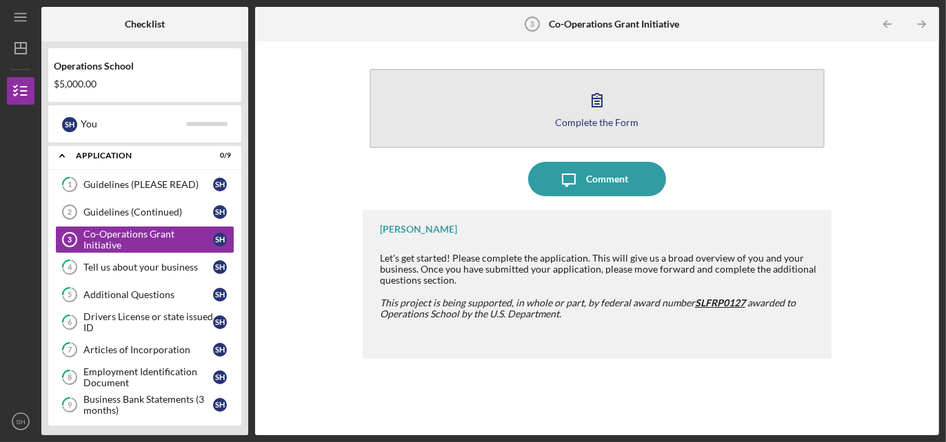
drag, startPoint x: 591, startPoint y: 178, endPoint x: 608, endPoint y: 123, distance: 57.1
click at [609, 124] on div "Complete the Form Form Icon/Message Comment [PERSON_NAME] Let's get started! Pl…" at bounding box center [597, 238] width 469 height 380
click at [596, 110] on icon "button" at bounding box center [597, 100] width 34 height 34
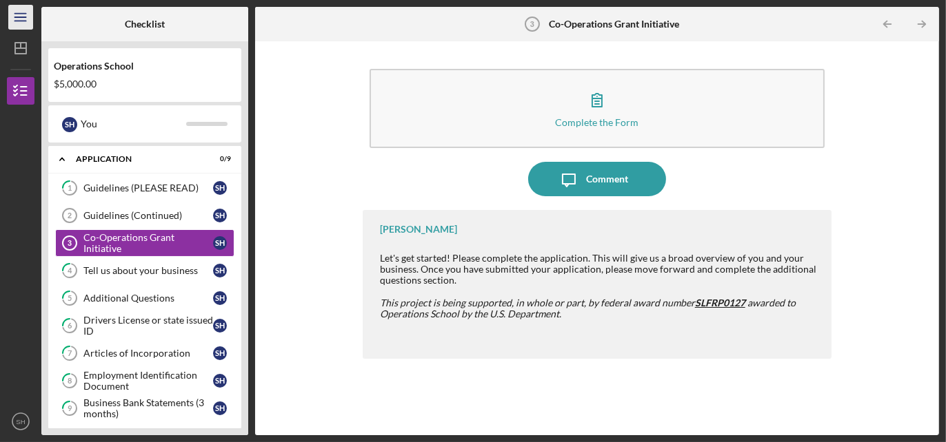
click at [19, 17] on line "button" at bounding box center [19, 17] width 11 height 0
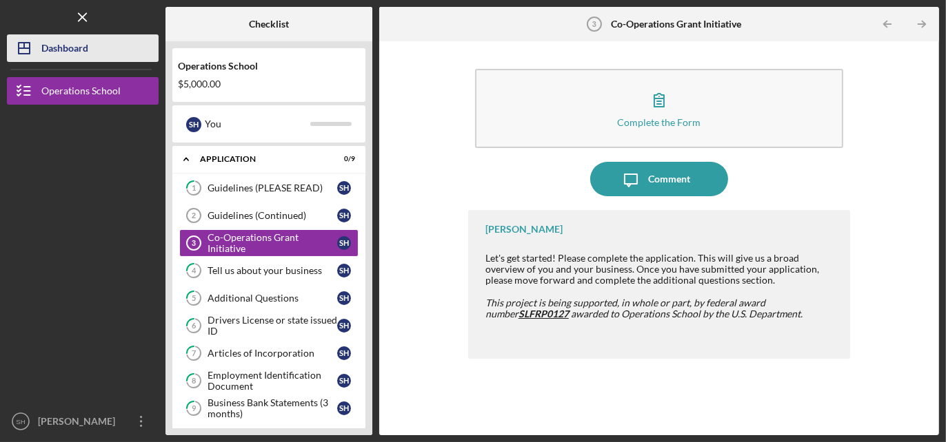
click at [63, 54] on div "Dashboard" at bounding box center [64, 49] width 47 height 31
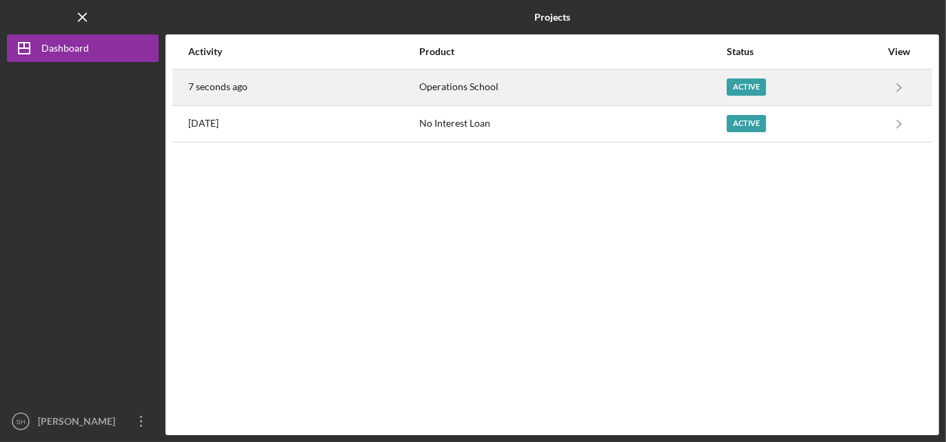
click at [747, 90] on div "Active" at bounding box center [745, 87] width 39 height 17
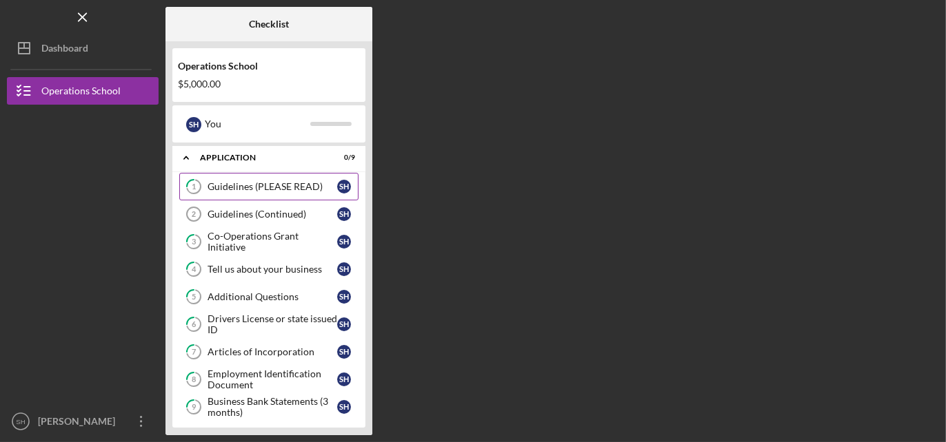
scroll to position [3, 0]
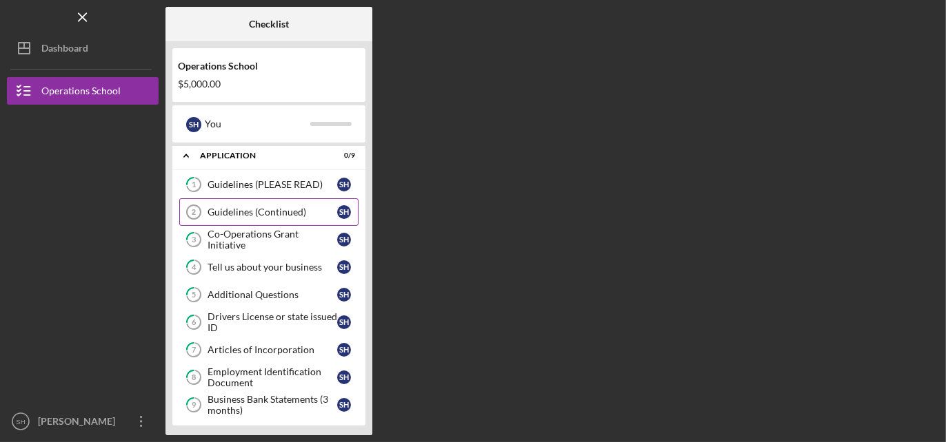
click at [272, 212] on div "Guidelines (Continued)" at bounding box center [272, 212] width 130 height 11
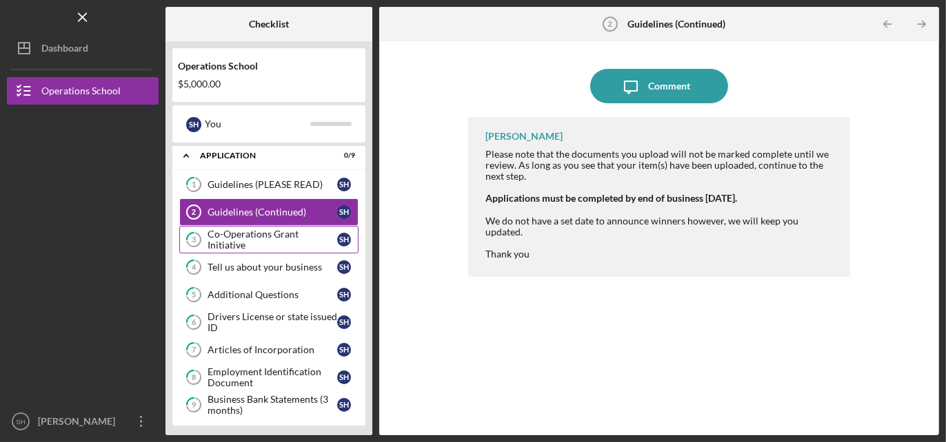
click at [279, 233] on div "Co-Operations Grant Initiative" at bounding box center [272, 240] width 130 height 22
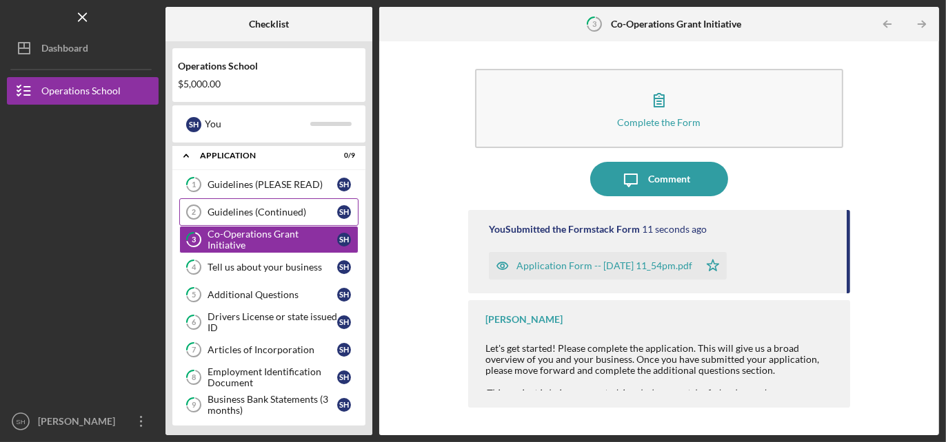
click at [283, 210] on div "Guidelines (Continued)" at bounding box center [272, 212] width 130 height 11
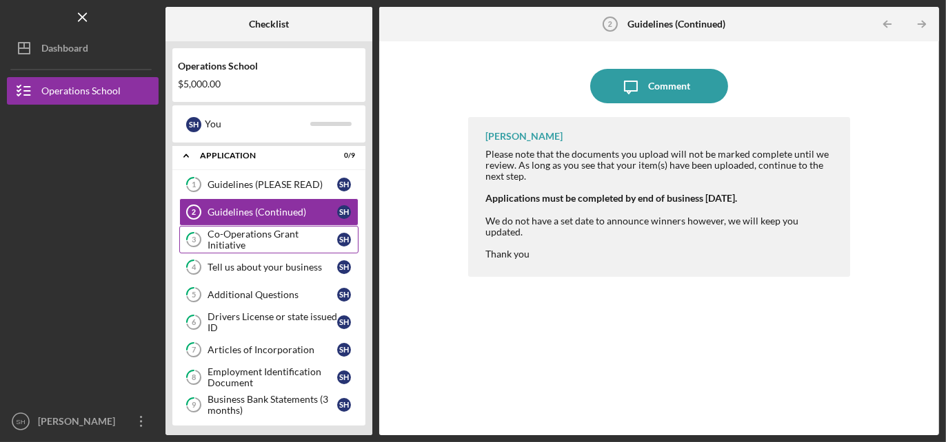
click at [281, 232] on div "Co-Operations Grant Initiative" at bounding box center [272, 240] width 130 height 22
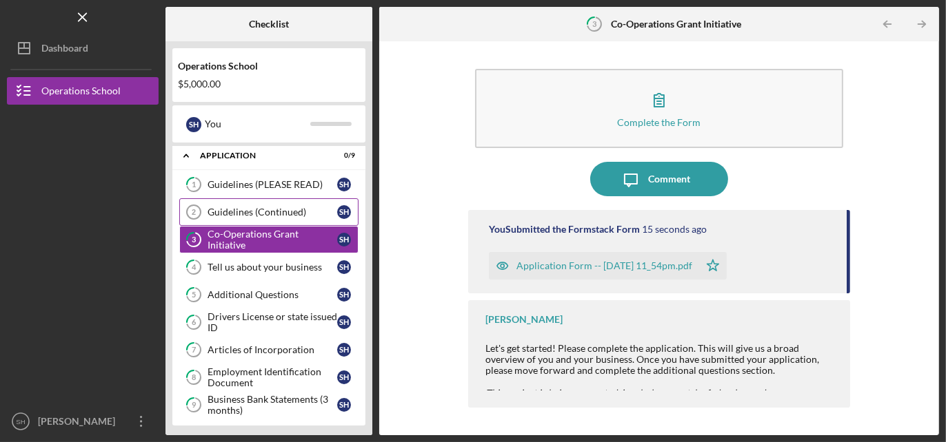
click at [276, 209] on div "Guidelines (Continued)" at bounding box center [272, 212] width 130 height 11
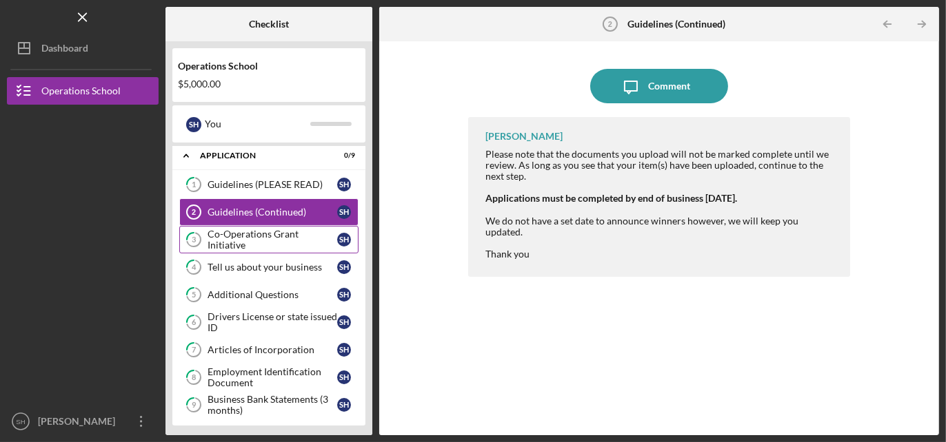
click at [279, 233] on div "Co-Operations Grant Initiative" at bounding box center [272, 240] width 130 height 22
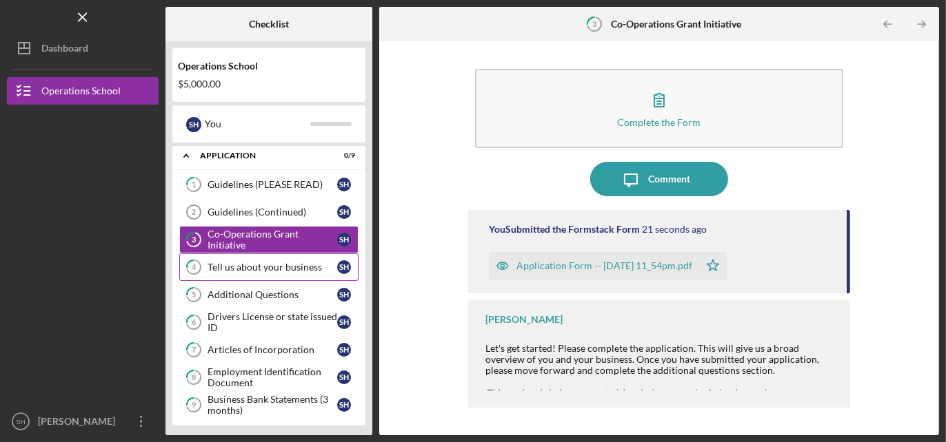
click at [277, 265] on div "Tell us about your business" at bounding box center [272, 267] width 130 height 11
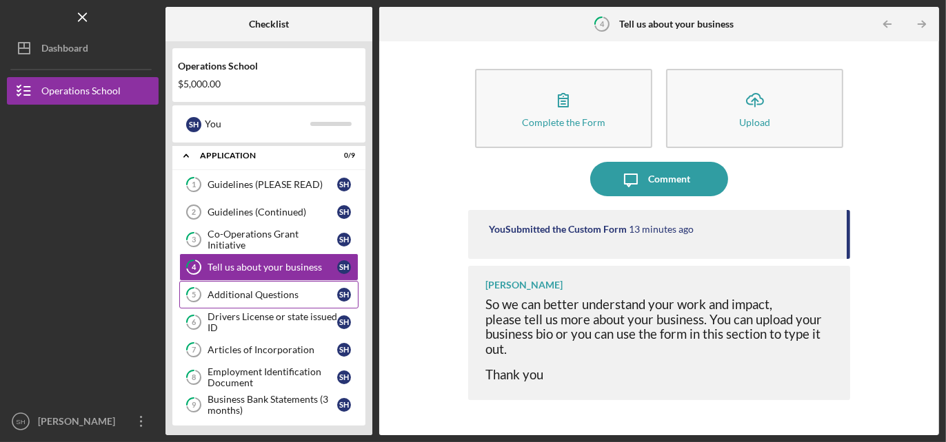
click at [276, 283] on link "5 Additional Questions S H" at bounding box center [268, 295] width 179 height 28
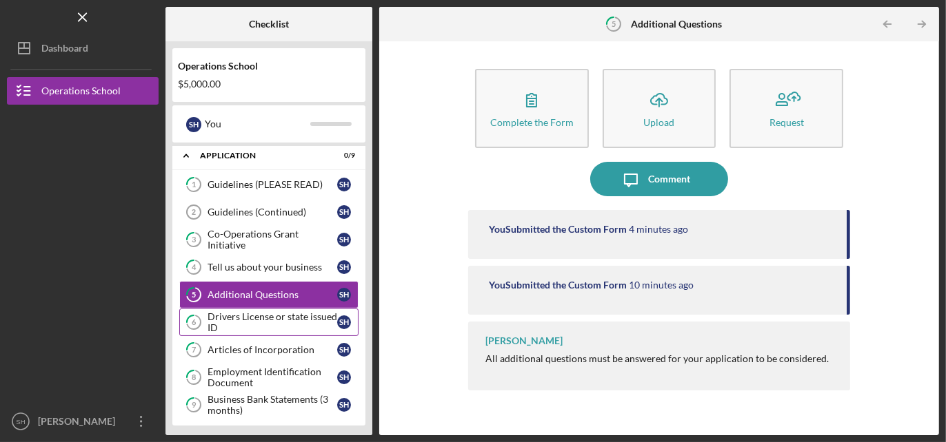
click at [263, 312] on div "Drivers License or state issued ID" at bounding box center [272, 323] width 130 height 22
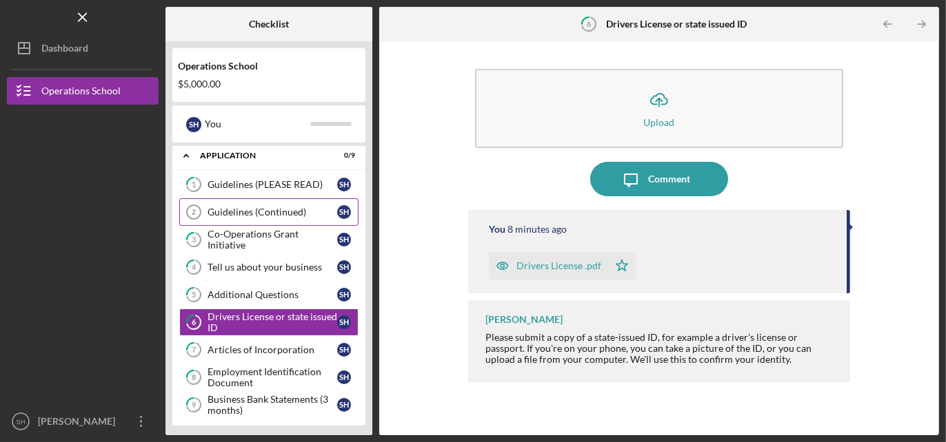
click at [267, 207] on div "Guidelines (Continued)" at bounding box center [272, 212] width 130 height 11
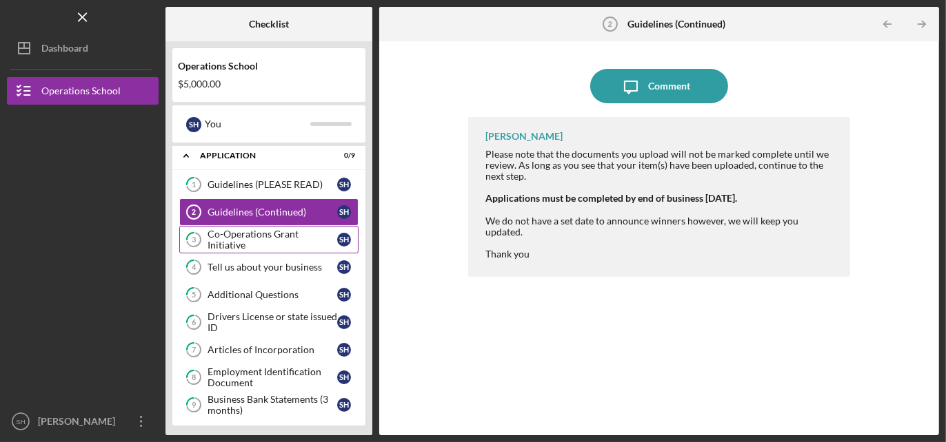
click at [281, 238] on div "Co-Operations Grant Initiative" at bounding box center [272, 240] width 130 height 22
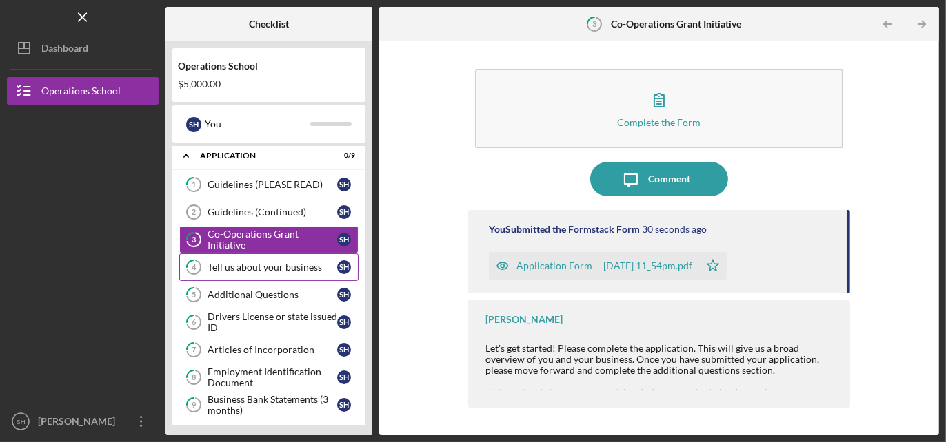
click at [265, 262] on div "Tell us about your business" at bounding box center [272, 267] width 130 height 11
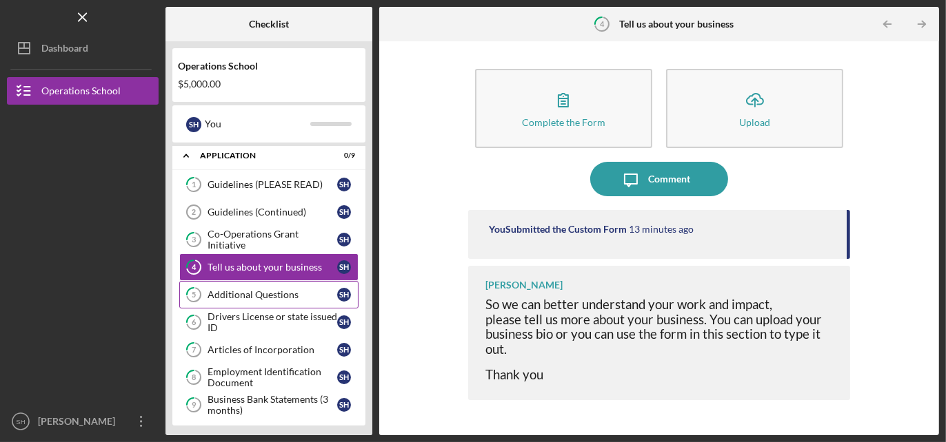
click at [263, 294] on div "Additional Questions" at bounding box center [272, 294] width 130 height 11
